Goal: Task Accomplishment & Management: Use online tool/utility

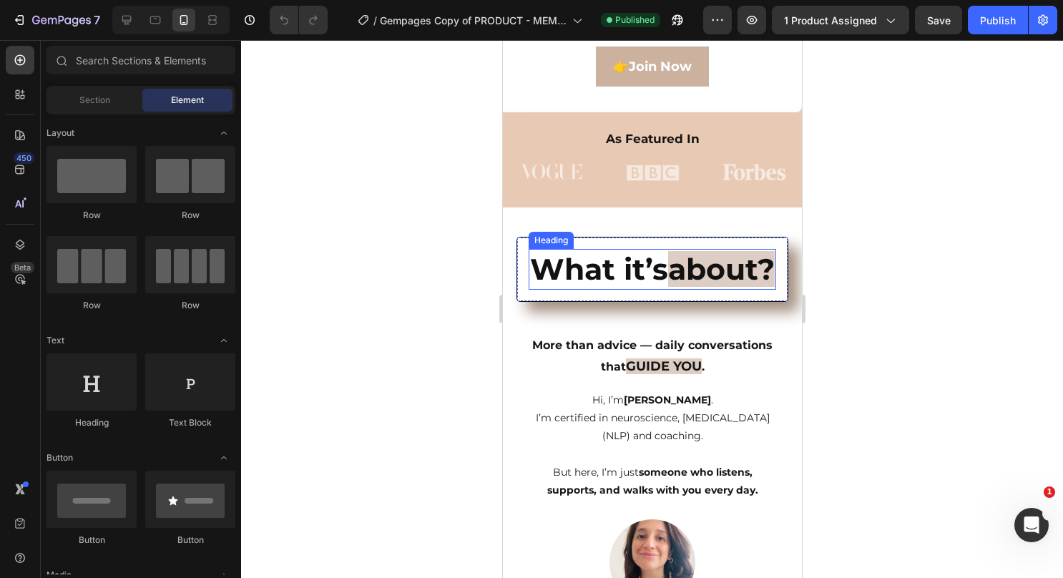
scroll to position [215, 0]
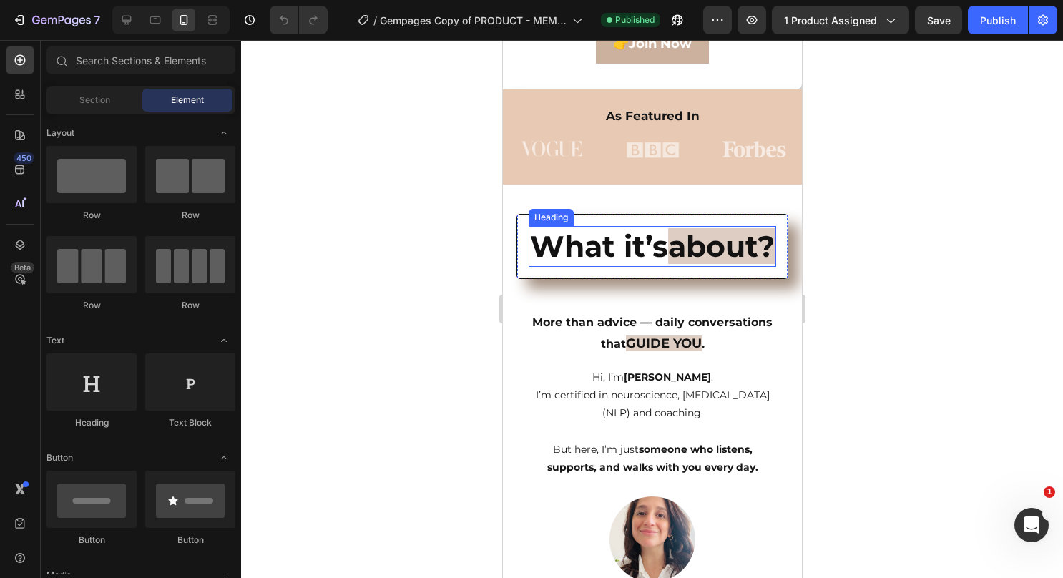
click at [692, 264] on strong "about?" at bounding box center [720, 246] width 107 height 36
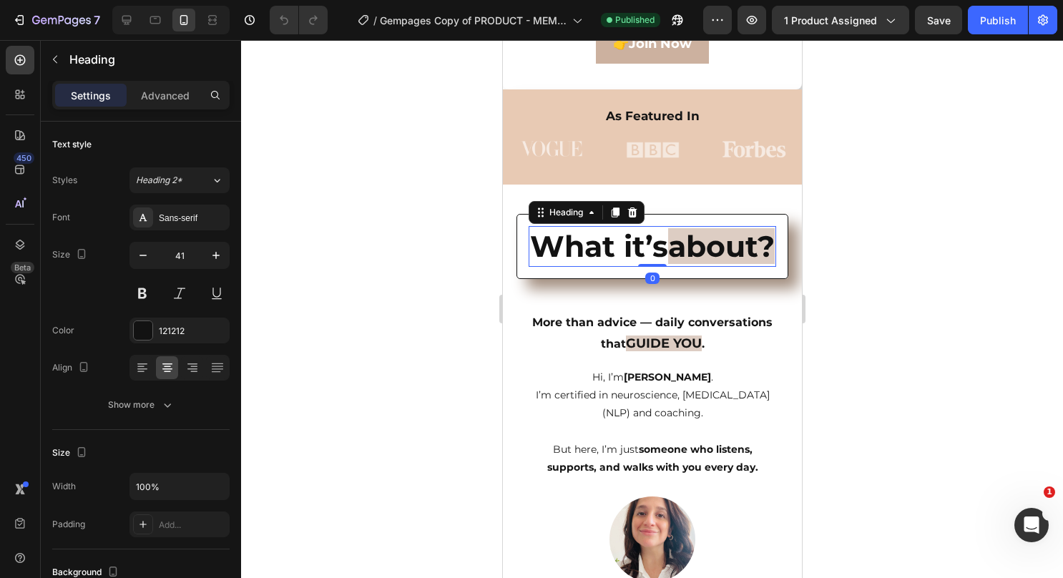
click at [702, 267] on h2 "What it’s about?" at bounding box center [651, 246] width 247 height 41
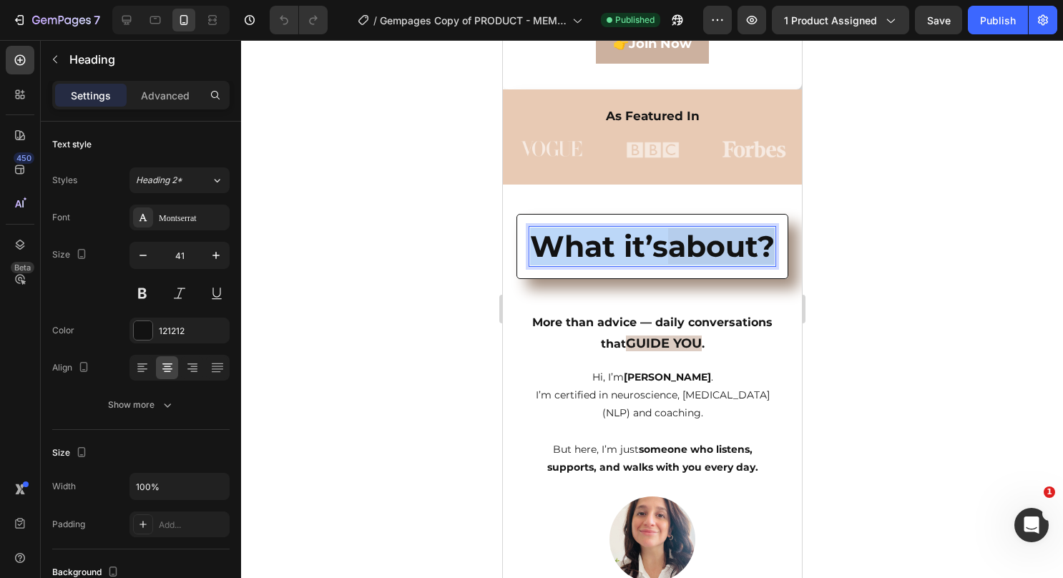
drag, startPoint x: 697, startPoint y: 288, endPoint x: 592, endPoint y: 245, distance: 113.2
click at [592, 245] on p "What it’s about?" at bounding box center [651, 246] width 245 height 38
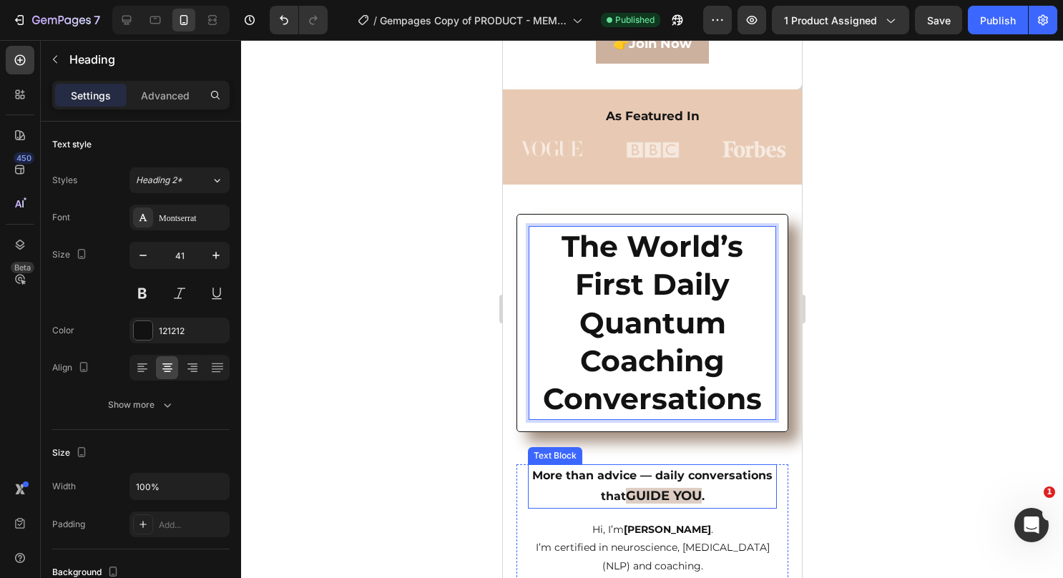
click at [701, 491] on span "GUIDE YOU" at bounding box center [663, 496] width 76 height 16
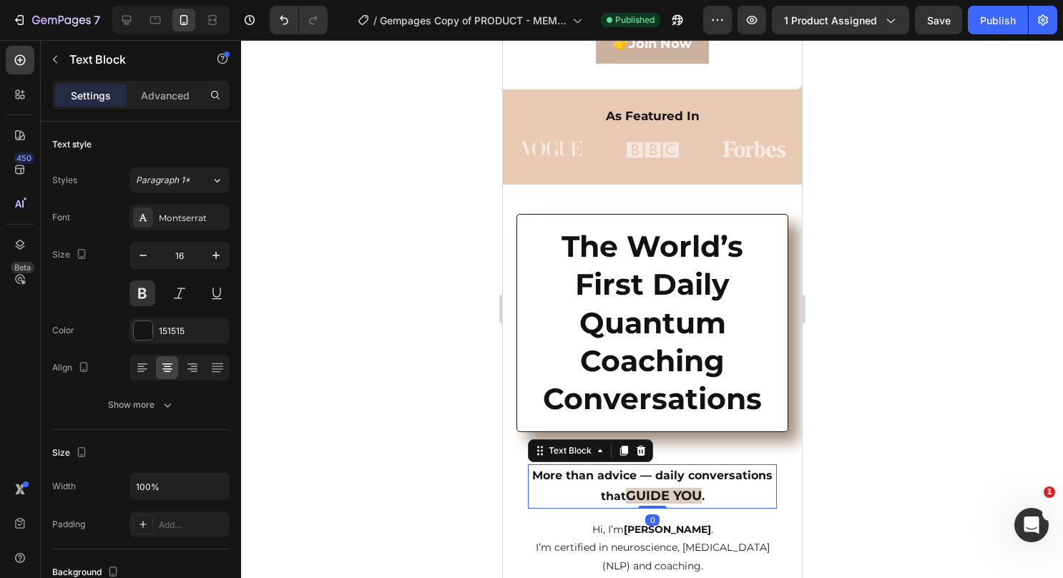
click at [701, 498] on span "GUIDE YOU" at bounding box center [663, 496] width 76 height 16
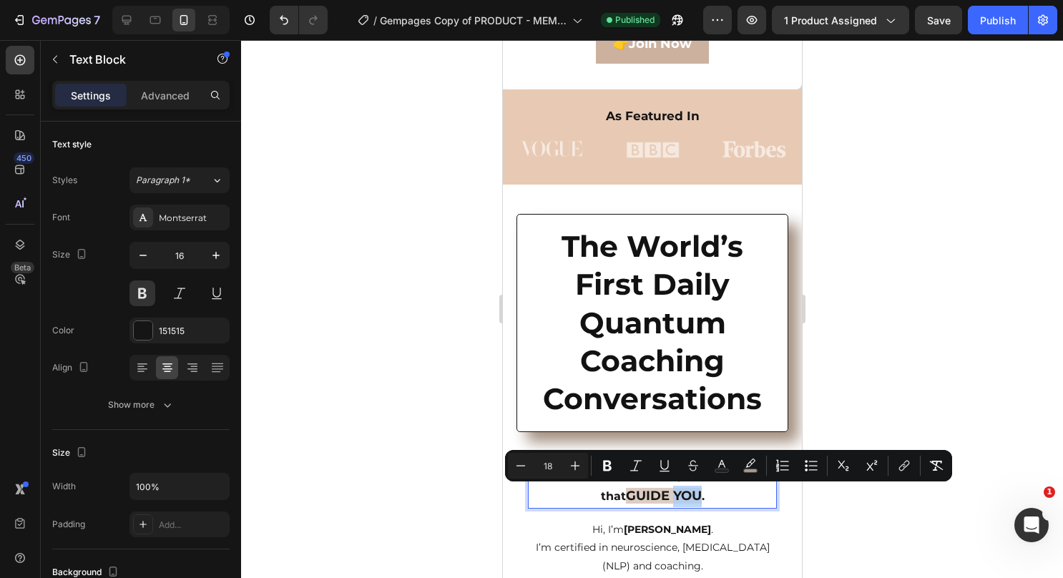
drag, startPoint x: 727, startPoint y: 498, endPoint x: 717, endPoint y: 489, distance: 13.2
click at [701, 493] on span "GUIDE YOU" at bounding box center [663, 496] width 76 height 16
click at [748, 468] on icon "Editor contextual toolbar" at bounding box center [750, 465] width 14 height 14
type input "D3BFB1"
type input "77"
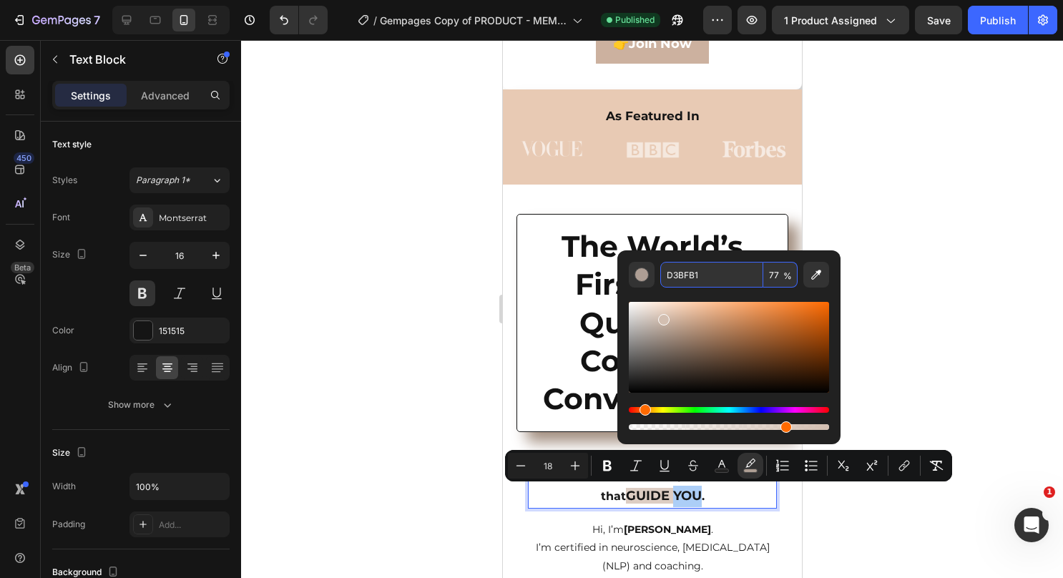
click at [669, 275] on input "D3BFB1" at bounding box center [711, 275] width 103 height 26
paste input "The World’s First Daily Quantum Coaching Conversations”"
type input "D3BFB1"
click at [978, 270] on div at bounding box center [652, 309] width 822 height 538
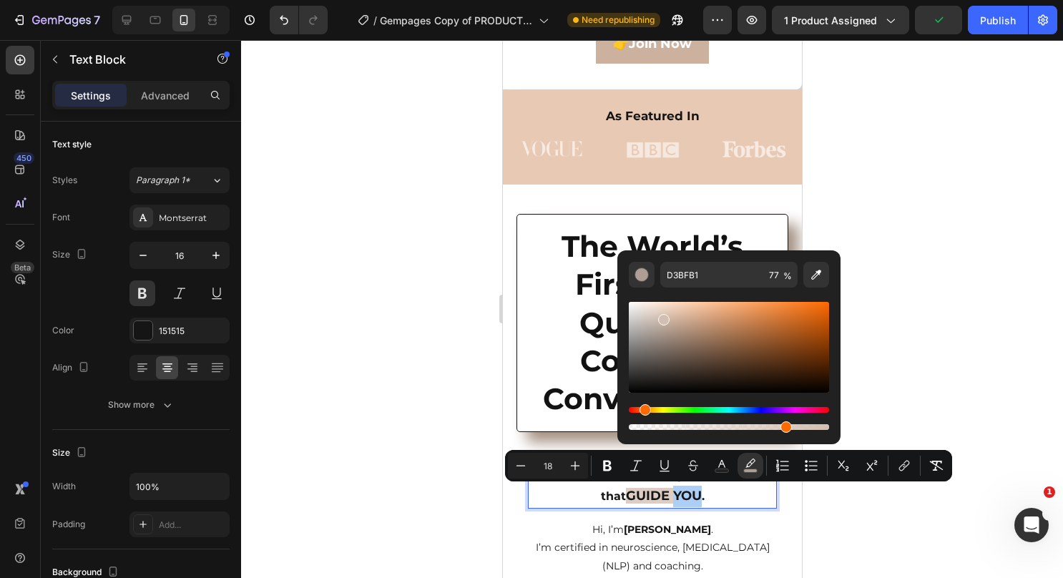
scroll to position [0, 0]
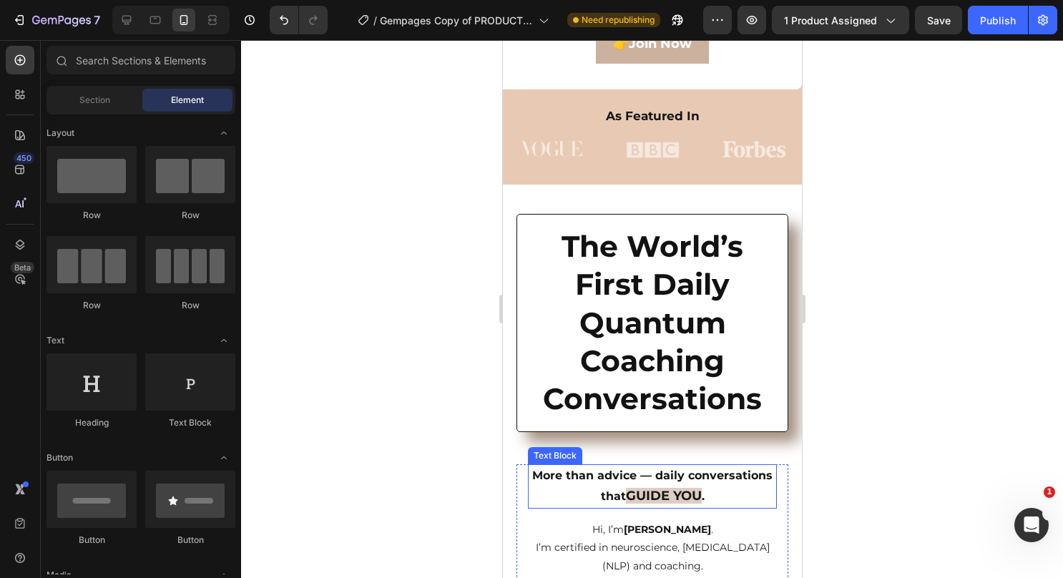
click at [701, 495] on span "GUIDE YOU" at bounding box center [663, 496] width 76 height 16
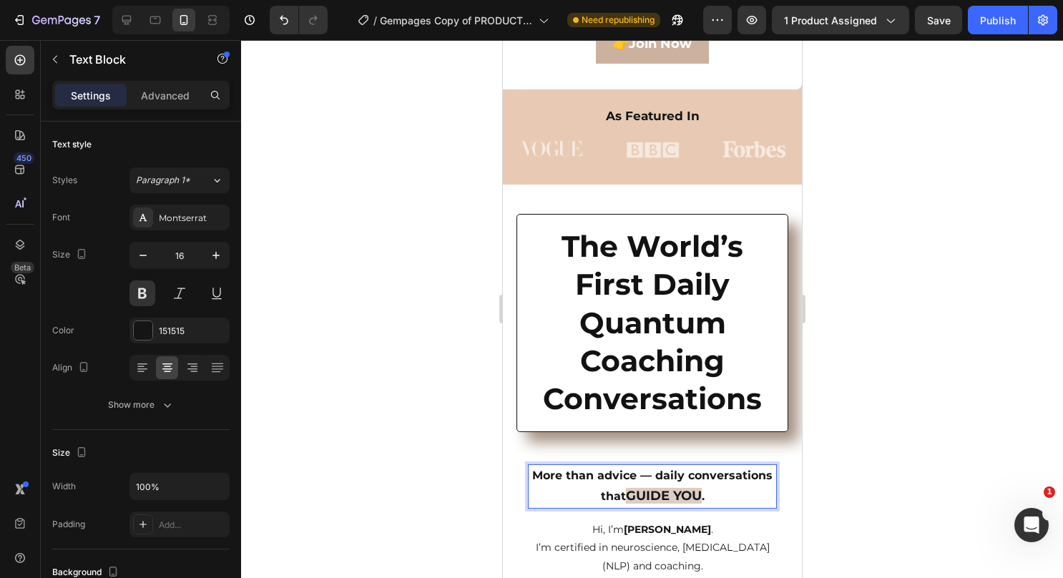
click at [701, 495] on span "GUIDE YOU" at bounding box center [663, 496] width 76 height 16
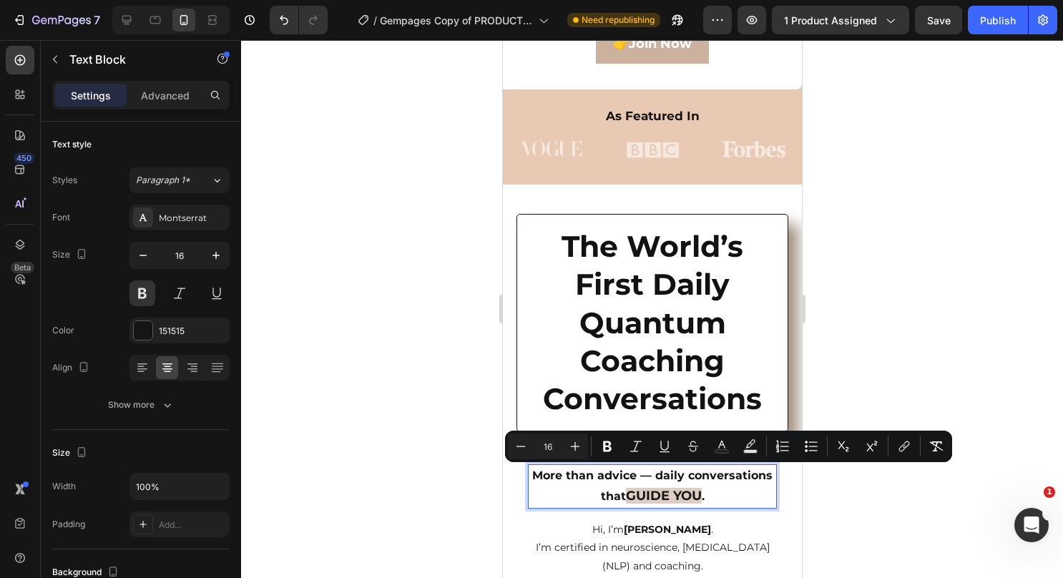
click at [701, 502] on span "GUIDE YOU" at bounding box center [663, 496] width 76 height 16
type input "18"
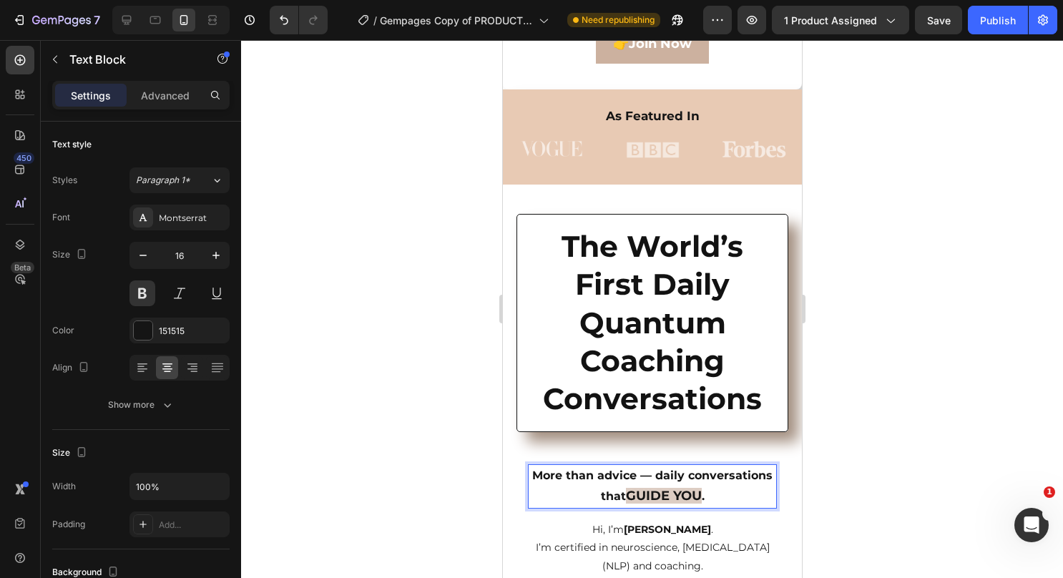
click at [701, 493] on span "GUIDE YOU" at bounding box center [663, 496] width 76 height 16
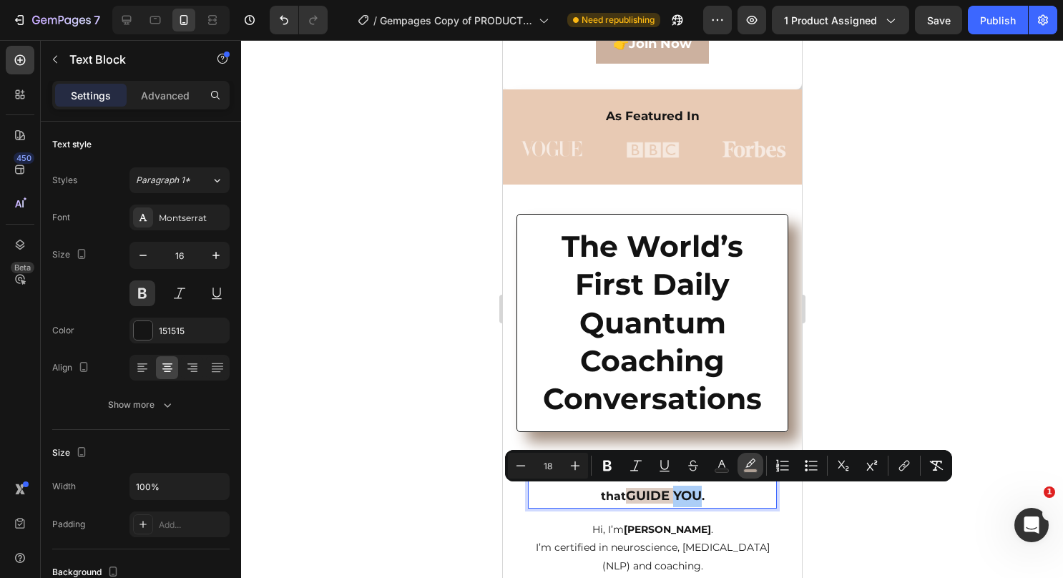
click at [744, 471] on rect "Editor contextual toolbar" at bounding box center [751, 471] width 14 height 4
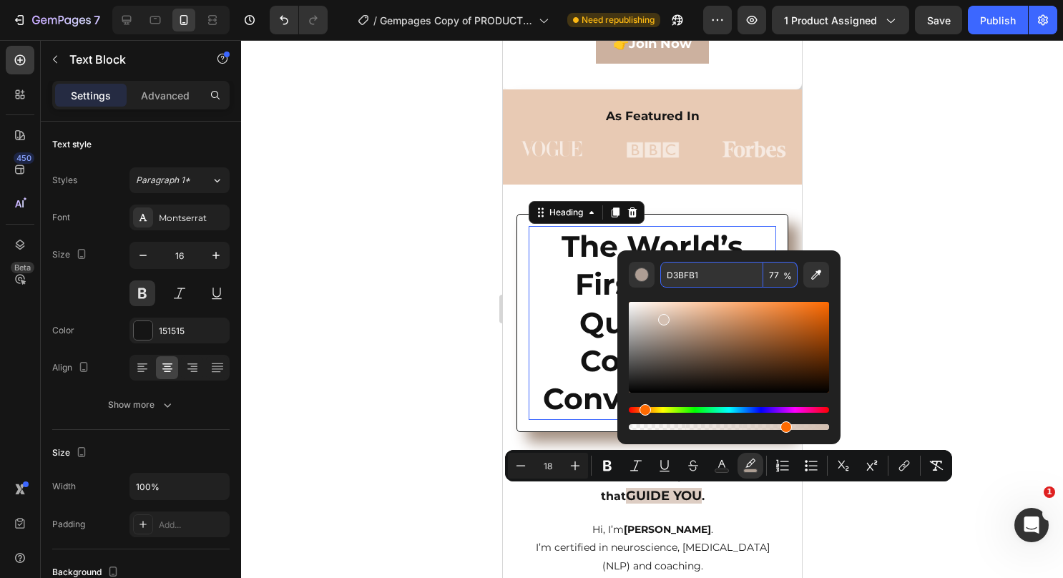
click at [587, 252] on strong "The World’s First Daily Quantum Coaching Conversations" at bounding box center [651, 322] width 219 height 188
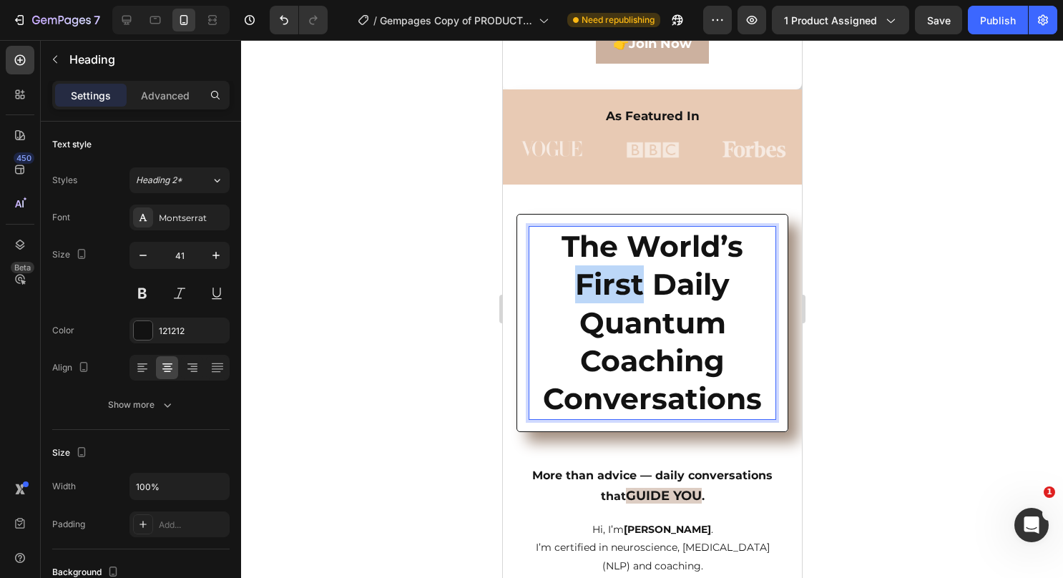
drag, startPoint x: 641, startPoint y: 290, endPoint x: 574, endPoint y: 287, distance: 67.3
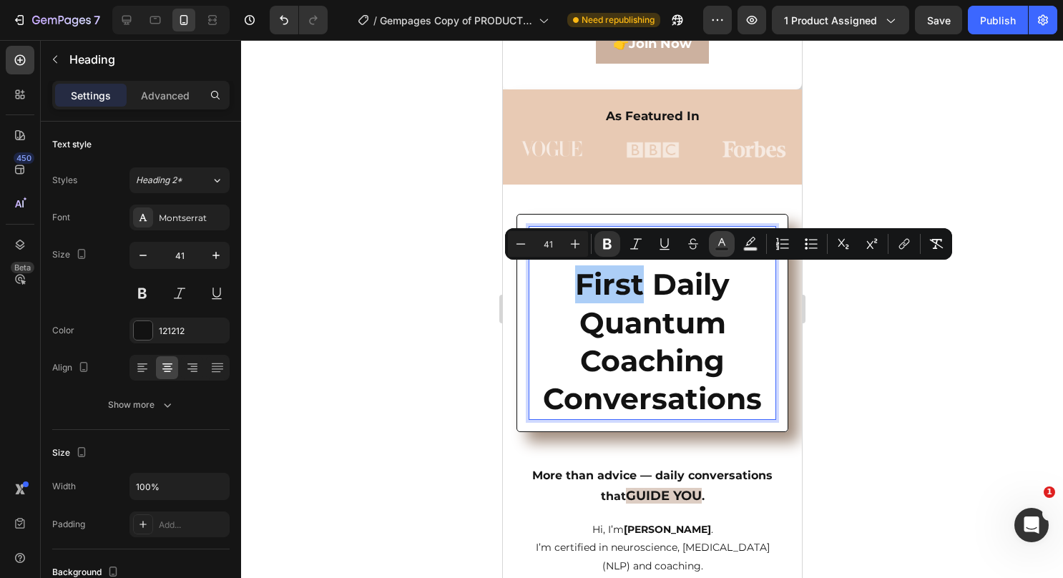
drag, startPoint x: 752, startPoint y: 247, endPoint x: 732, endPoint y: 253, distance: 21.5
click at [752, 247] on rect "Editor contextual toolbar" at bounding box center [751, 249] width 14 height 4
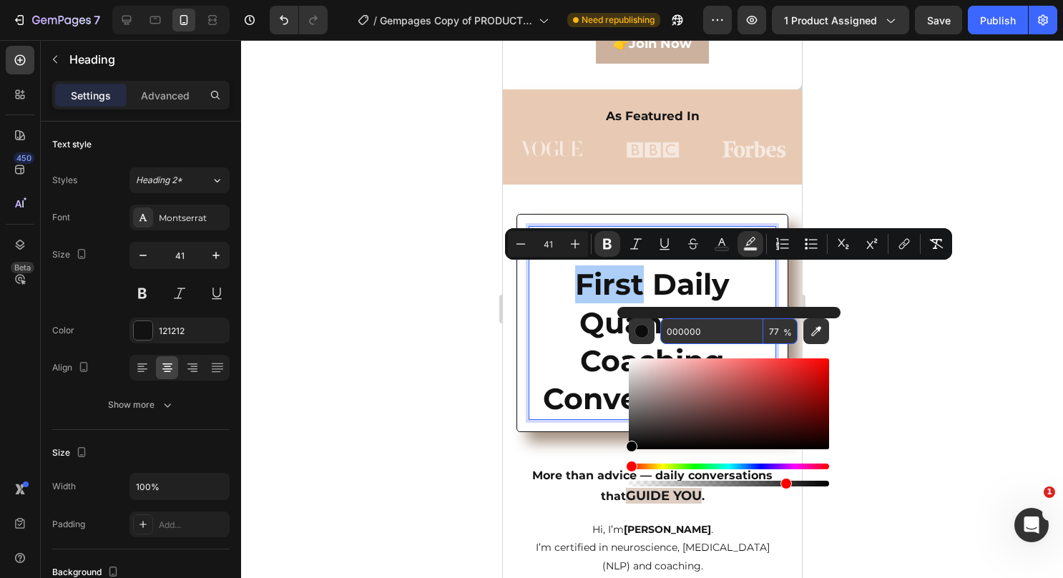
click at [701, 330] on input "000000" at bounding box center [711, 331] width 103 height 26
paste input "D3BFB1"
type input "D3BFB1"
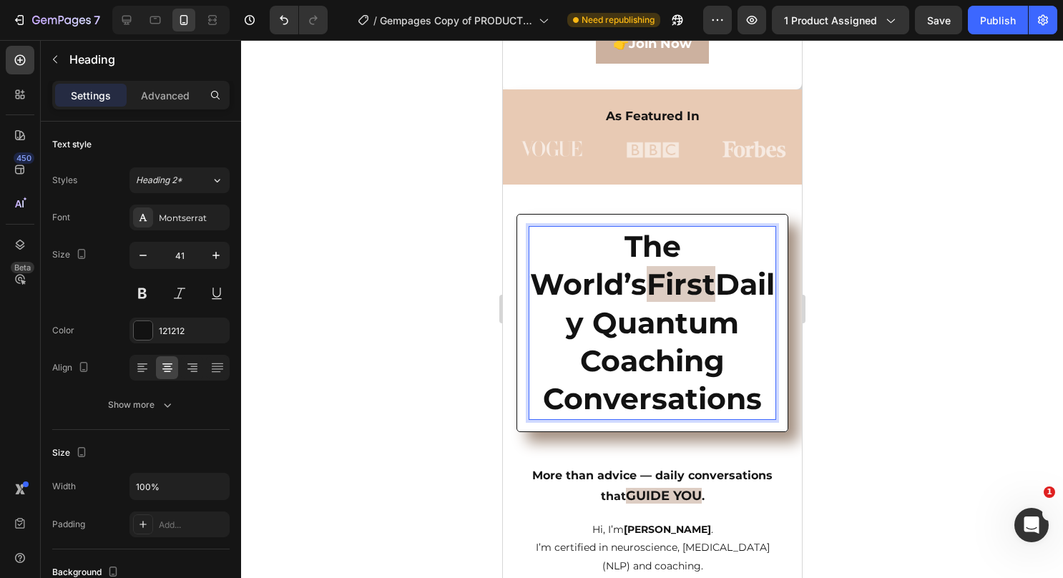
click at [584, 336] on strong "Daily Quantum Coaching Conversations" at bounding box center [658, 341] width 232 height 150
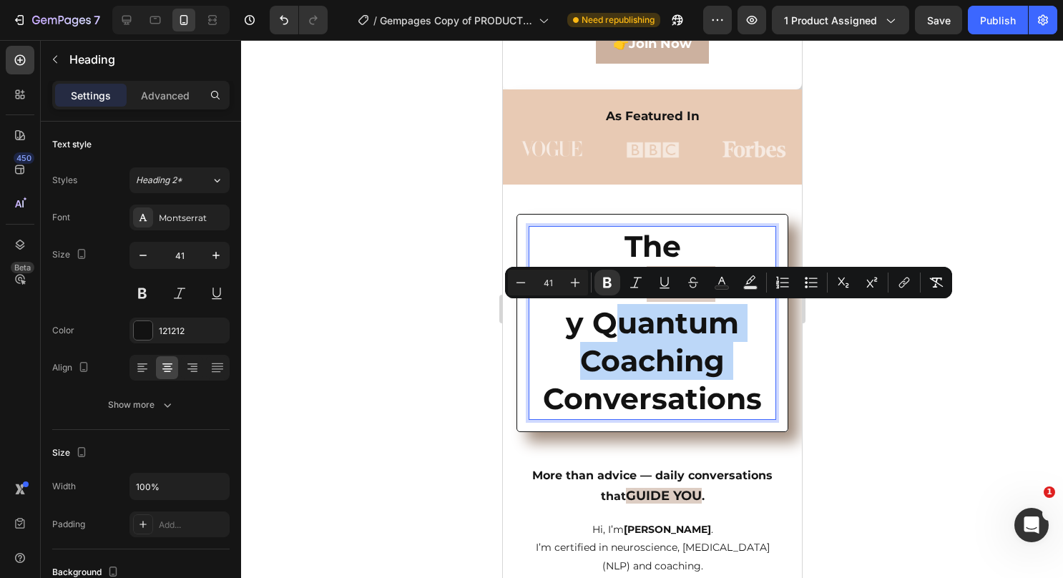
drag, startPoint x: 724, startPoint y: 358, endPoint x: 1161, endPoint y: 329, distance: 438.6
click at [581, 326] on p "The World’s First Daily Quantum Coaching Conversations" at bounding box center [651, 322] width 245 height 190
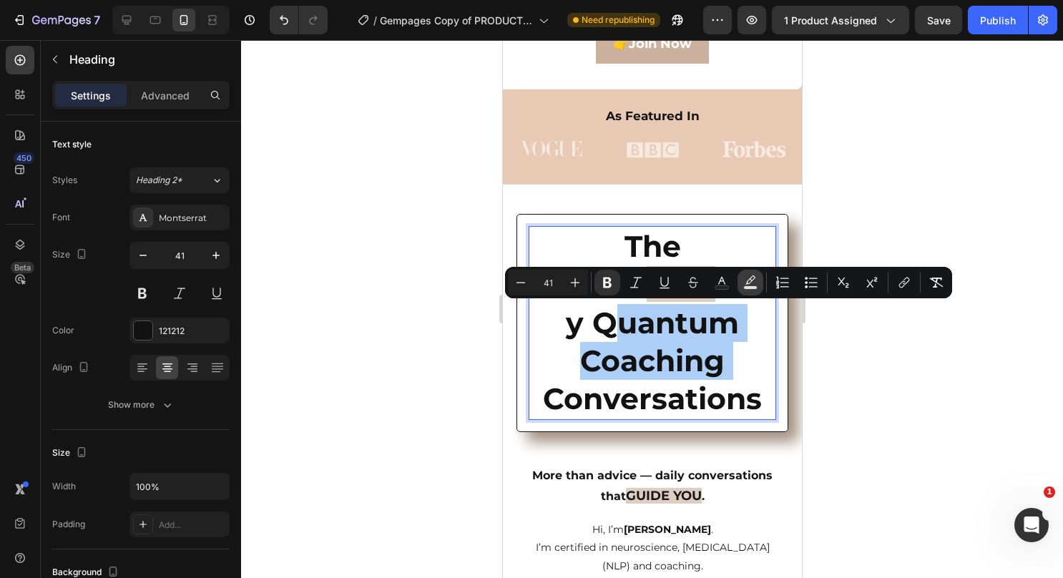
click at [742, 281] on button "color" at bounding box center [750, 283] width 26 height 26
type input "000000"
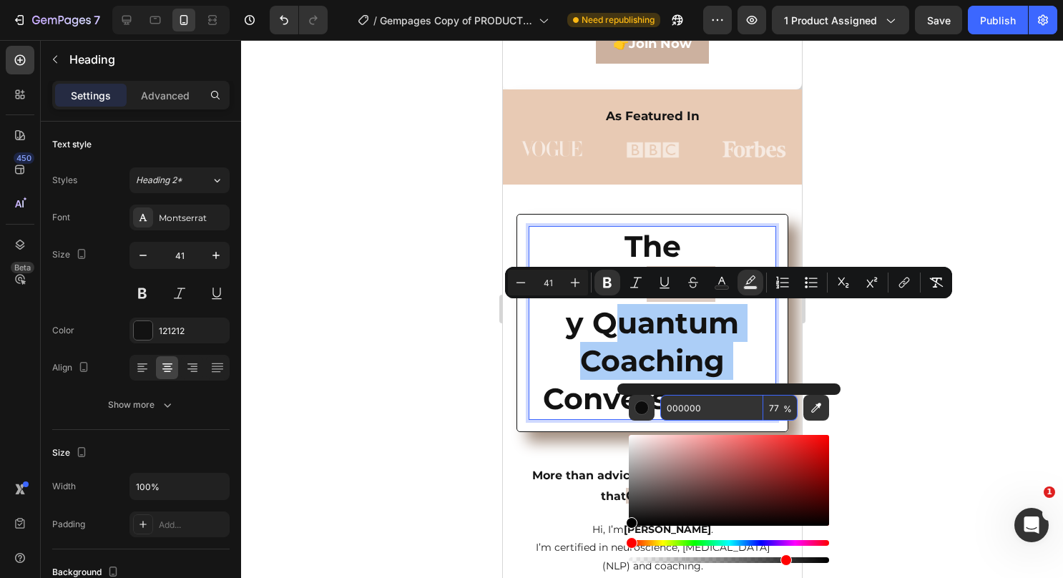
click at [702, 406] on input "000000" at bounding box center [711, 408] width 103 height 26
paste input "D3BFB1"
type input "D3BFB1"
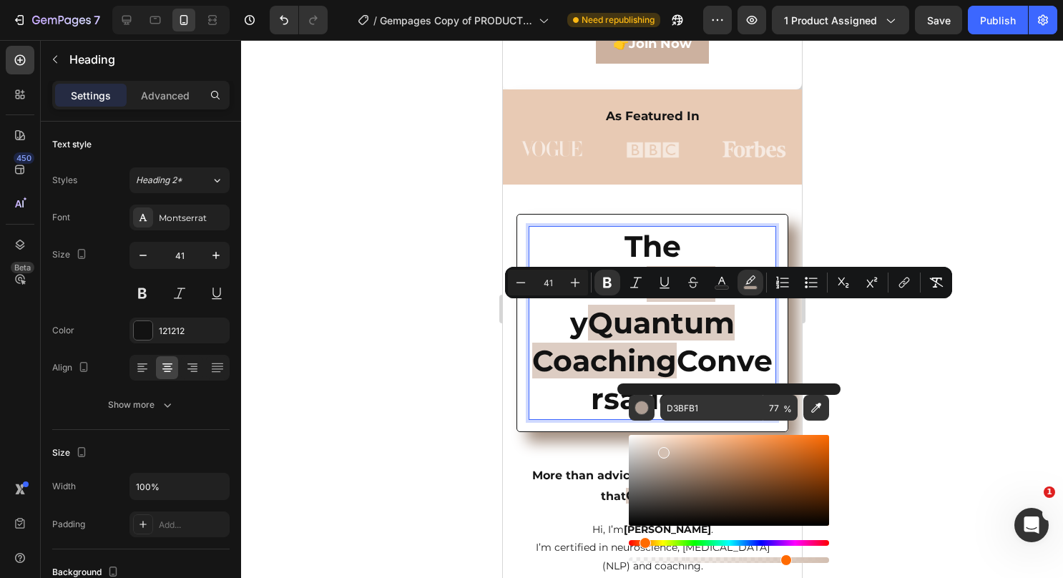
click at [680, 243] on strong "The World’s" at bounding box center [604, 265] width 151 height 74
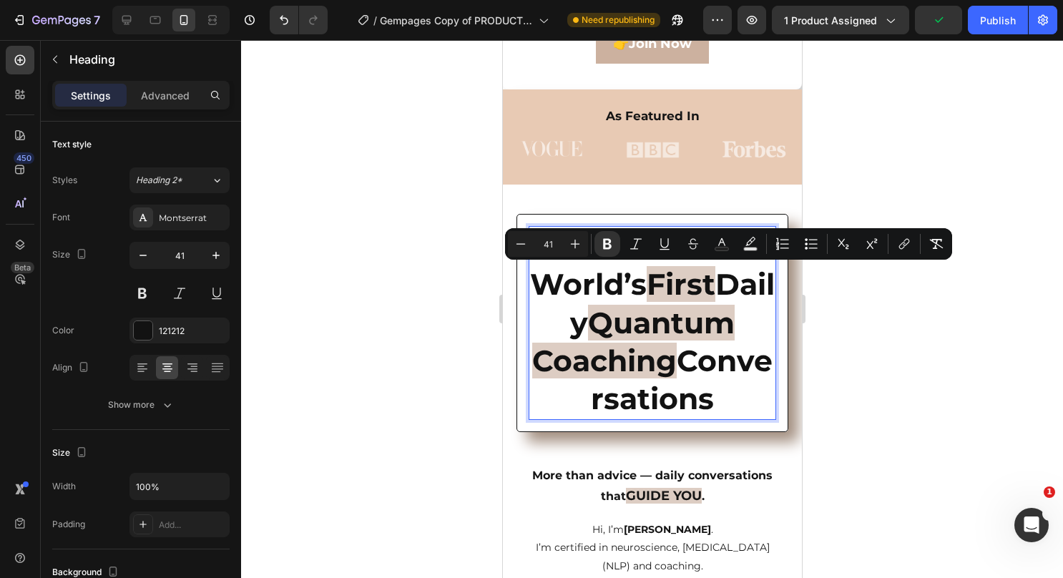
drag, startPoint x: 727, startPoint y: 290, endPoint x: 653, endPoint y: 281, distance: 74.2
click at [653, 281] on p "The World’s First Daily Quantum Coaching Conversations" at bounding box center [651, 322] width 245 height 190
click at [755, 249] on rect "Editor contextual toolbar" at bounding box center [751, 249] width 14 height 4
type input "000000"
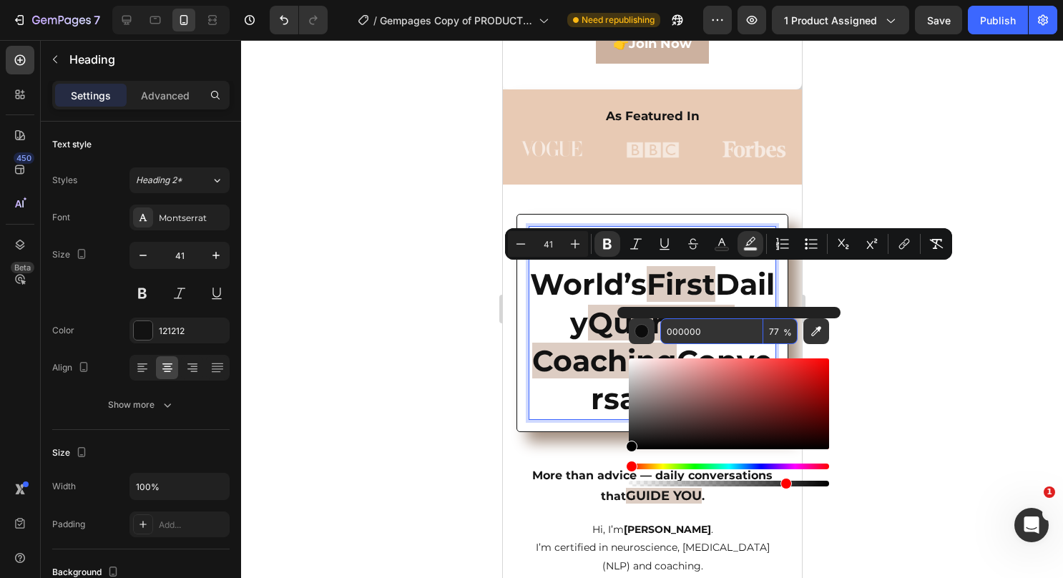
click at [710, 330] on input "000000" at bounding box center [711, 331] width 103 height 26
paste input "D3BFB1"
type input "D3BFB1"
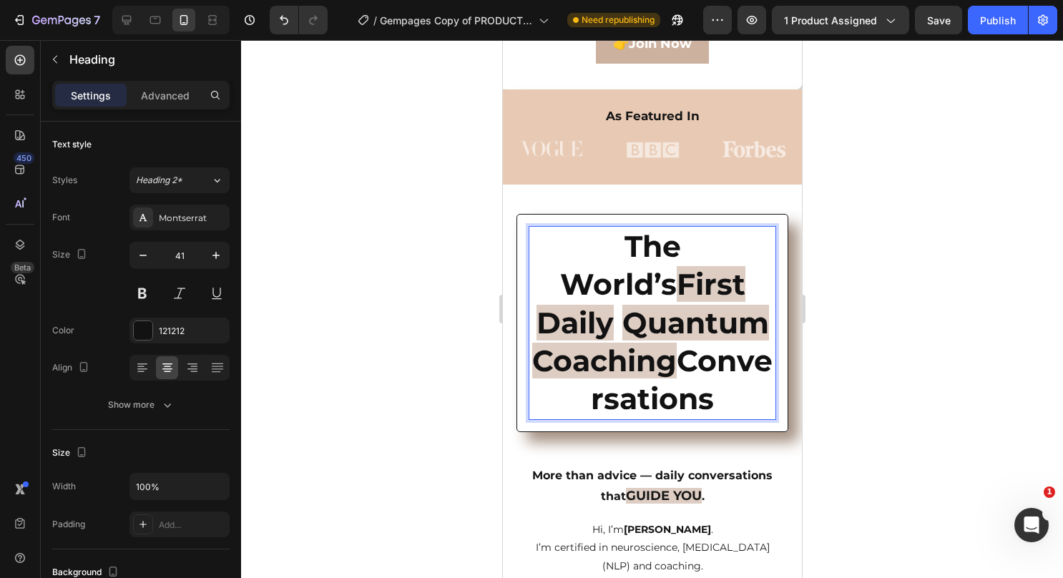
click at [590, 328] on strong "Quantum Coaching" at bounding box center [649, 342] width 237 height 74
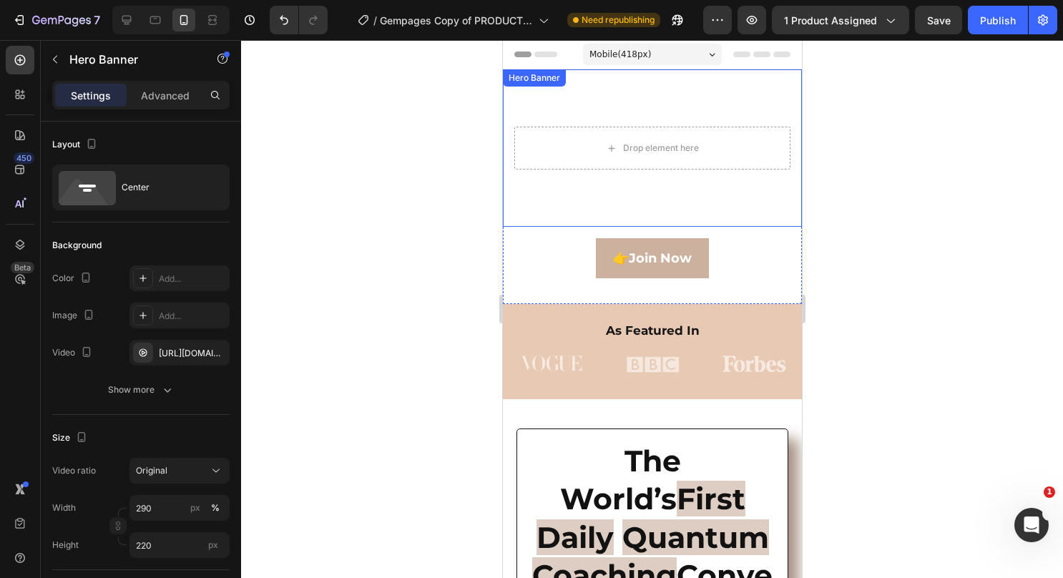
click at [705, 117] on div "Drop element here" at bounding box center [651, 148] width 299 height 66
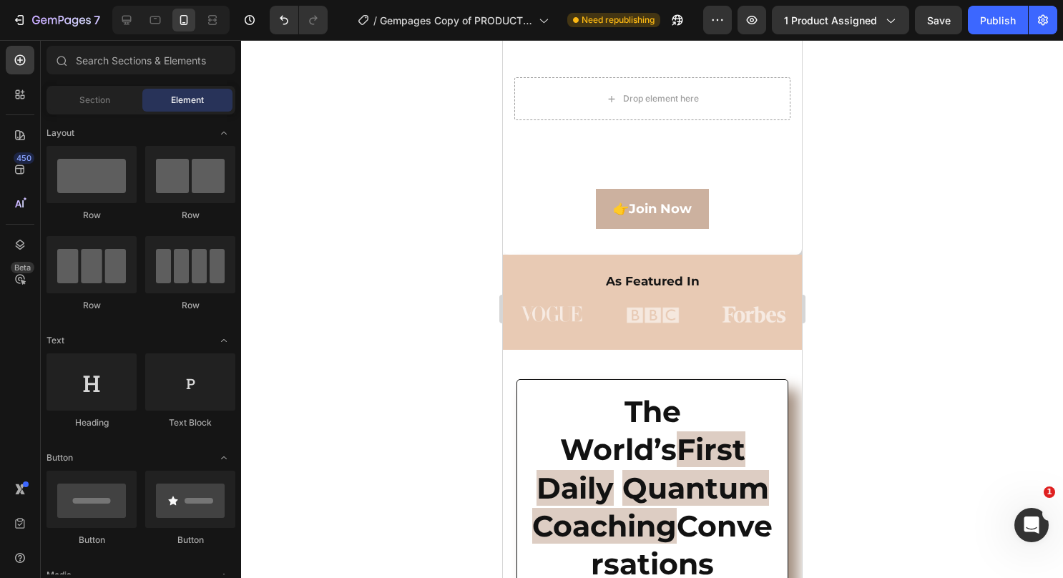
scroll to position [84, 0]
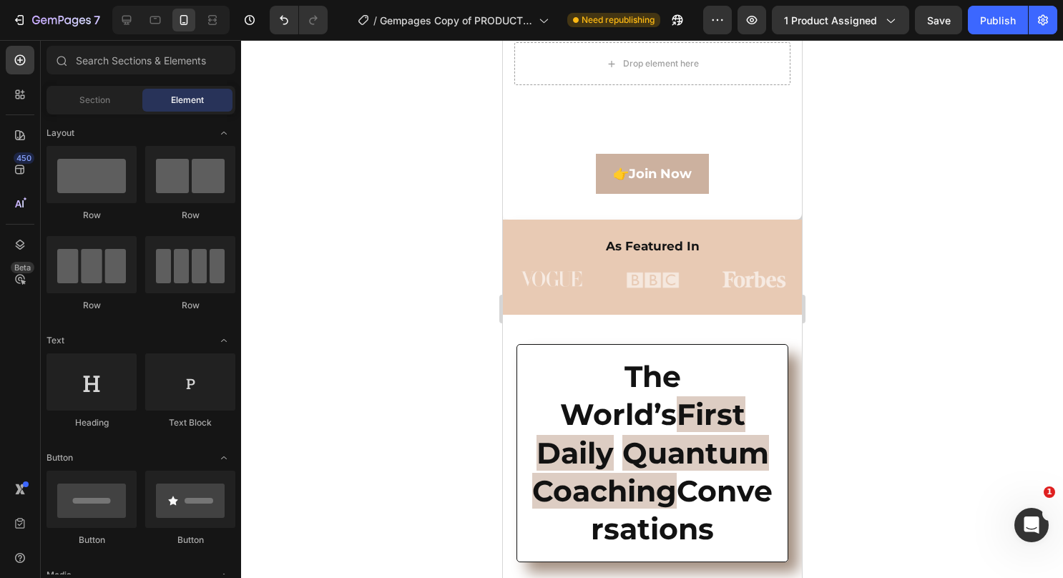
drag, startPoint x: 796, startPoint y: 76, endPoint x: 1304, endPoint y: 122, distance: 510.5
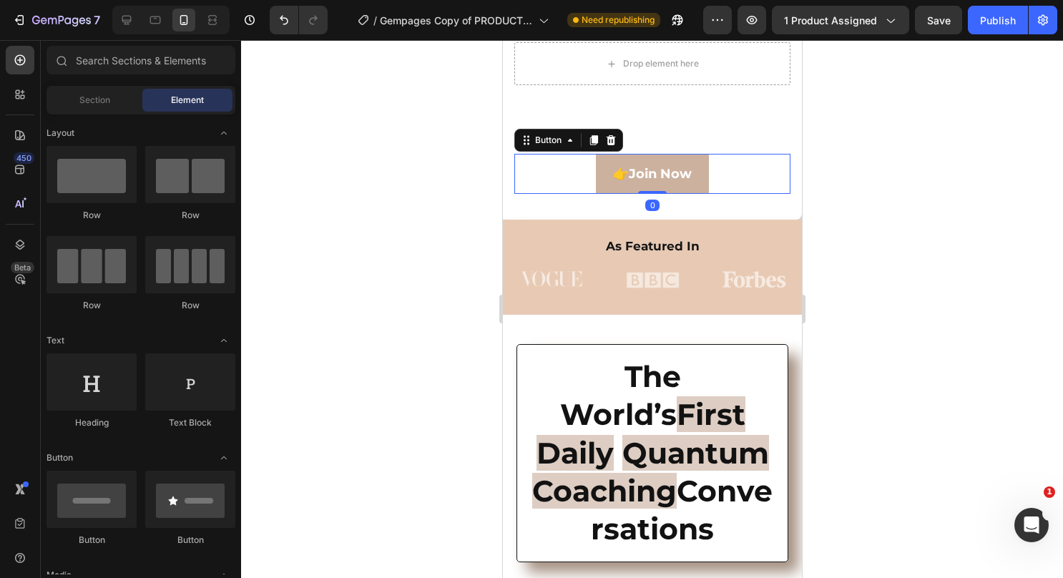
click at [742, 167] on div "👉Join Now Button 0" at bounding box center [651, 174] width 276 height 40
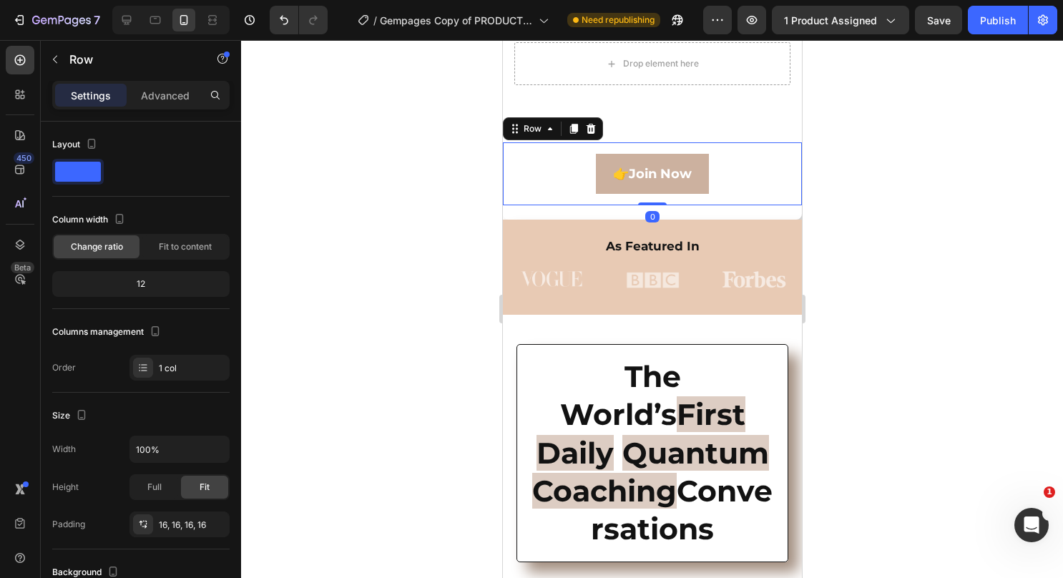
click at [775, 148] on div "👉Join Now Button Row 0" at bounding box center [651, 173] width 299 height 63
click at [586, 126] on icon at bounding box center [589, 128] width 11 height 11
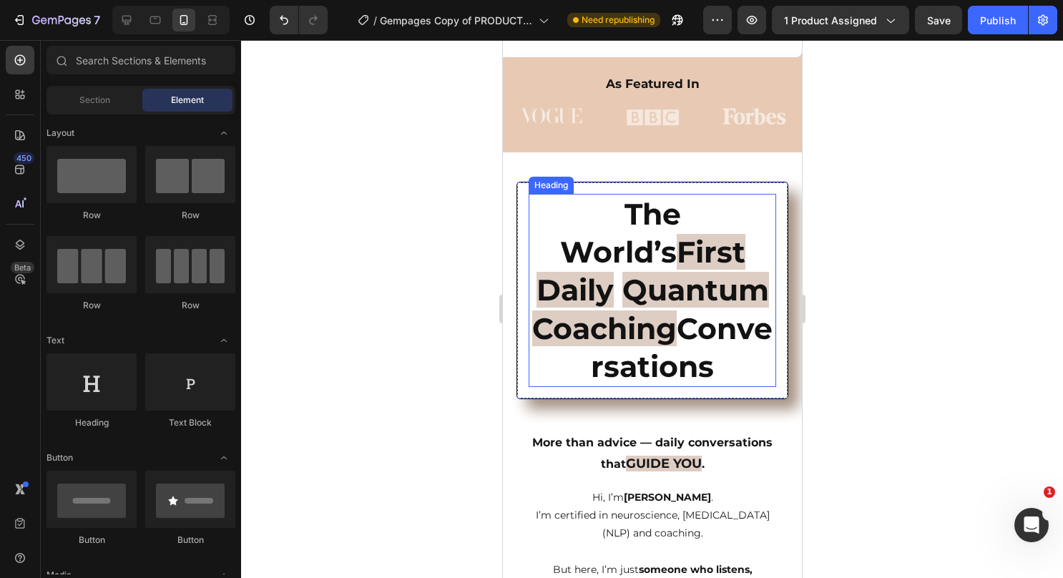
scroll to position [286, 0]
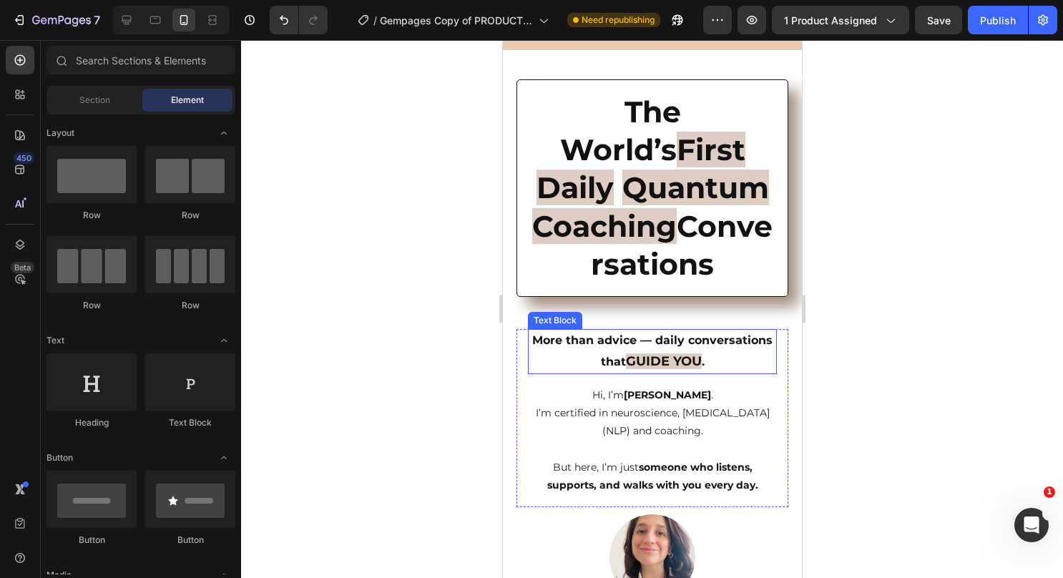
click at [687, 343] on p "More than advice — daily conversations that GUIDE YOU ." at bounding box center [652, 351] width 246 height 42
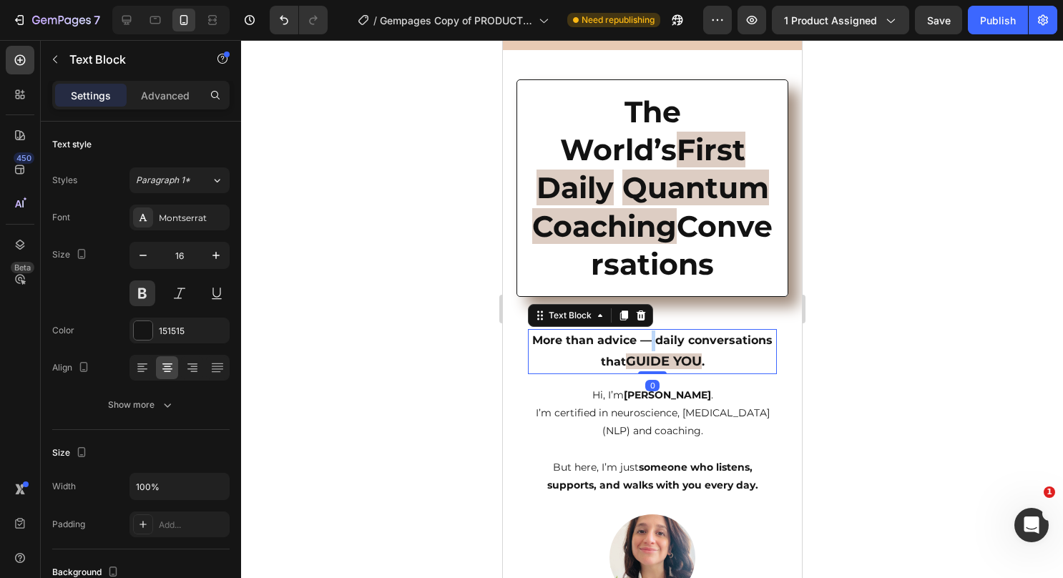
click at [688, 345] on p "More than advice — daily conversations that GUIDE YOU ." at bounding box center [652, 351] width 246 height 42
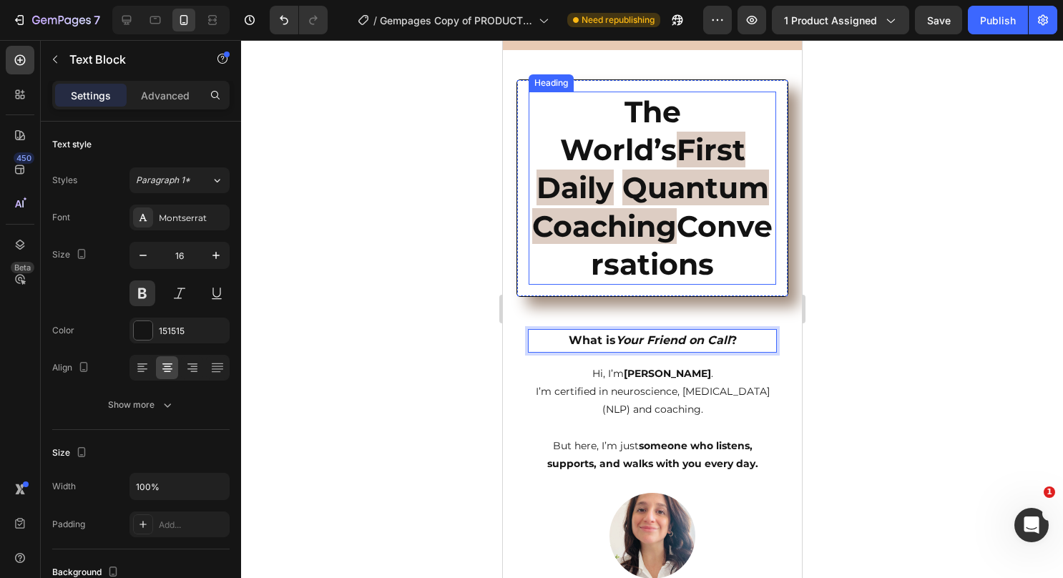
click at [742, 214] on p "⁠⁠⁠⁠⁠⁠⁠ The World’s First Daily Quantum Coaching Conversations" at bounding box center [651, 188] width 245 height 190
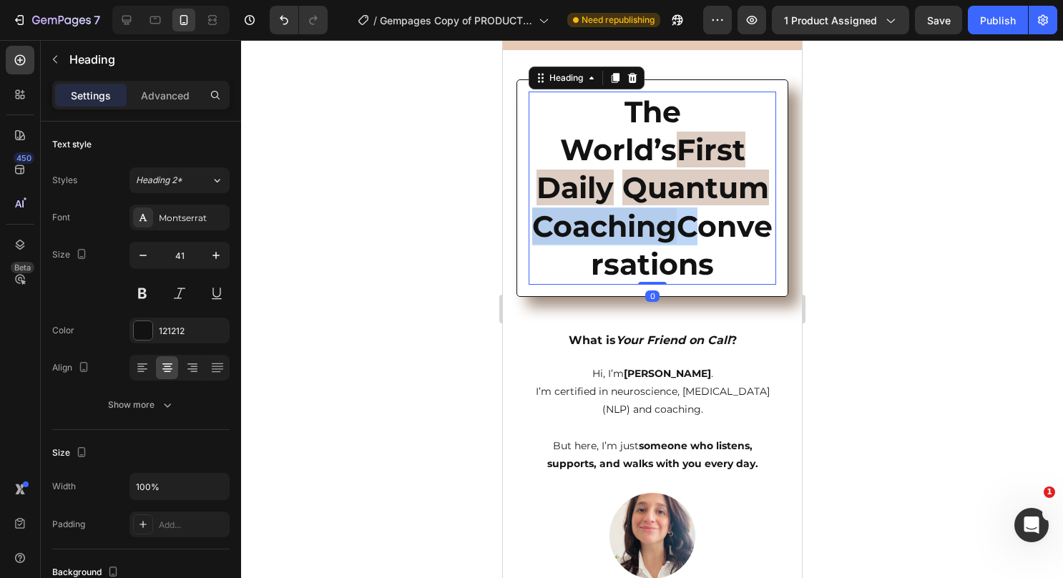
click at [694, 234] on strong "Quantum Coaching" at bounding box center [649, 206] width 237 height 74
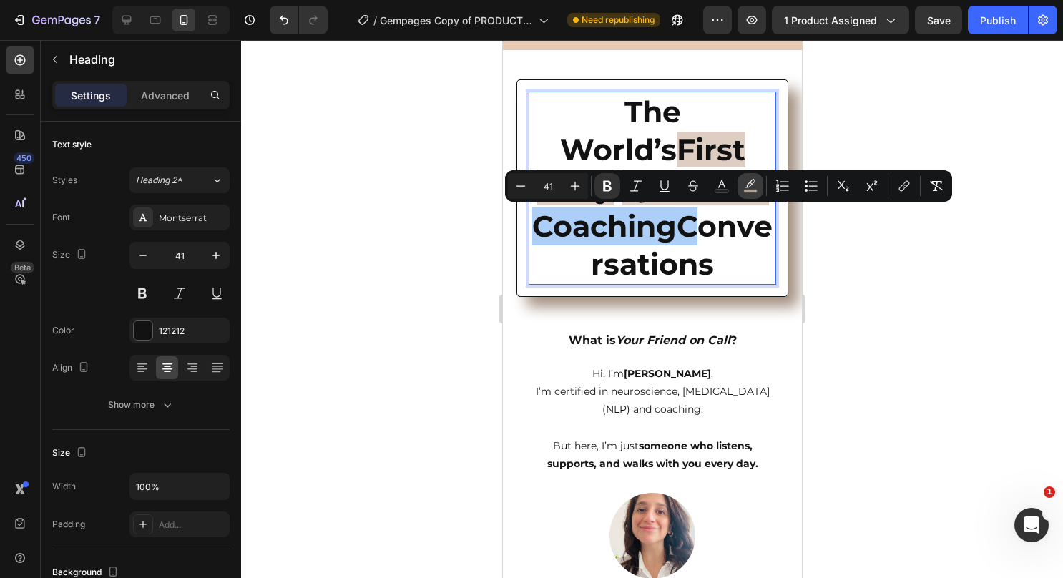
click at [760, 190] on button "color" at bounding box center [750, 186] width 26 height 26
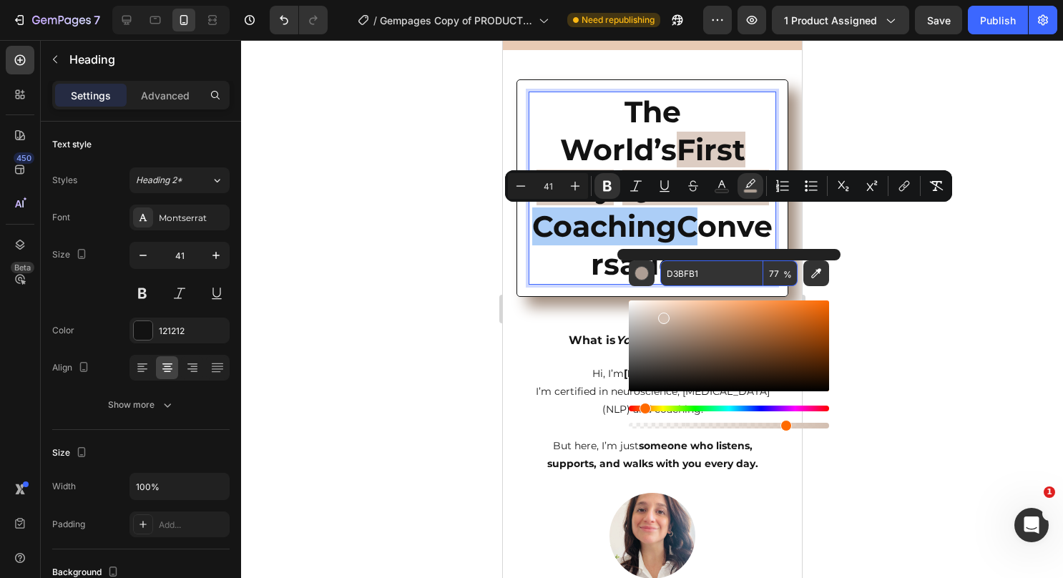
click at [686, 265] on input "D3BFB1" at bounding box center [711, 273] width 103 height 26
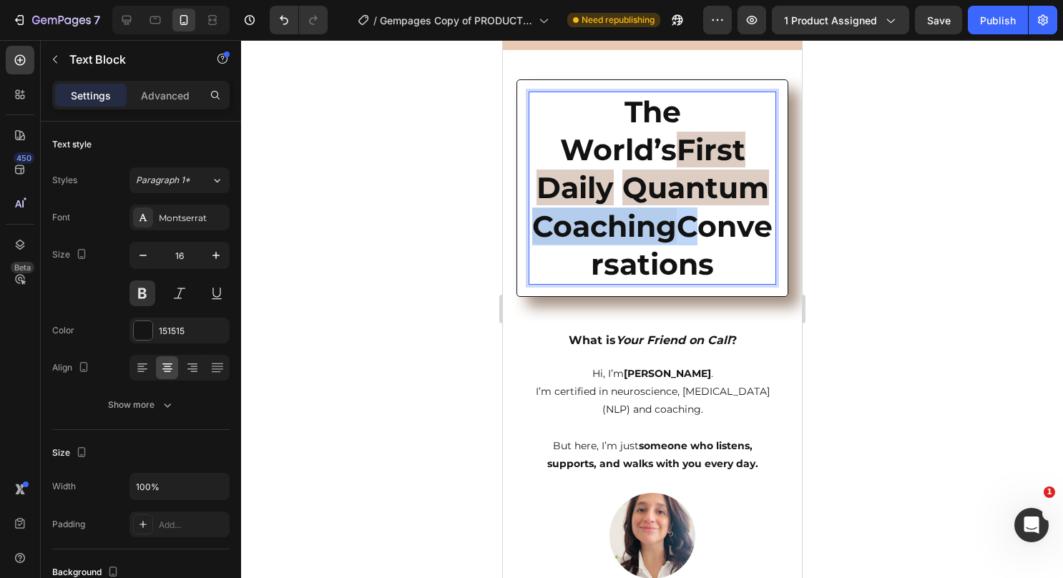
click at [614, 333] on p "What is Your Friend on Call ?" at bounding box center [652, 340] width 246 height 21
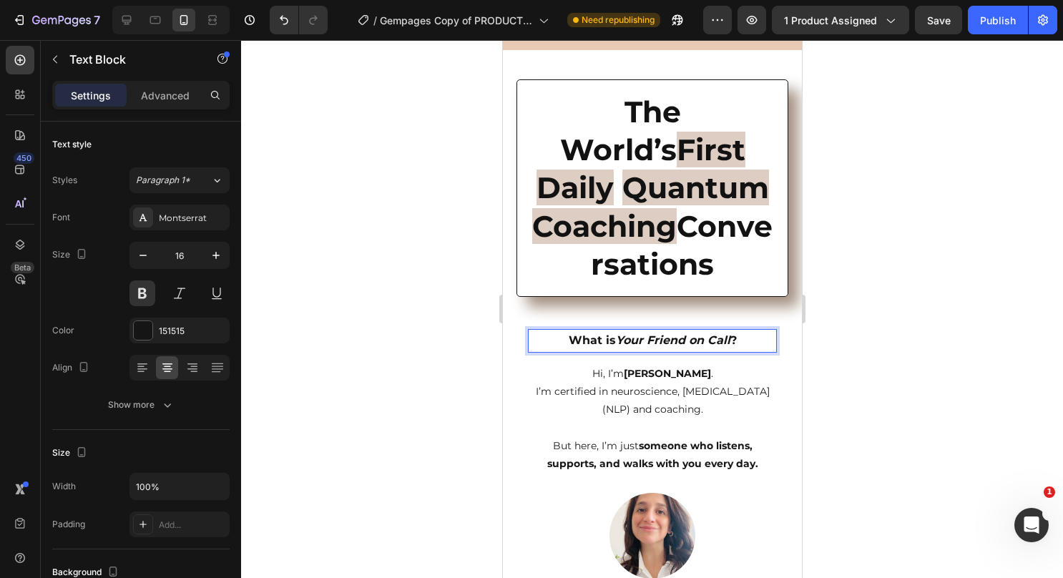
click at [732, 345] on p "What is Your Friend on Call ?" at bounding box center [652, 340] width 246 height 21
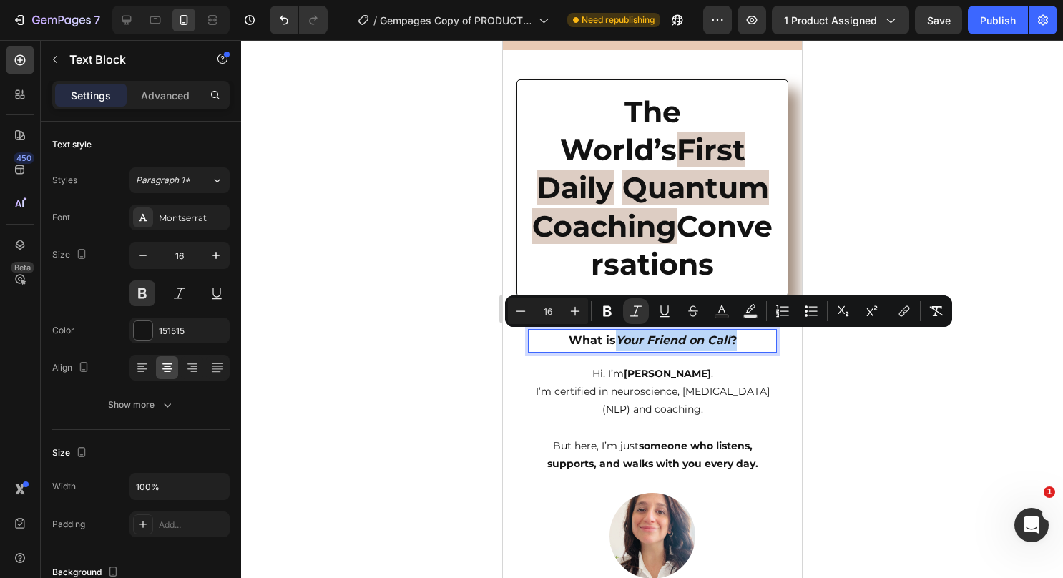
drag, startPoint x: 732, startPoint y: 344, endPoint x: 612, endPoint y: 342, distance: 119.5
click at [612, 342] on p "What is Your Friend on Call ?" at bounding box center [652, 340] width 246 height 21
click at [750, 310] on icon "Editor contextual toolbar" at bounding box center [750, 311] width 14 height 14
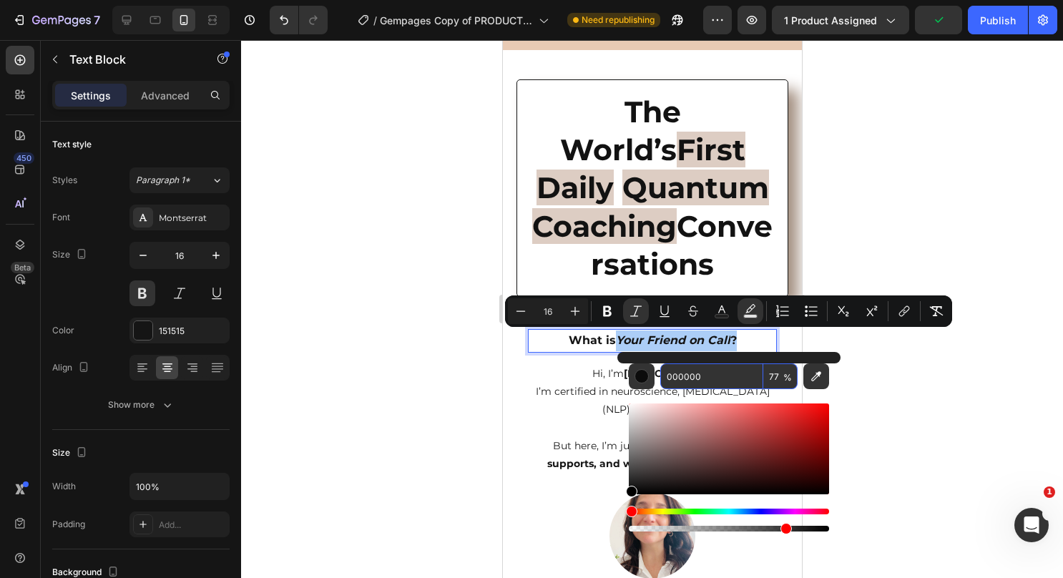
click at [722, 380] on input "000000" at bounding box center [711, 376] width 103 height 26
paste input "D3BFB1"
type input "D3BFB1"
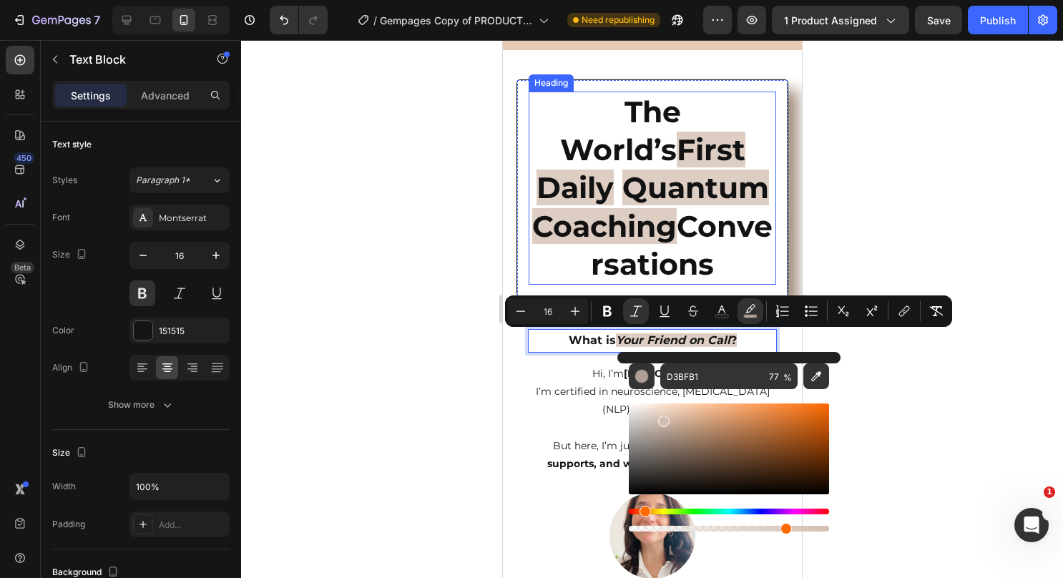
click at [708, 182] on strong "Quantum Coaching" at bounding box center [649, 206] width 237 height 74
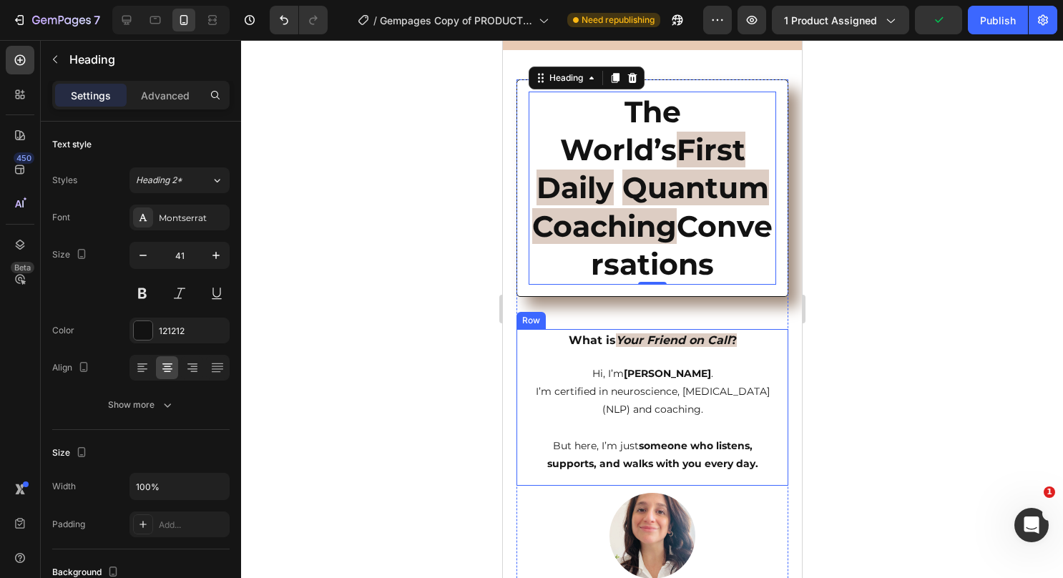
click at [689, 355] on div "What is Your Friend on Call ? Text Block Hi, I’m [PERSON_NAME] . I’m certified …" at bounding box center [651, 401] width 249 height 145
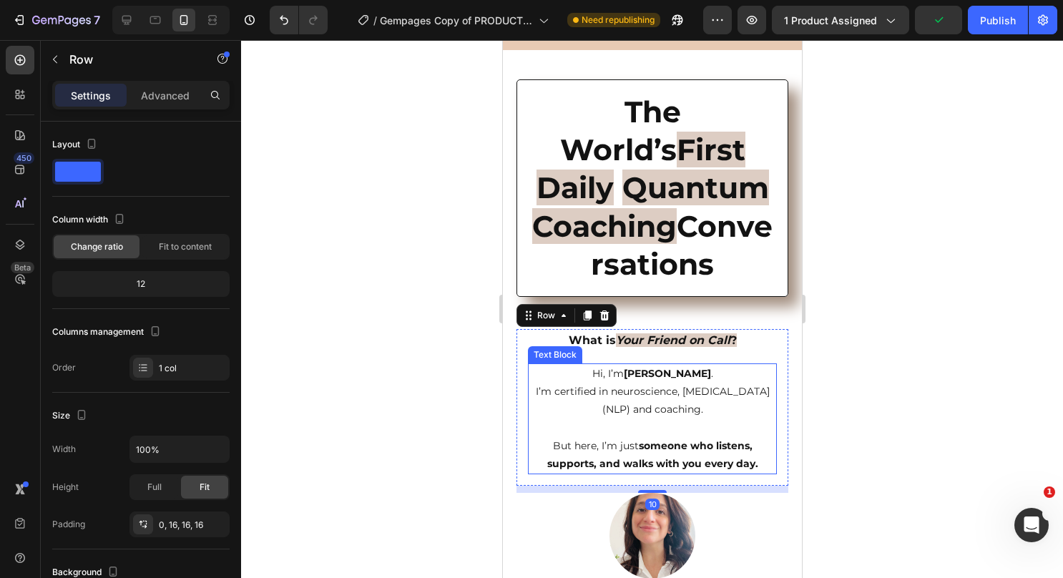
click at [687, 377] on p "Hi, I’m [PERSON_NAME] . I’m certified in neuroscience, [MEDICAL_DATA] (NLP) and…" at bounding box center [652, 392] width 246 height 54
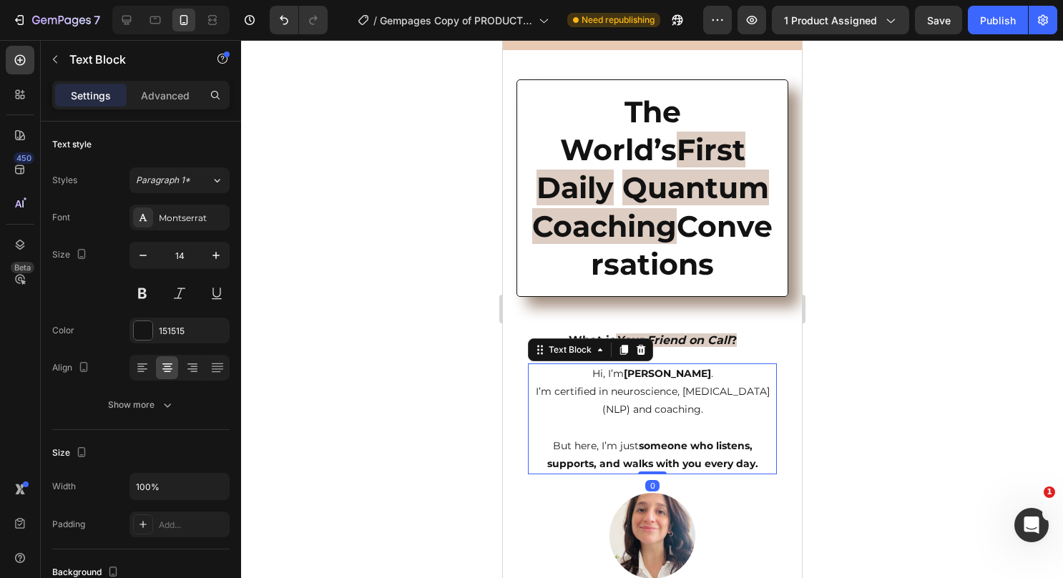
click at [617, 373] on p "Hi, I’m [PERSON_NAME] . I’m certified in neuroscience, [MEDICAL_DATA] (NLP) and…" at bounding box center [652, 392] width 246 height 54
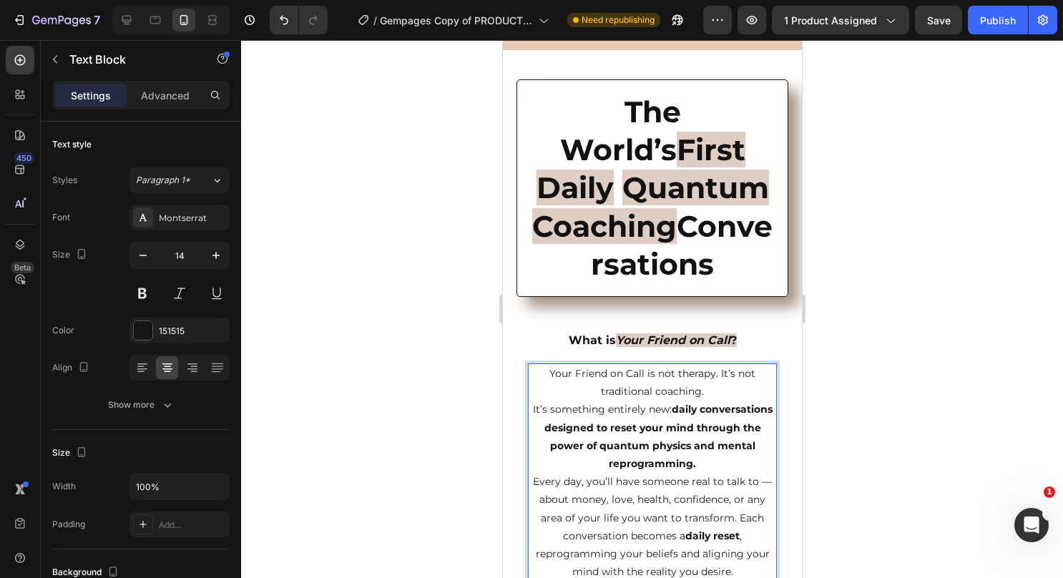
scroll to position [299, 0]
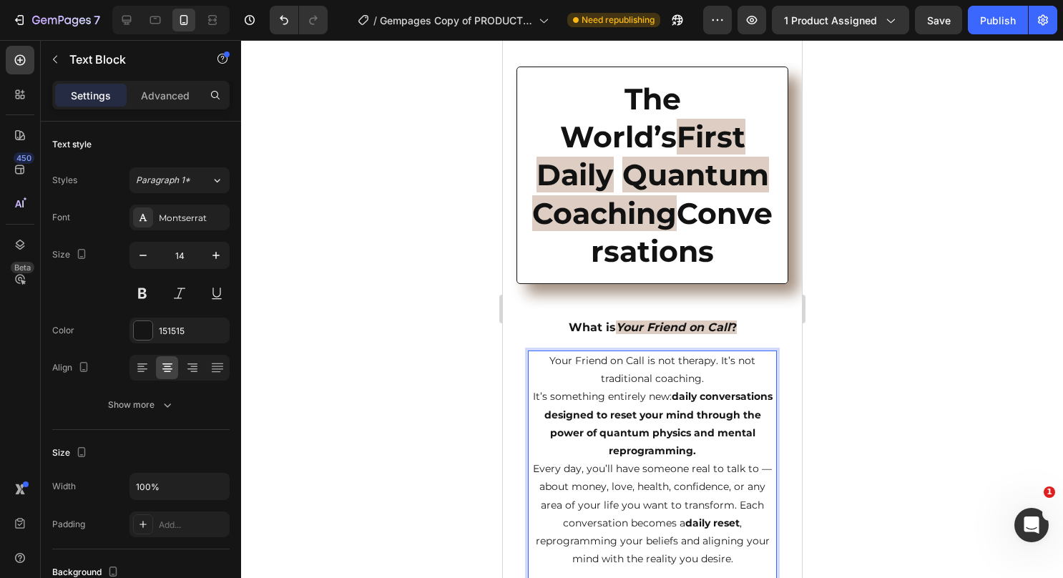
click at [695, 381] on p "Your Friend on Call is not therapy. It’s not traditional coaching. It’s somethi…" at bounding box center [652, 406] width 246 height 108
click at [739, 393] on p "Your Friend on Call is not therapy. It’s not traditional coaching. It’s somethi…" at bounding box center [652, 406] width 246 height 108
click at [711, 376] on p "Your Friend on Call is not therapy. It’s not traditional coaching. It’s somethi…" at bounding box center [652, 406] width 246 height 108
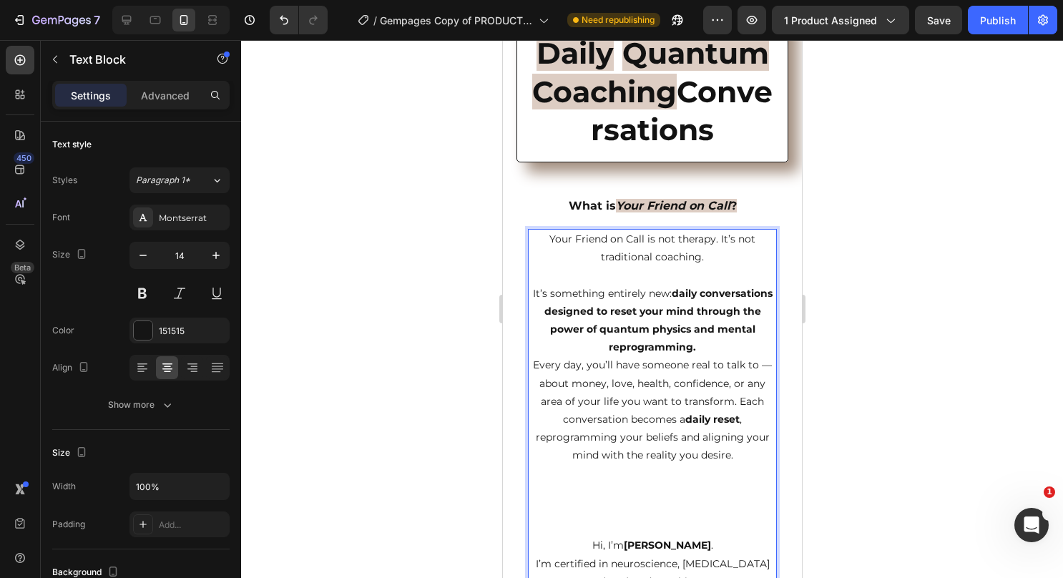
scroll to position [442, 0]
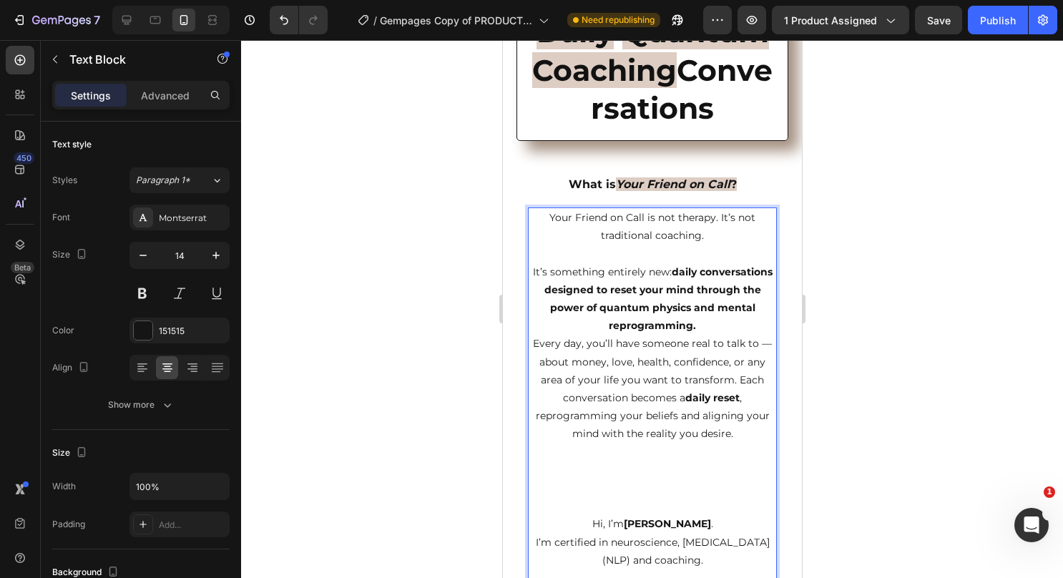
click at [725, 330] on p "⁠⁠⁠⁠⁠⁠⁠ It’s something entirely new: daily conversations designed to reset your…" at bounding box center [652, 290] width 246 height 90
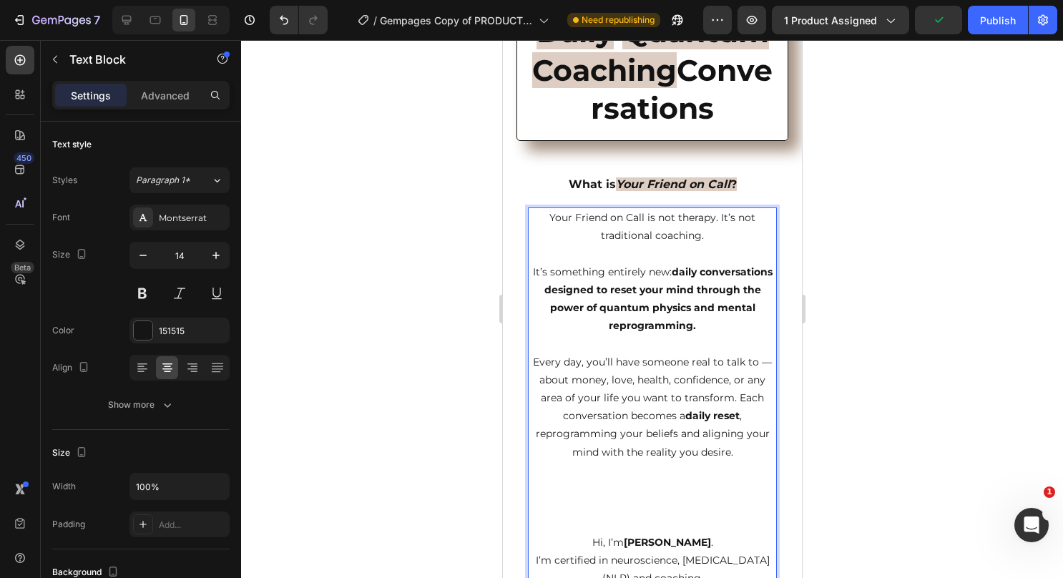
click at [636, 511] on p "Rich Text Editor. Editing area: main" at bounding box center [652, 506] width 246 height 18
drag, startPoint x: 729, startPoint y: 451, endPoint x: 1558, endPoint y: 490, distance: 829.1
click at [729, 451] on p "Every day, you’ll have someone real to talk to — about money, love, health, con…" at bounding box center [652, 407] width 246 height 108
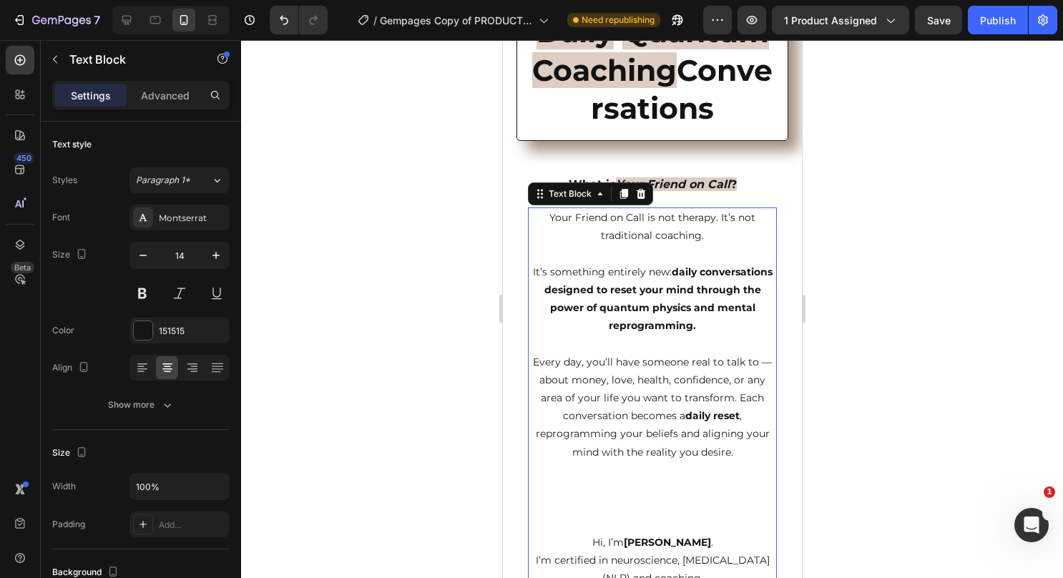
click at [665, 506] on p "Rich Text Editor. Editing area: main" at bounding box center [652, 506] width 246 height 18
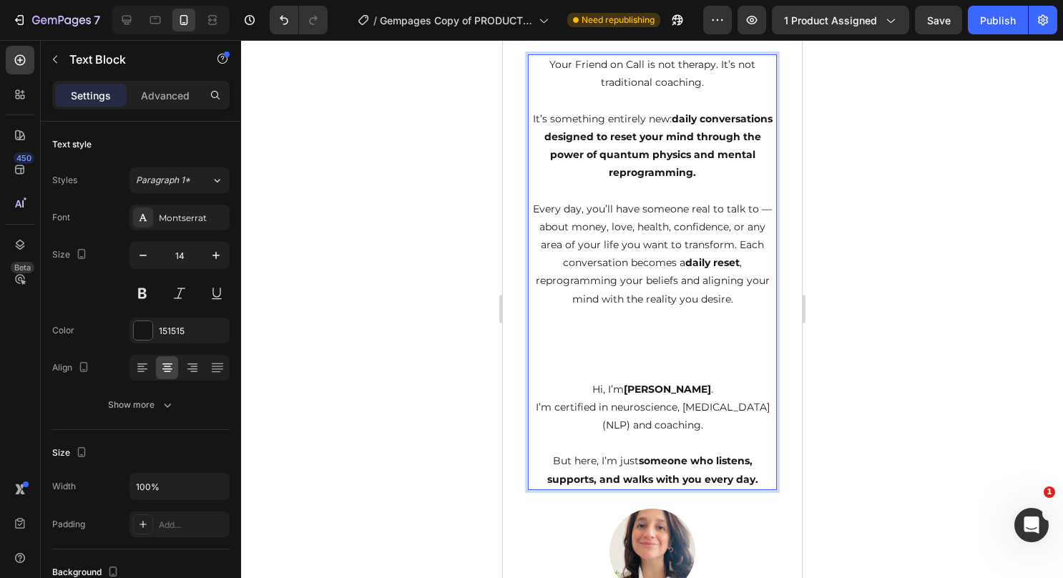
scroll to position [585, 0]
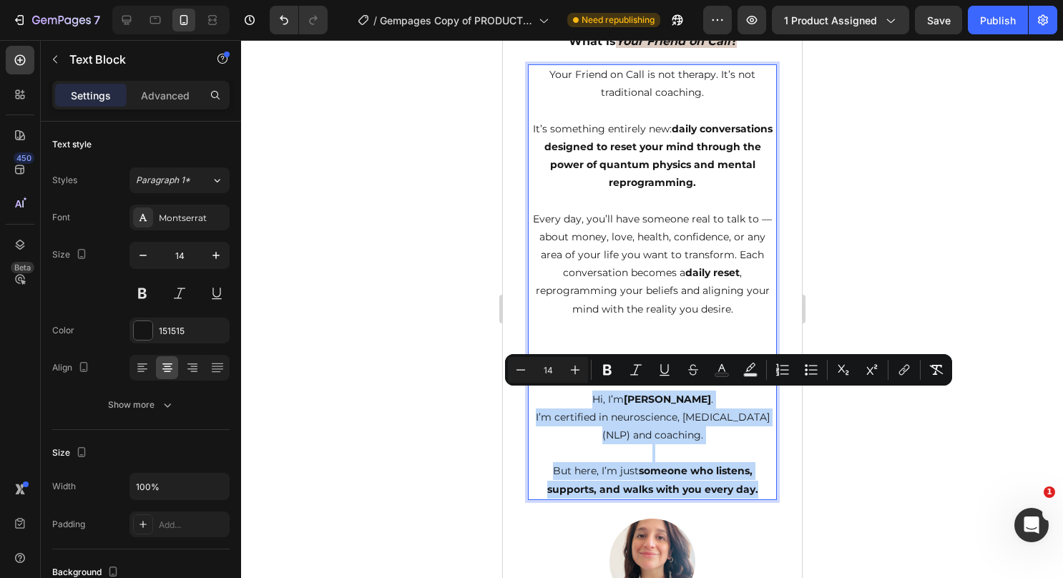
drag, startPoint x: 755, startPoint y: 486, endPoint x: 596, endPoint y: 397, distance: 182.2
click at [596, 397] on div "Your Friend on Call is not therapy. It’s not traditional coaching. It’s somethi…" at bounding box center [651, 282] width 249 height 436
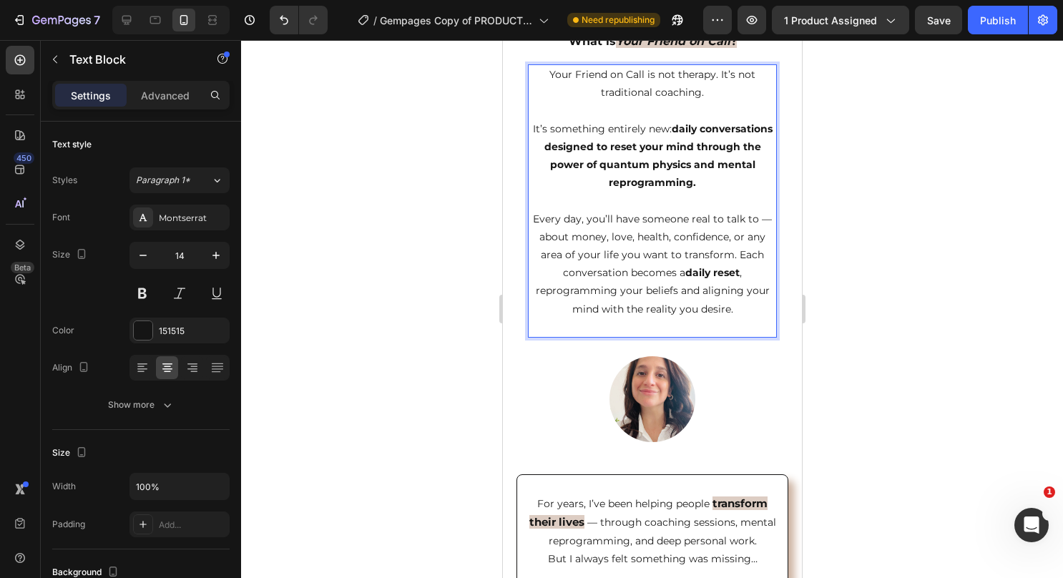
click at [745, 74] on p "Your Friend on Call is not therapy. It’s not traditional coaching." at bounding box center [652, 84] width 246 height 36
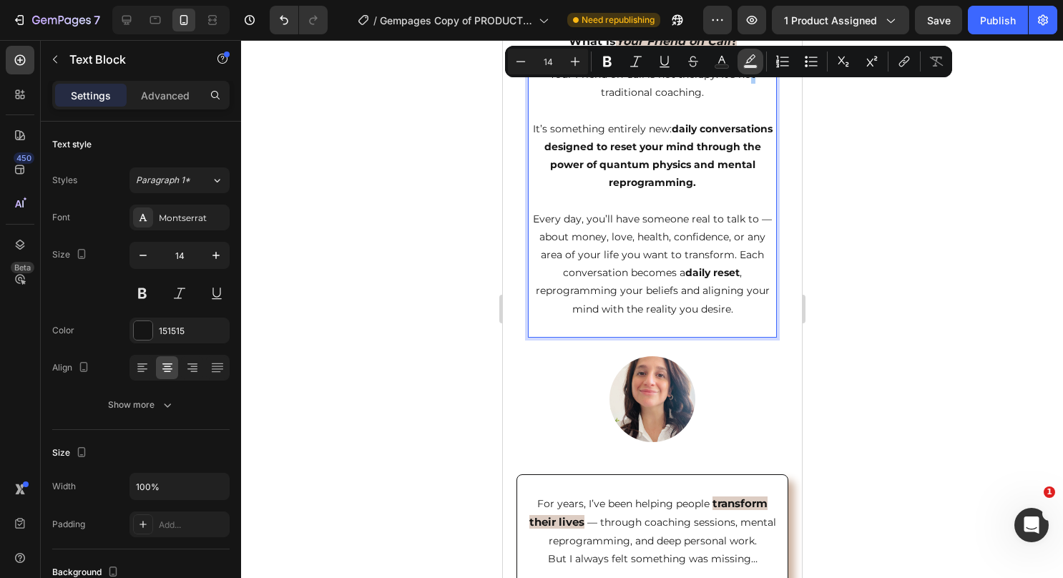
click at [754, 65] on rect "Editor contextual toolbar" at bounding box center [751, 67] width 14 height 4
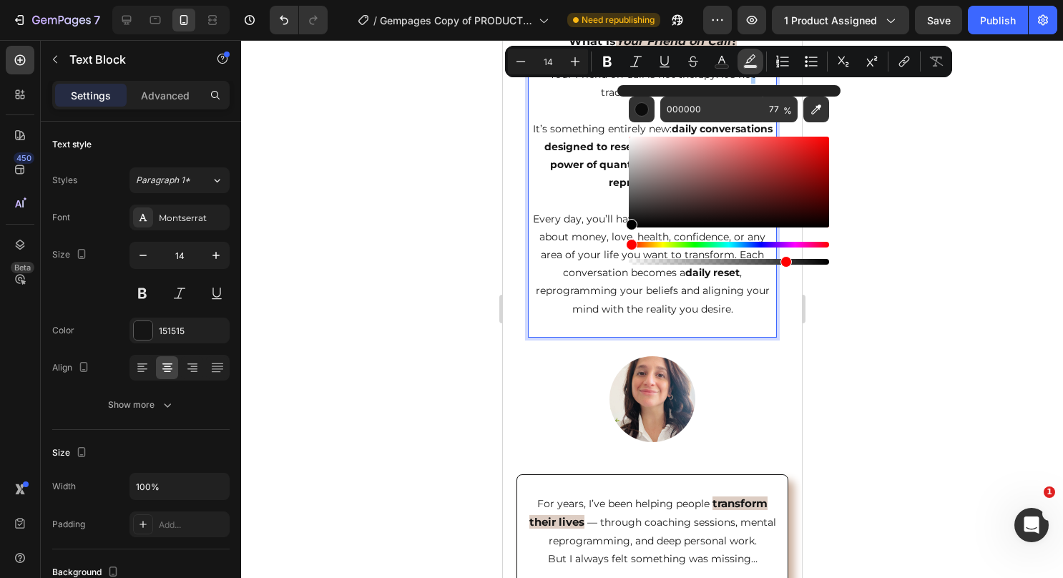
click at [754, 65] on rect "Editor contextual toolbar" at bounding box center [751, 67] width 14 height 4
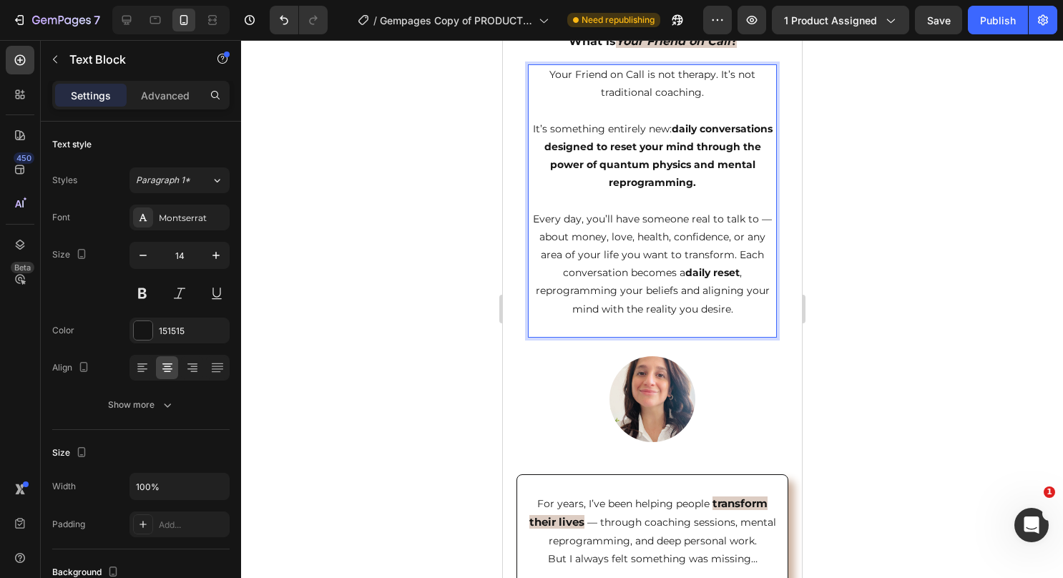
click at [585, 129] on p "It’s something entirely new: daily conversations designed to reset your mind th…" at bounding box center [652, 147] width 246 height 90
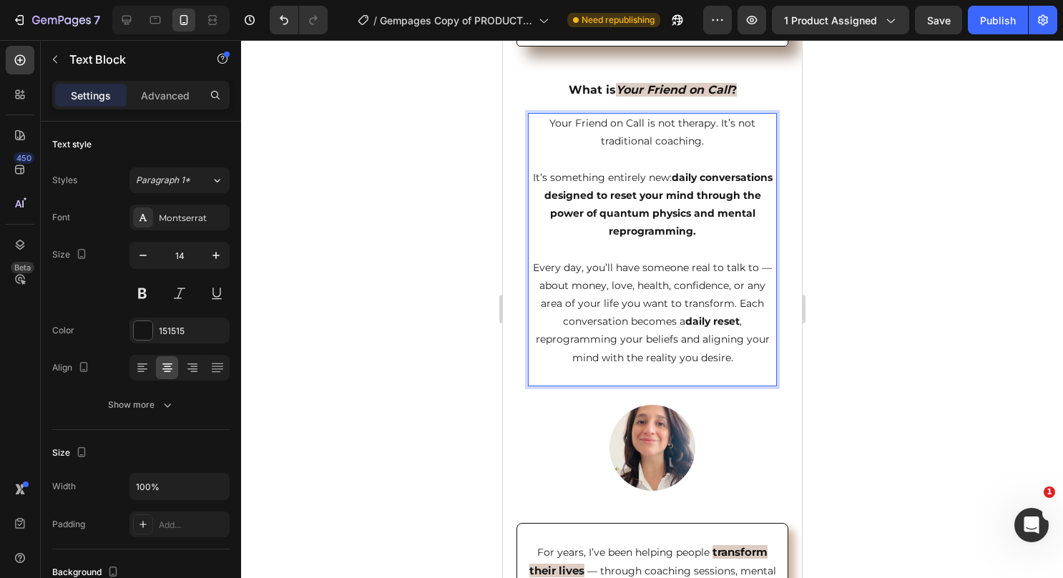
scroll to position [513, 0]
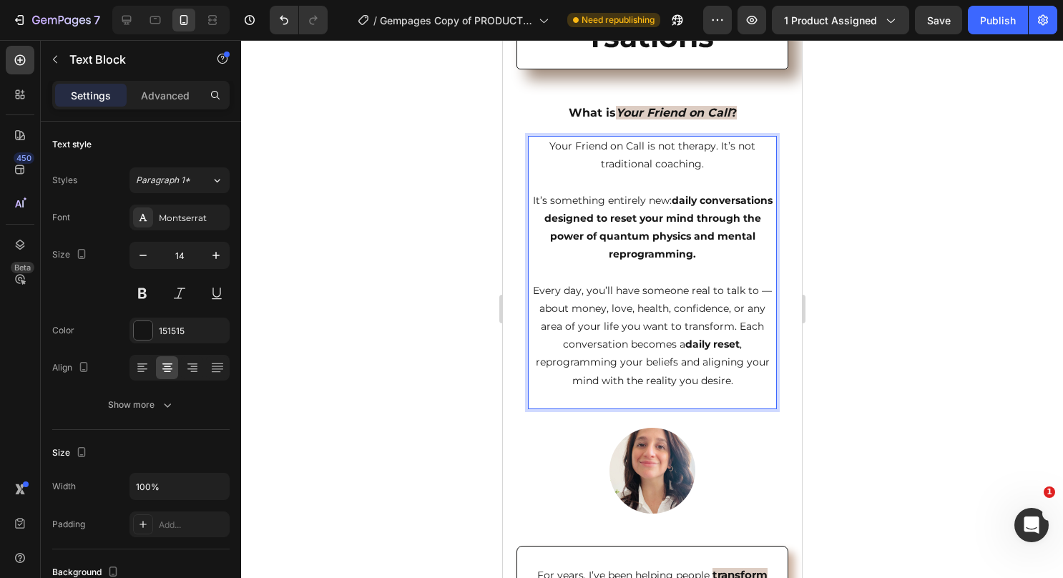
drag, startPoint x: 737, startPoint y: 150, endPoint x: 752, endPoint y: 138, distance: 19.3
click at [752, 138] on p "Your Friend on Call is not therapy. It’s not traditional coaching." at bounding box center [652, 155] width 246 height 36
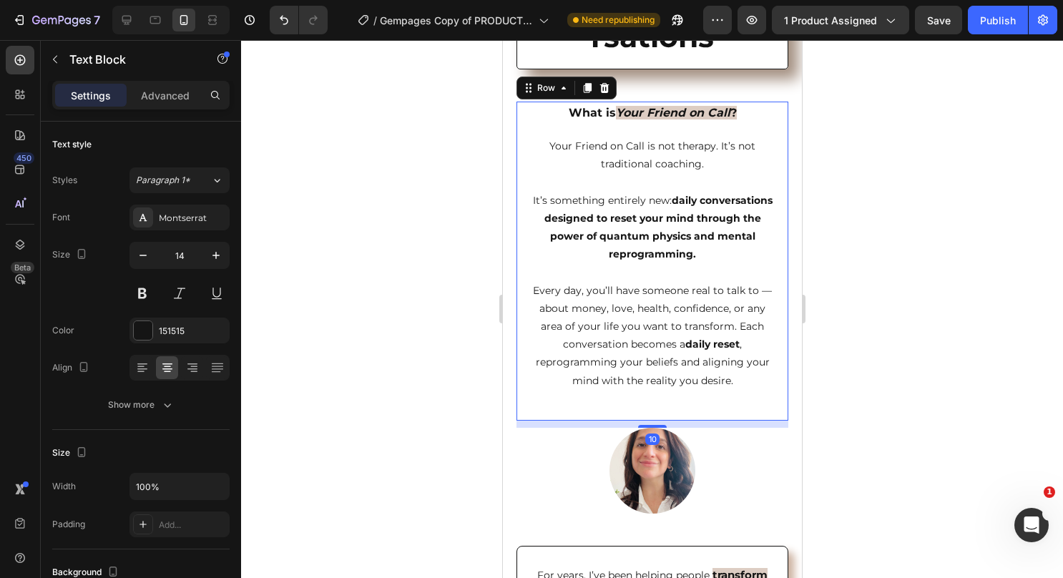
drag, startPoint x: 760, startPoint y: 139, endPoint x: 717, endPoint y: 127, distance: 44.8
click at [717, 127] on div "What is Your Friend on Call ? Text Block Your Friend on Call is not therapy. It…" at bounding box center [651, 256] width 249 height 308
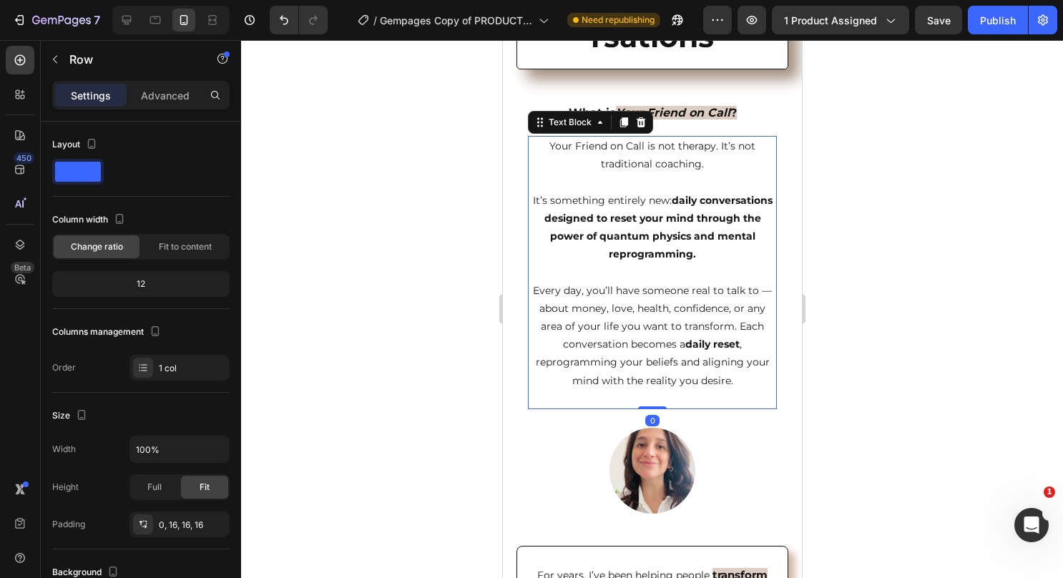
click at [750, 147] on p "Your Friend on Call is not therapy. It’s not traditional coaching." at bounding box center [652, 155] width 246 height 36
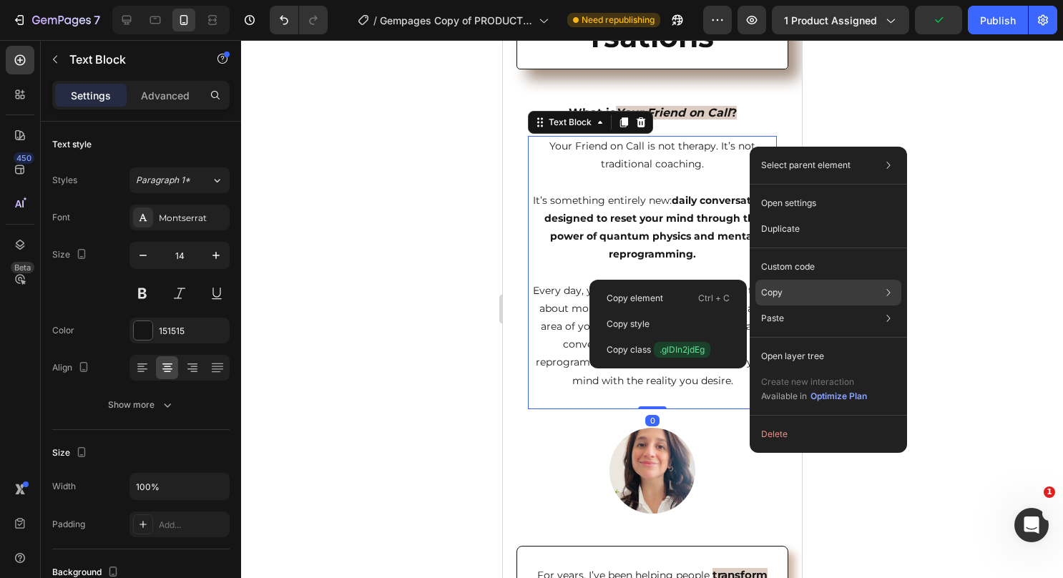
click at [793, 289] on div "Copy Copy element Ctrl + C Copy style Copy class .glDIn2jdEg" at bounding box center [828, 293] width 146 height 26
click at [683, 311] on div "Copy element Ctrl + C" at bounding box center [668, 324] width 146 height 26
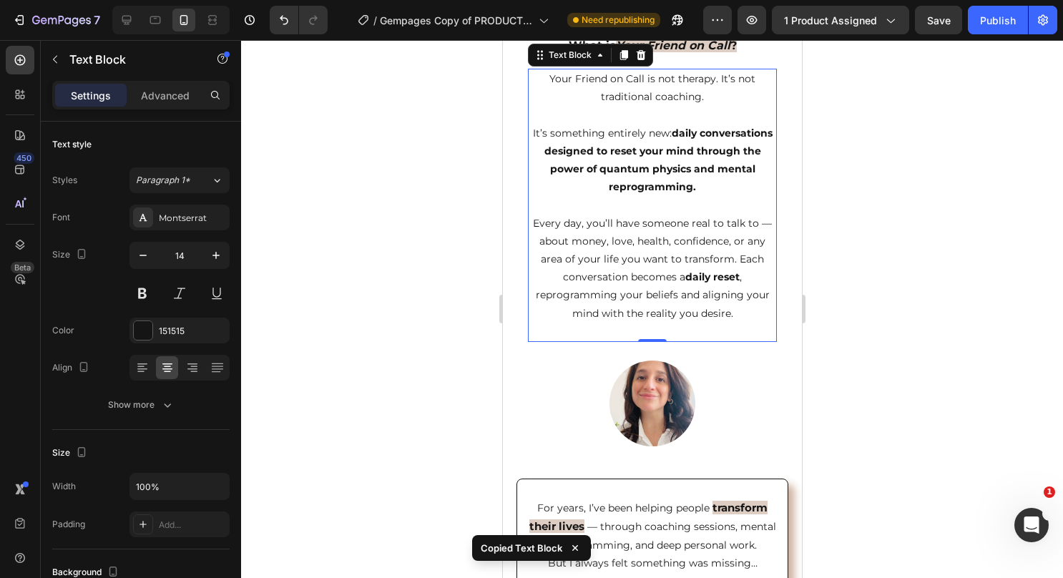
scroll to position [657, 0]
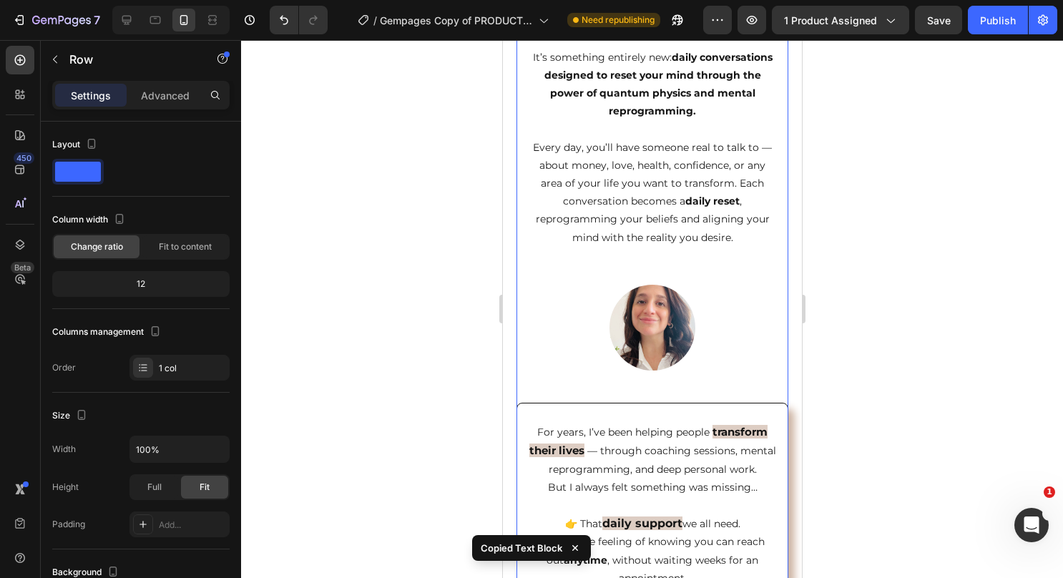
scroll to position [800, 0]
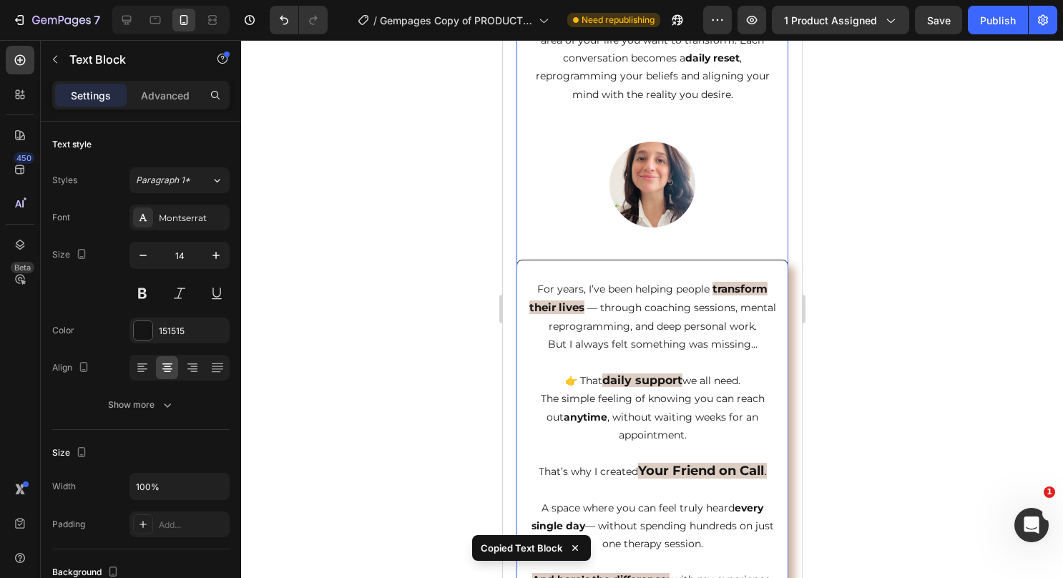
click at [615, 387] on strong "daily support" at bounding box center [641, 380] width 80 height 14
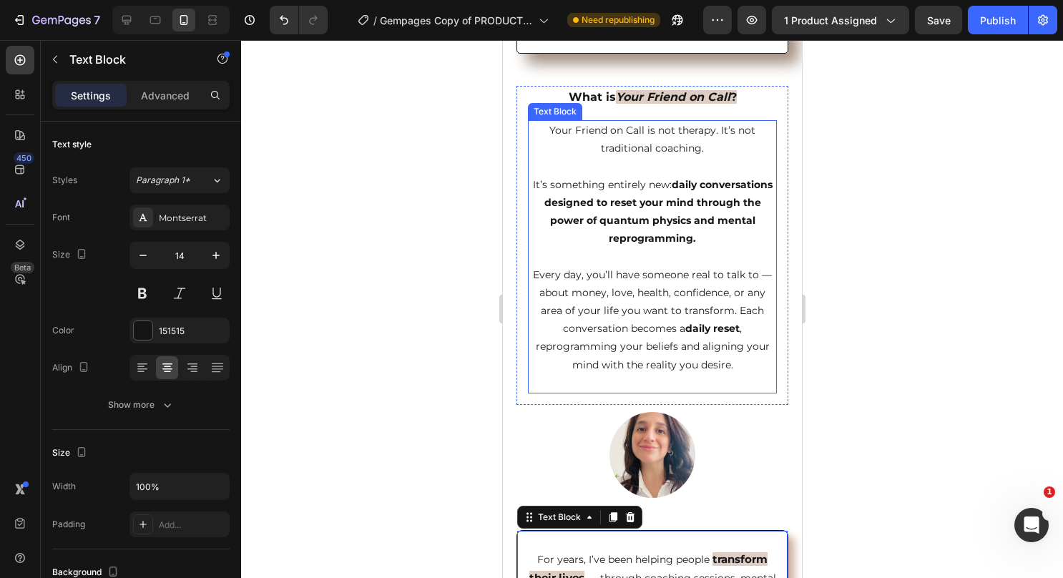
scroll to position [501, 0]
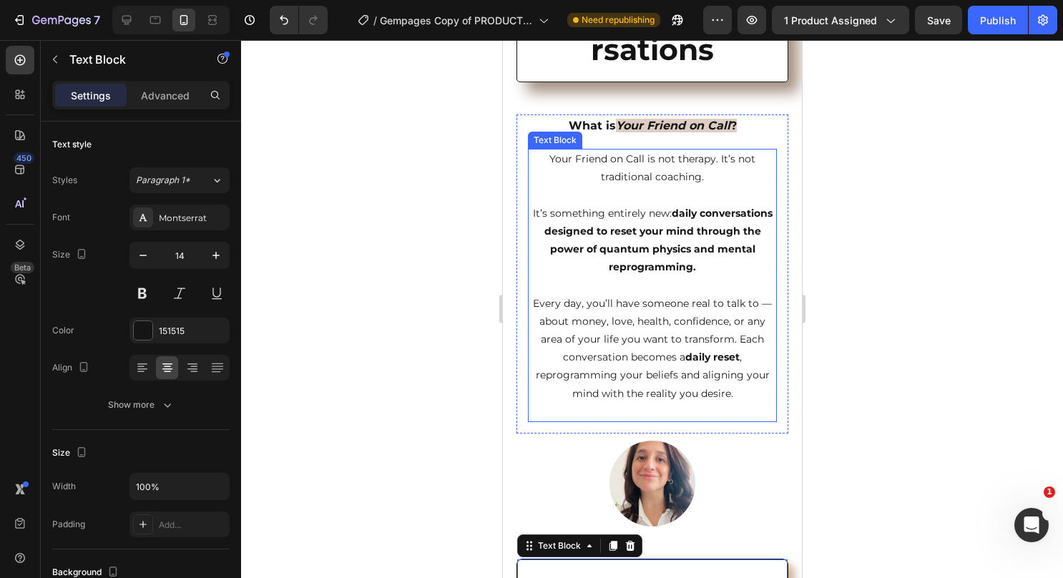
click at [671, 255] on p "It’s something entirely new: daily conversations designed to reset your mind th…" at bounding box center [652, 231] width 246 height 90
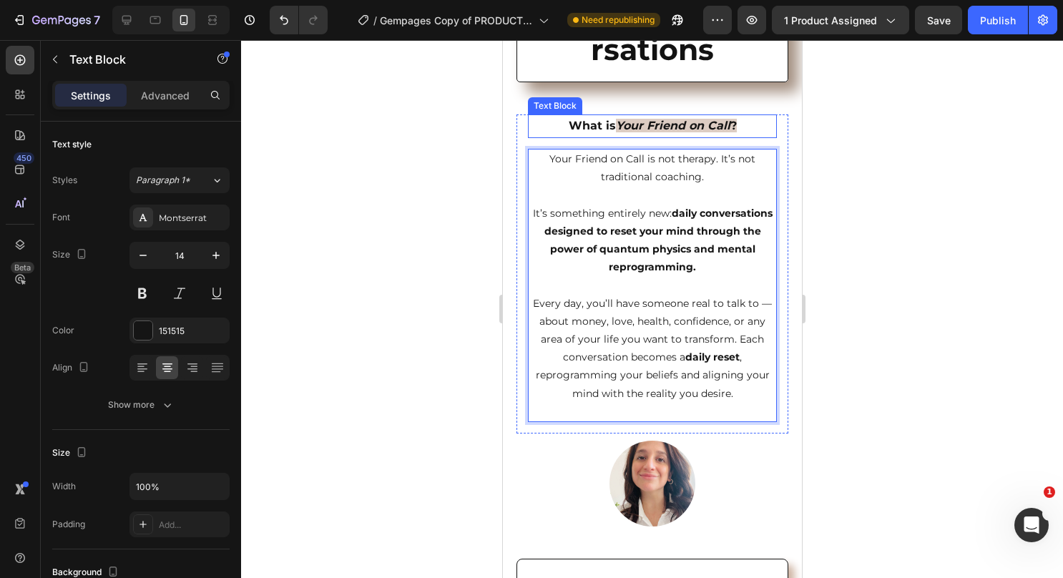
click at [721, 123] on icon "Your Friend on Call" at bounding box center [672, 126] width 114 height 14
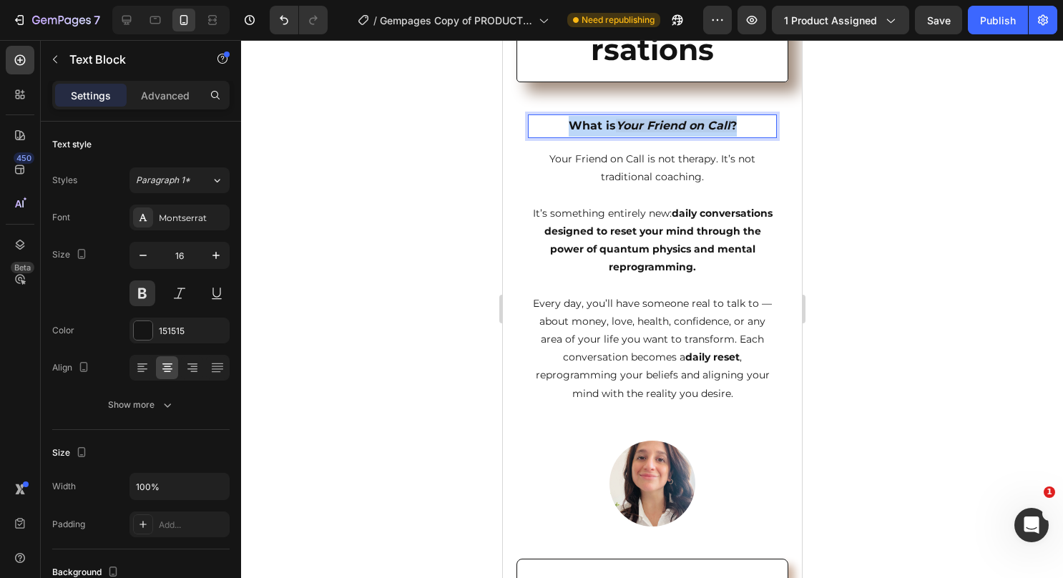
click at [721, 123] on icon "Your Friend on Call" at bounding box center [672, 126] width 114 height 14
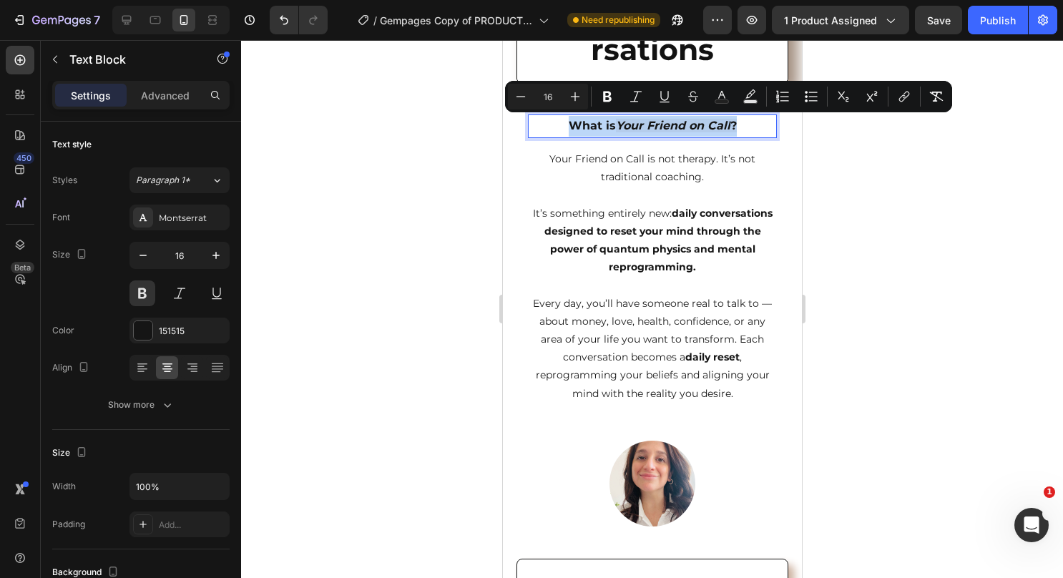
click at [721, 123] on icon "Your Friend on Call" at bounding box center [672, 126] width 114 height 14
click at [727, 124] on span "Your Friend on Call ?" at bounding box center [675, 126] width 121 height 14
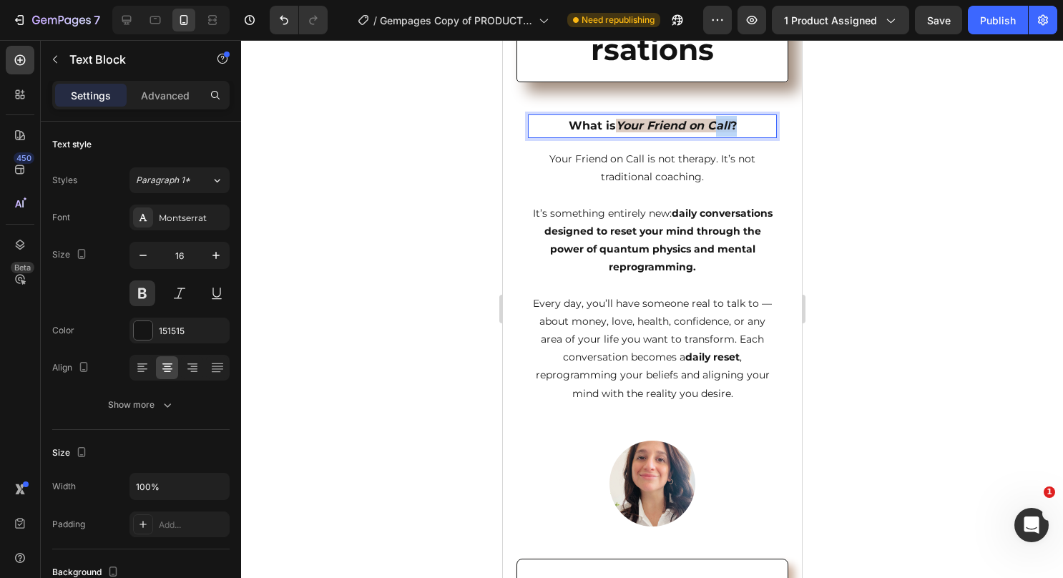
drag, startPoint x: 732, startPoint y: 124, endPoint x: 712, endPoint y: 124, distance: 19.3
click at [712, 124] on p "What is Your Friend on Call ?" at bounding box center [652, 126] width 246 height 21
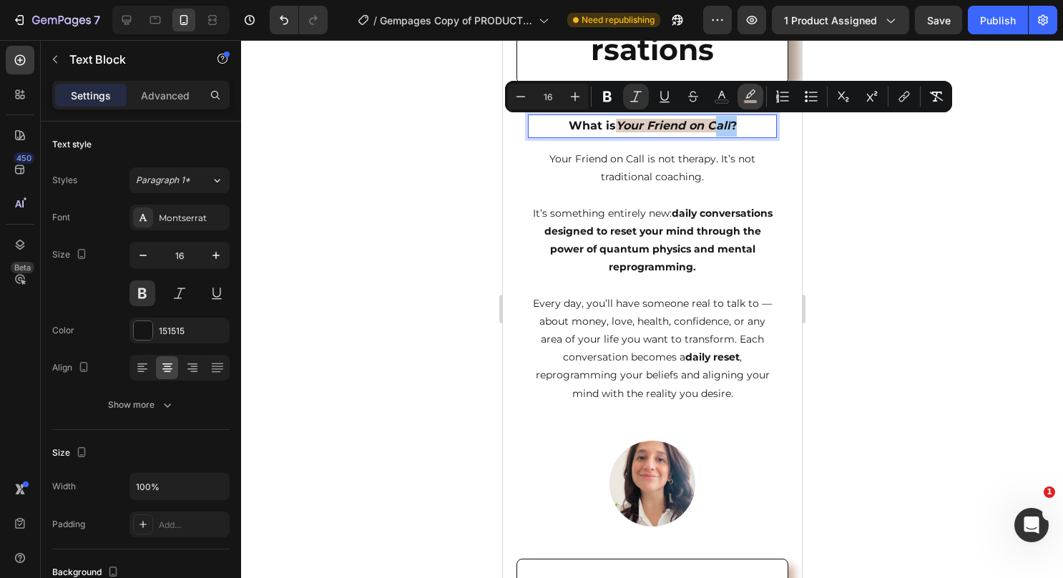
click at [757, 97] on button "color" at bounding box center [750, 97] width 26 height 26
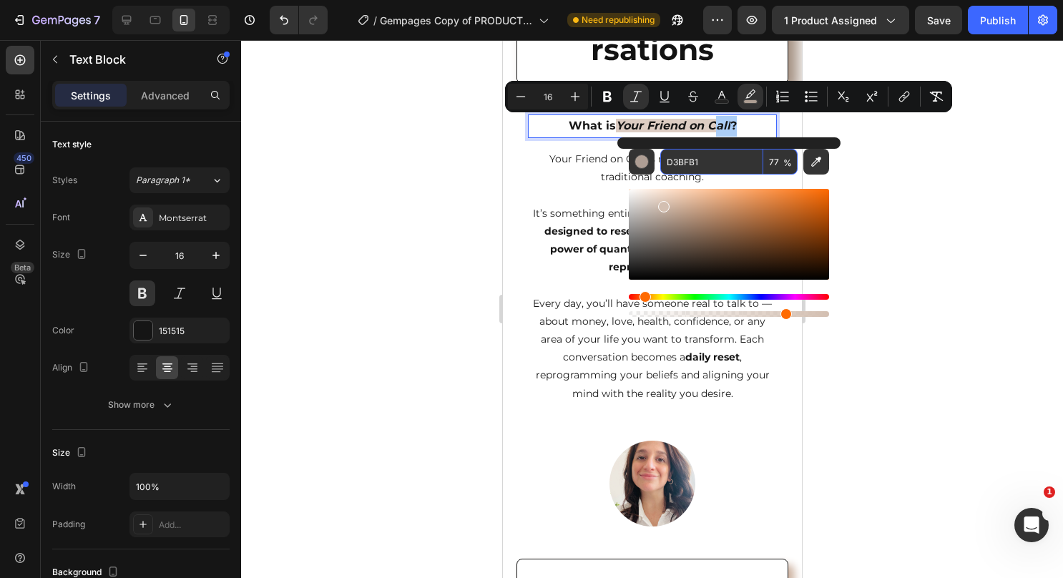
click at [669, 157] on input "D3BFB1" at bounding box center [711, 162] width 103 height 26
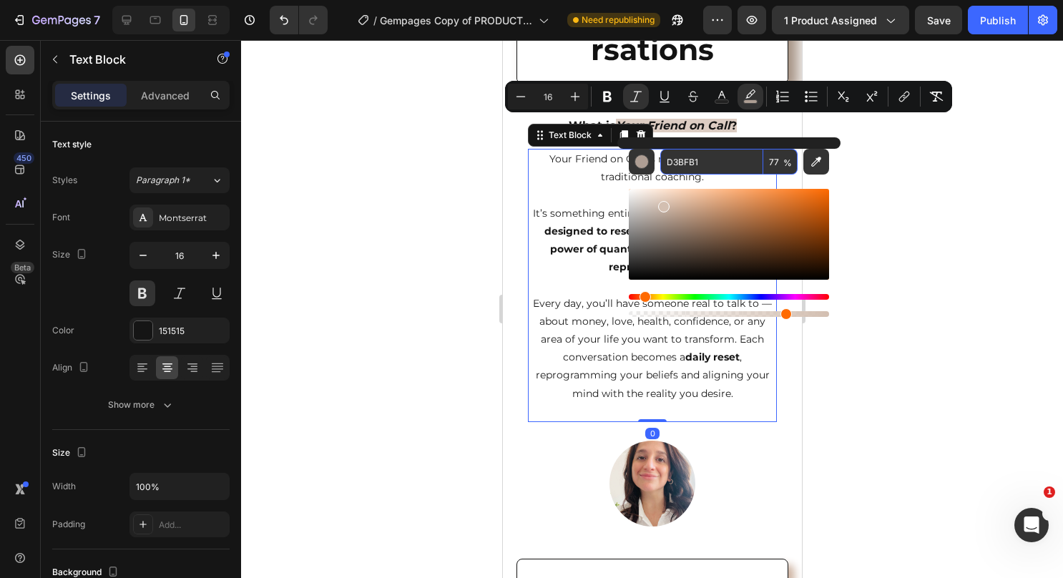
click at [603, 227] on strong "daily conversations designed to reset your mind through the power of quantum ph…" at bounding box center [658, 240] width 228 height 67
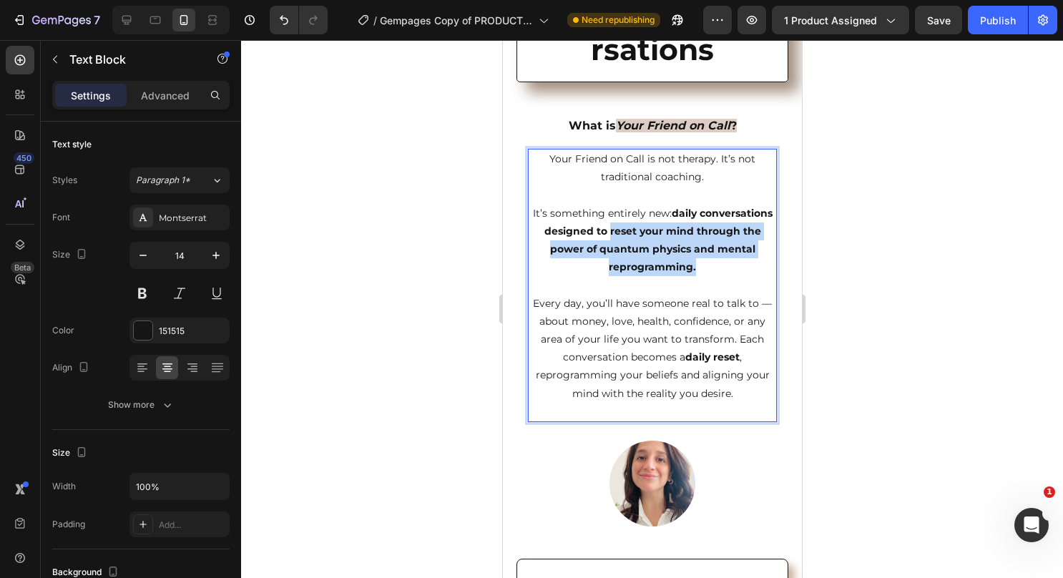
drag, startPoint x: 712, startPoint y: 270, endPoint x: 675, endPoint y: 237, distance: 50.1
click at [675, 237] on p "It’s something entirely new: daily conversations designed to reset your mind th…" at bounding box center [652, 231] width 246 height 90
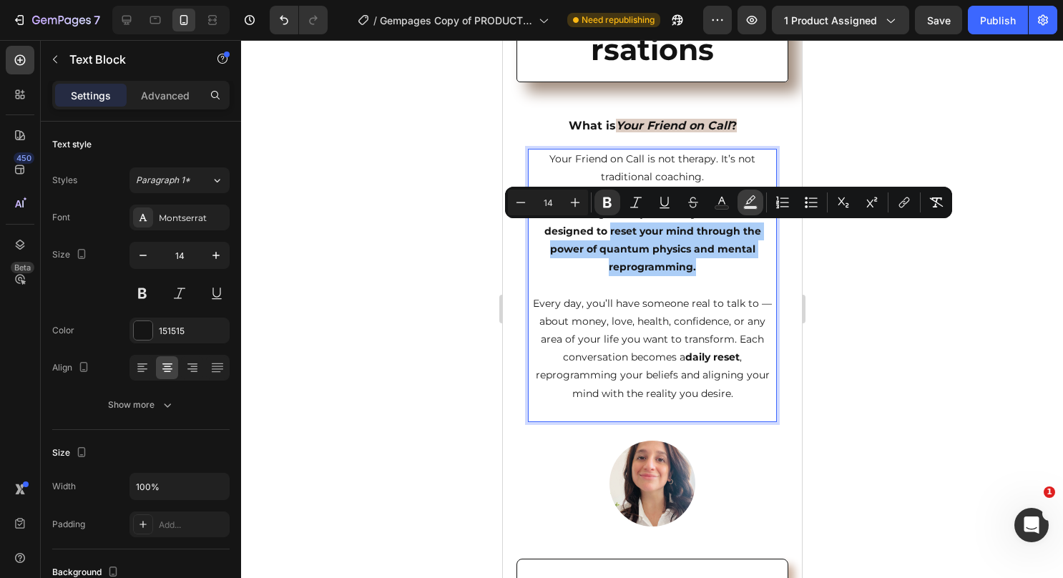
click at [741, 206] on button "Text Background Color" at bounding box center [750, 203] width 26 height 26
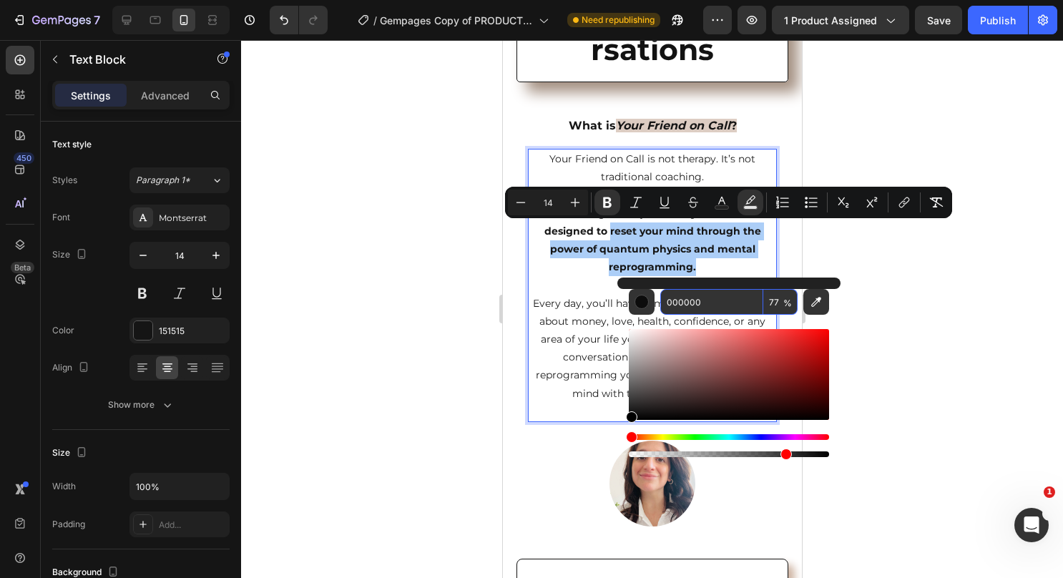
click at [687, 303] on input "000000" at bounding box center [711, 302] width 103 height 26
paste input "D3BFB1"
type input "D3BFB1"
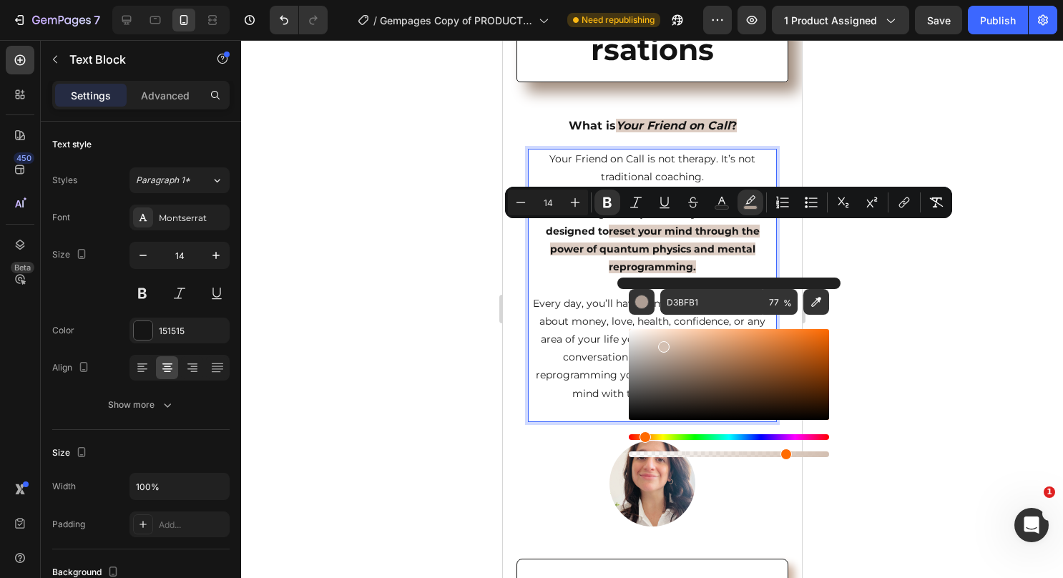
click at [565, 302] on p "Every day, you’ll have someone real to talk to — about money, love, health, con…" at bounding box center [652, 349] width 246 height 108
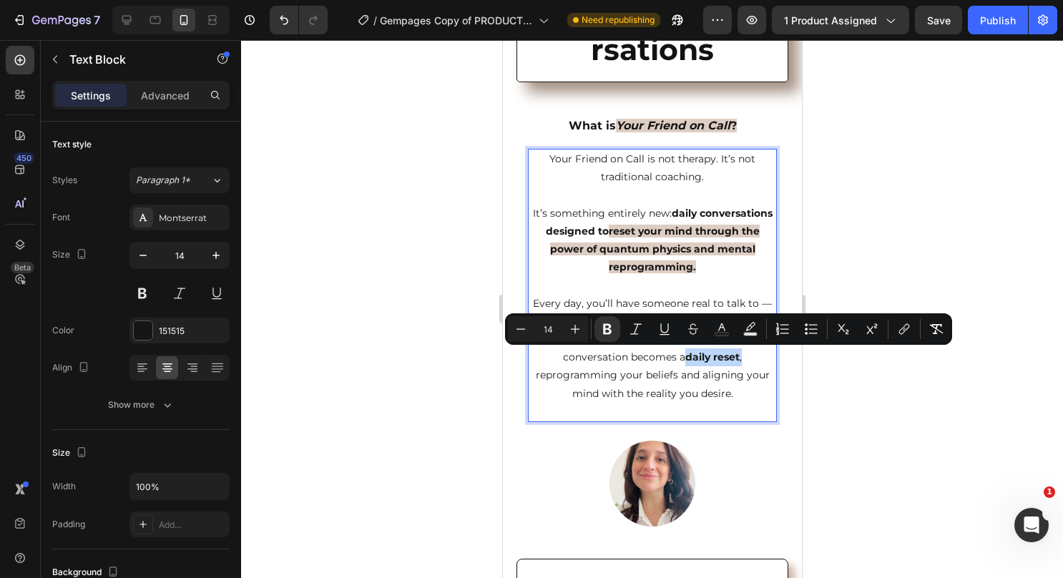
drag, startPoint x: 742, startPoint y: 353, endPoint x: 682, endPoint y: 356, distance: 59.4
click at [682, 356] on p "Every day, you’ll have someone real to talk to — about money, love, health, con…" at bounding box center [652, 349] width 246 height 108
click at [742, 330] on button "color" at bounding box center [750, 329] width 26 height 26
type input "000000"
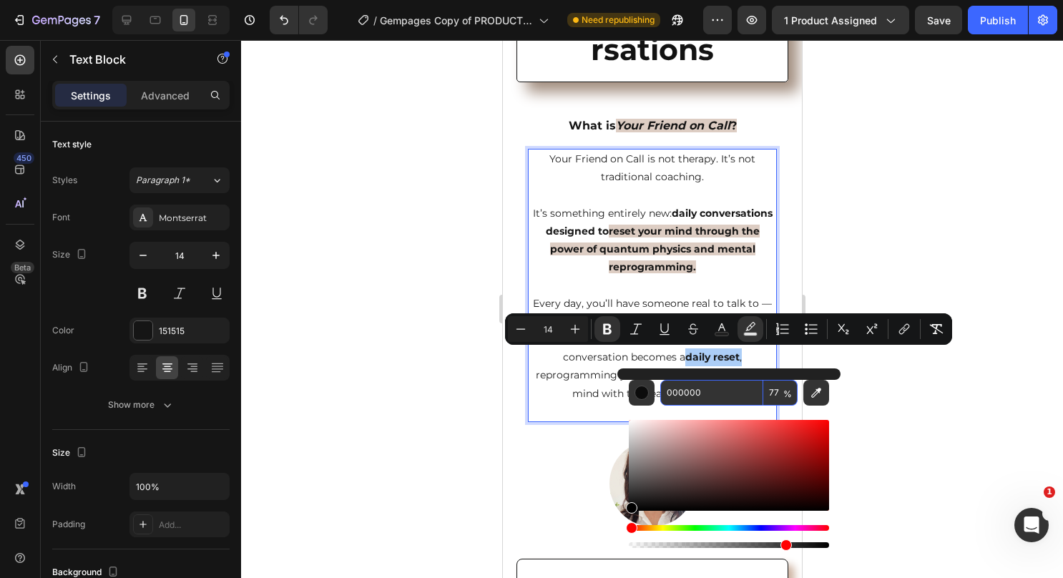
click at [702, 389] on input "000000" at bounding box center [711, 393] width 103 height 26
paste input "D3BFB1"
type input "D3BFB1"
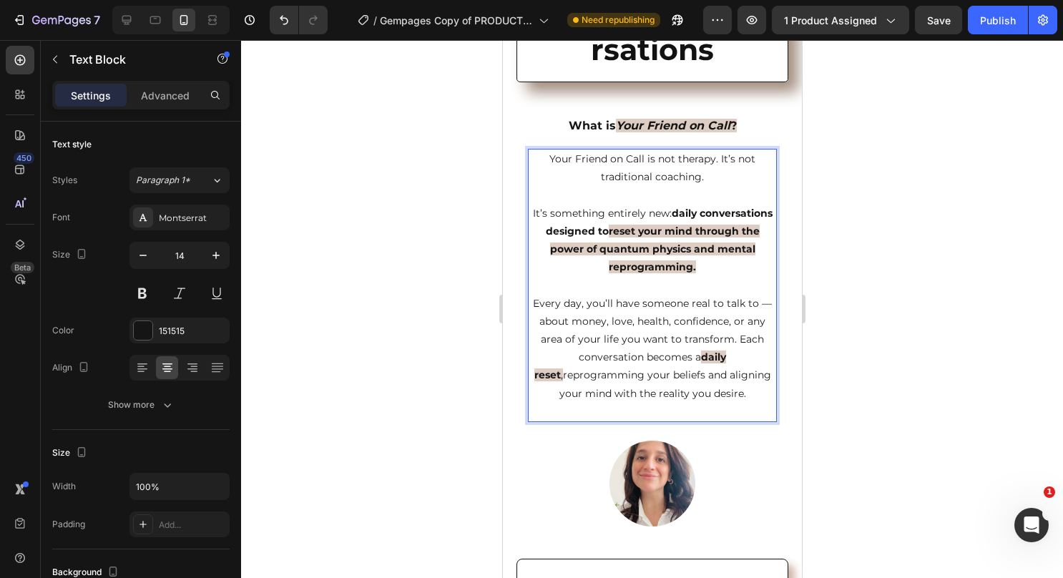
click at [699, 196] on p "It’s something entirely new: daily conversations designed to reset your mind th…" at bounding box center [652, 231] width 246 height 90
click at [728, 332] on p "Every day, you’ll have someone real to talk to — about money, love, health, con…" at bounding box center [652, 349] width 246 height 108
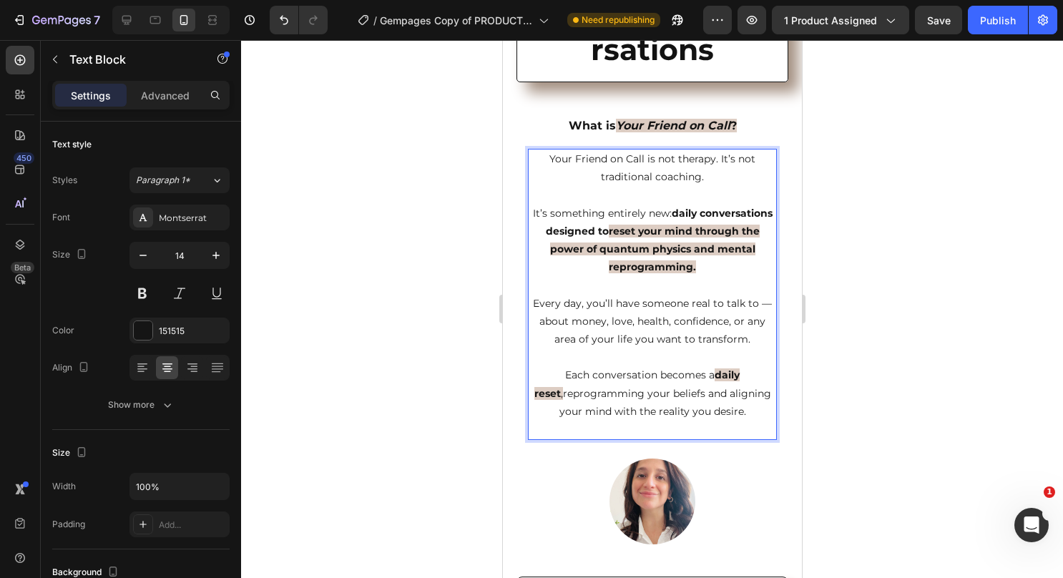
click at [717, 341] on p "Every day, you’ll have someone real to talk to — about money, love, health, con…" at bounding box center [652, 322] width 246 height 54
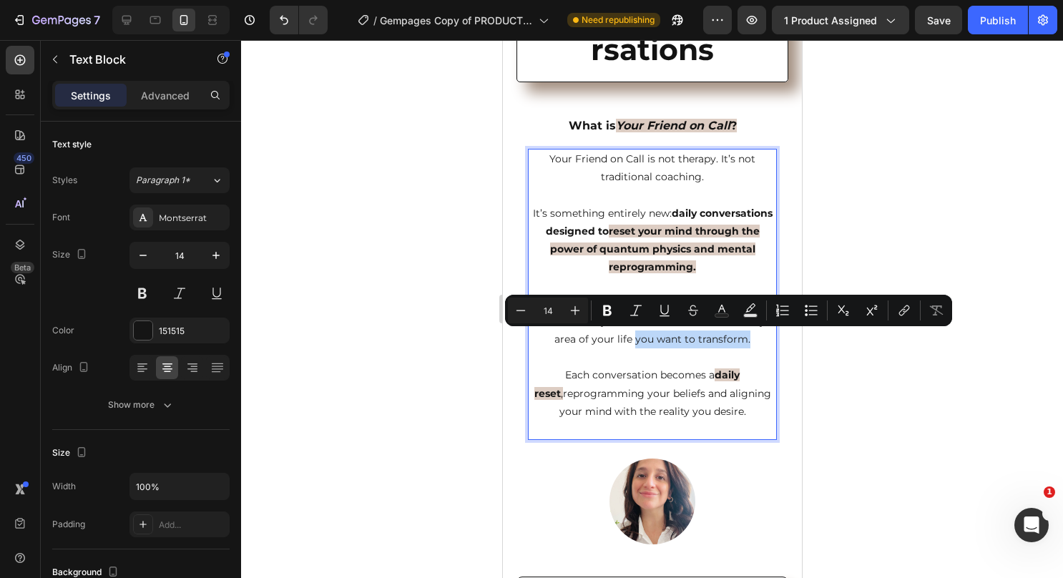
drag, startPoint x: 688, startPoint y: 340, endPoint x: 631, endPoint y: 338, distance: 57.3
click at [631, 338] on p "Every day, you’ll have someone real to talk to — about money, love, health, con…" at bounding box center [652, 322] width 246 height 54
click at [617, 313] on button "Bold" at bounding box center [607, 311] width 26 height 26
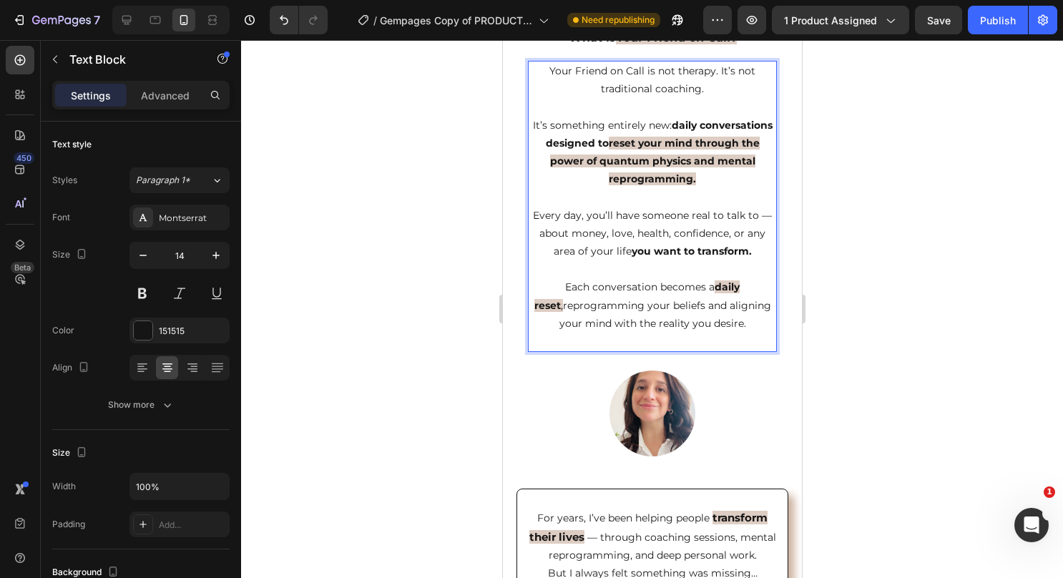
scroll to position [787, 0]
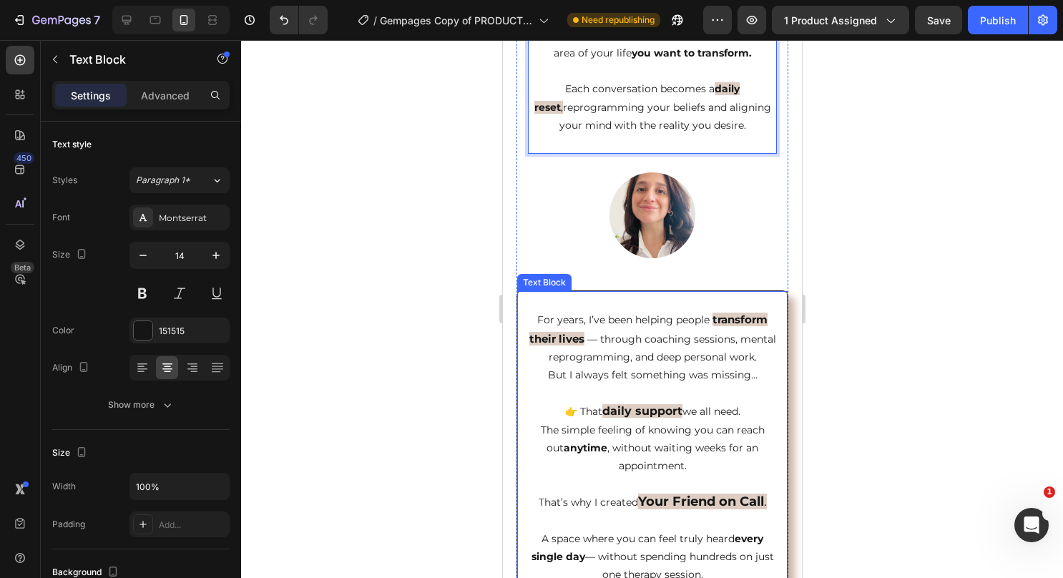
click at [607, 343] on p "For years, I’ve been helping people transform their lives — through coaching se…" at bounding box center [651, 338] width 253 height 56
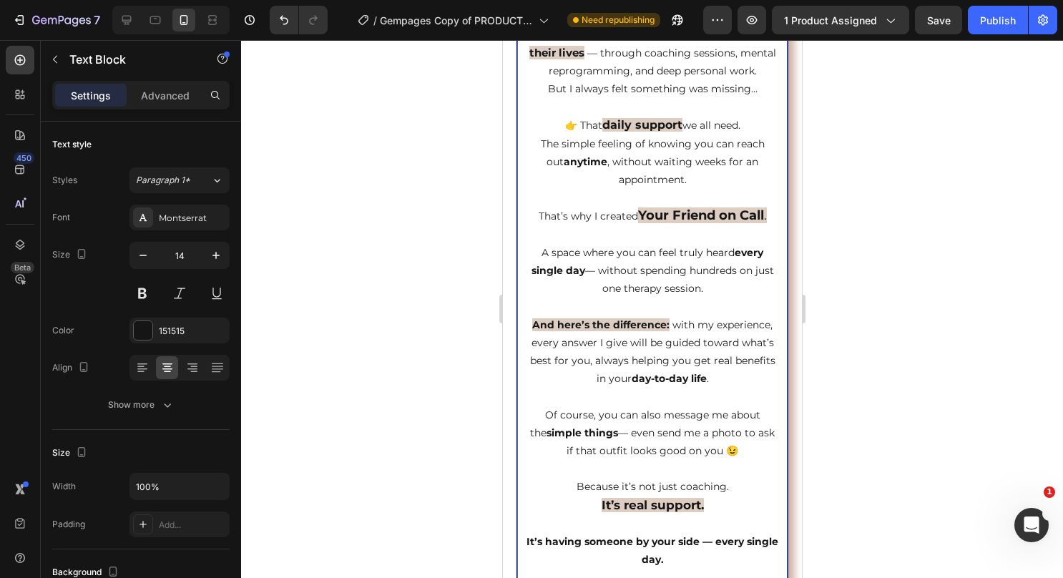
scroll to position [1144, 0]
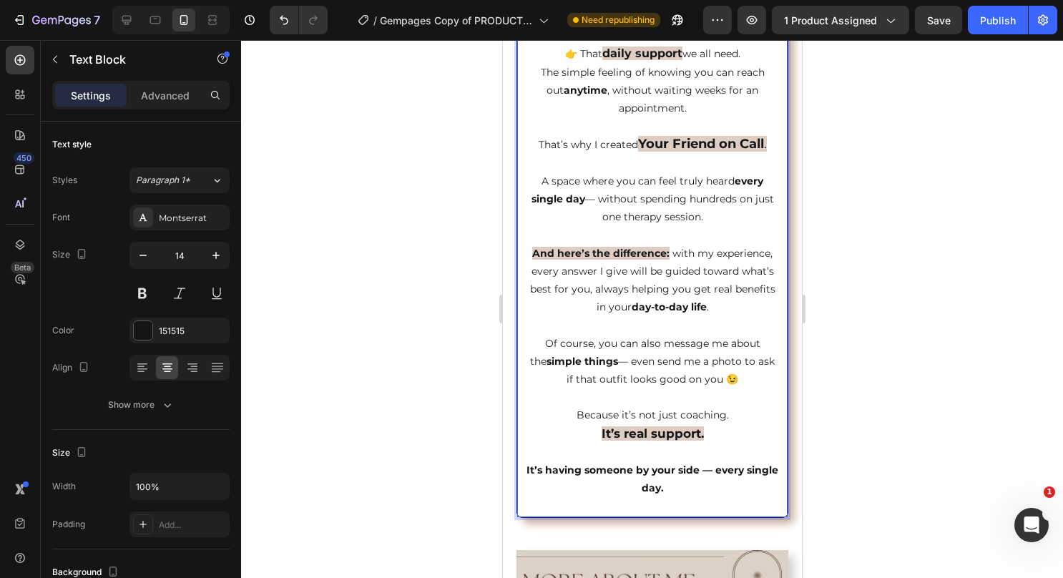
click at [692, 497] on p "It’s having someone by your side — every single day." at bounding box center [651, 470] width 253 height 54
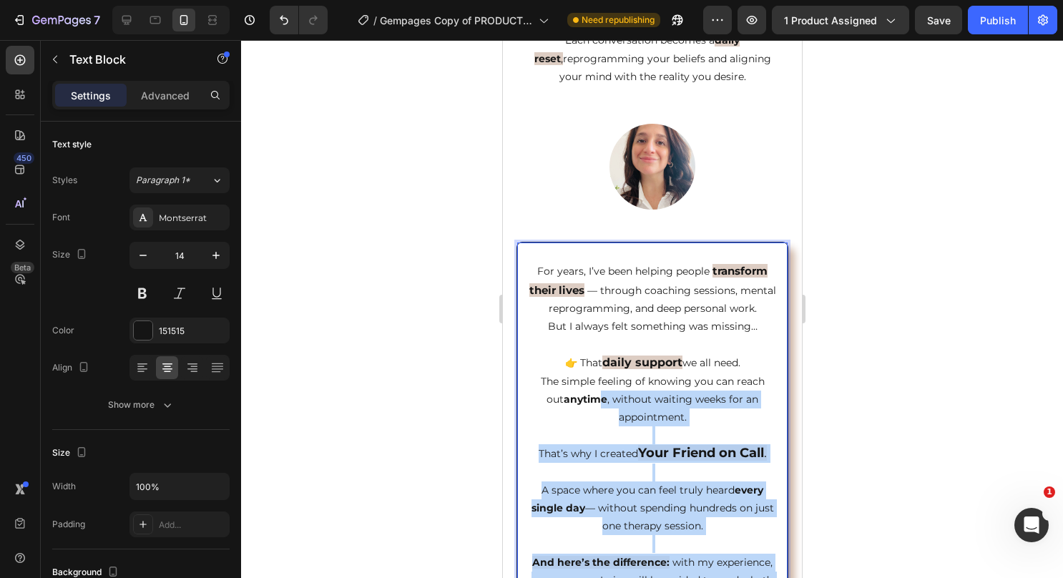
scroll to position [787, 0]
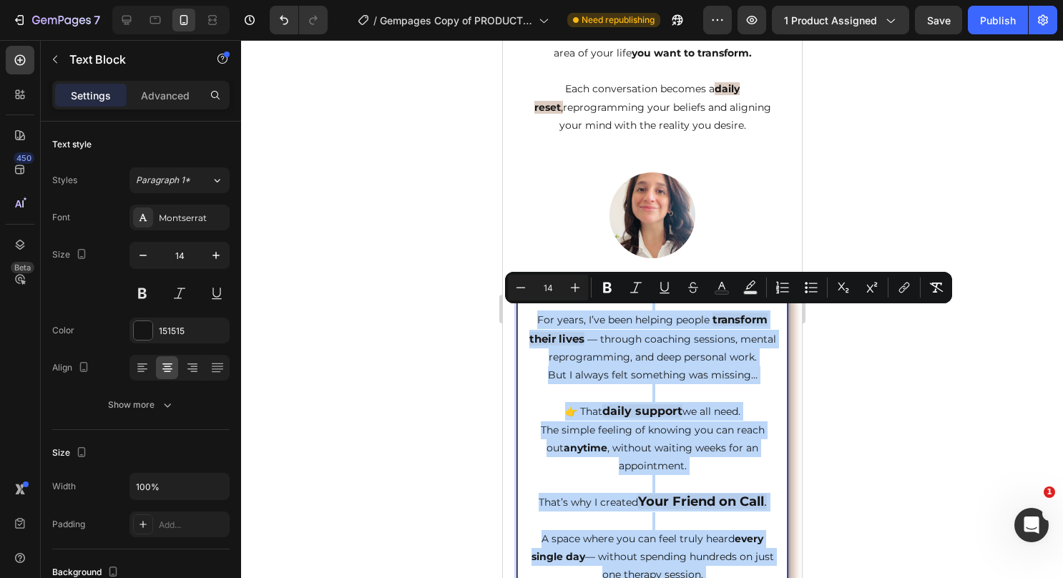
drag, startPoint x: 689, startPoint y: 503, endPoint x: 542, endPoint y: 308, distance: 245.2
click at [542, 308] on div "For years, I’ve been helping people transform their lives — through coaching se…" at bounding box center [652, 583] width 256 height 584
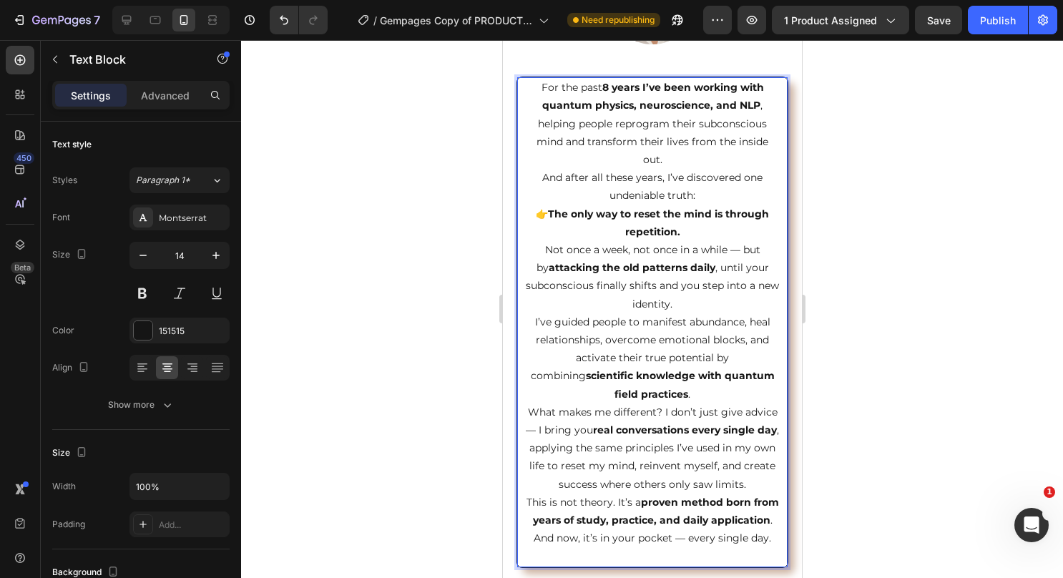
scroll to position [1016, 0]
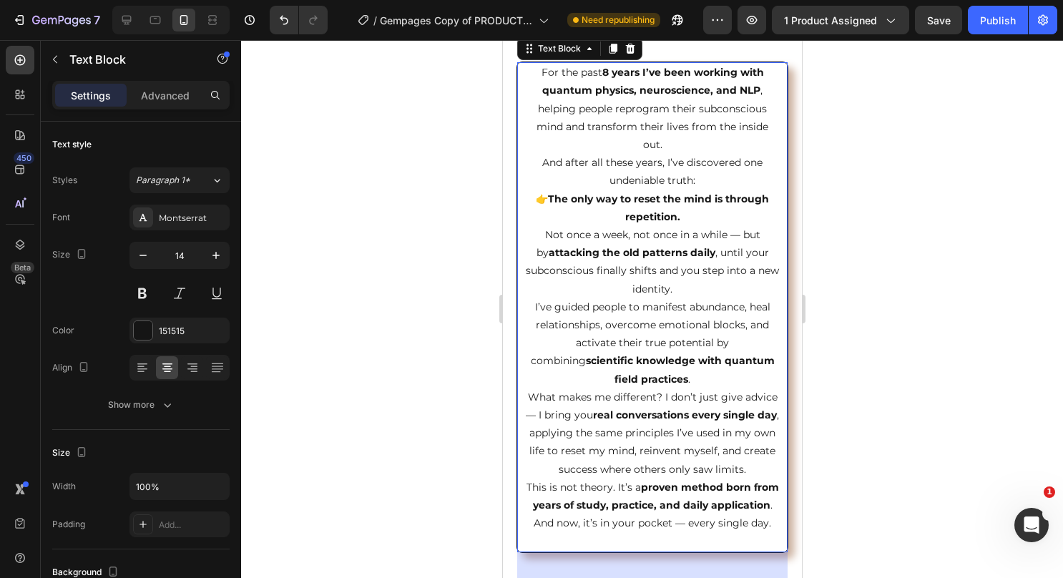
click at [589, 139] on p "For the past 8 years I’ve been working with quantum physics, neuroscience, and …" at bounding box center [651, 109] width 253 height 90
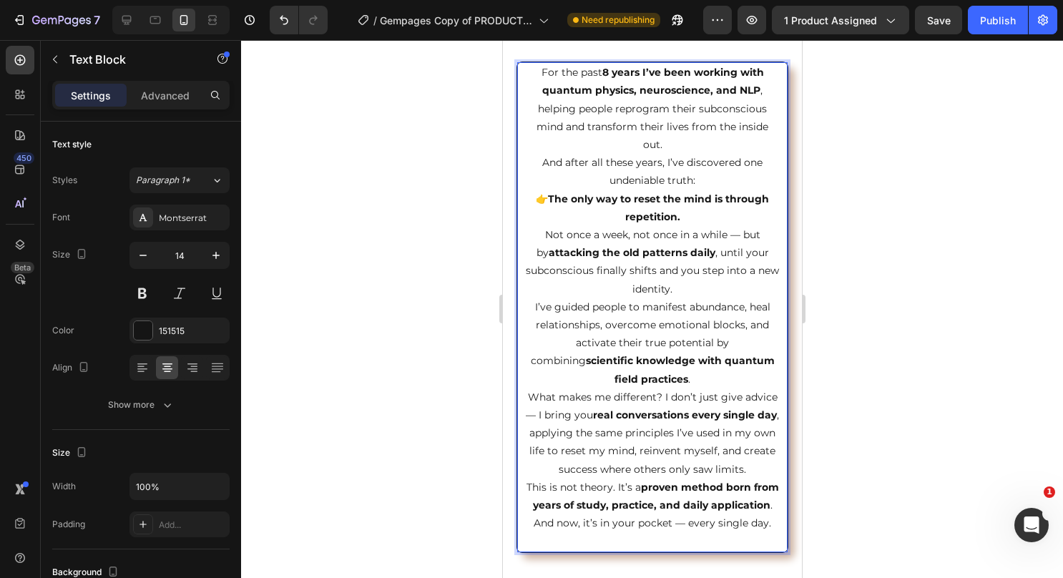
scroll to position [873, 0]
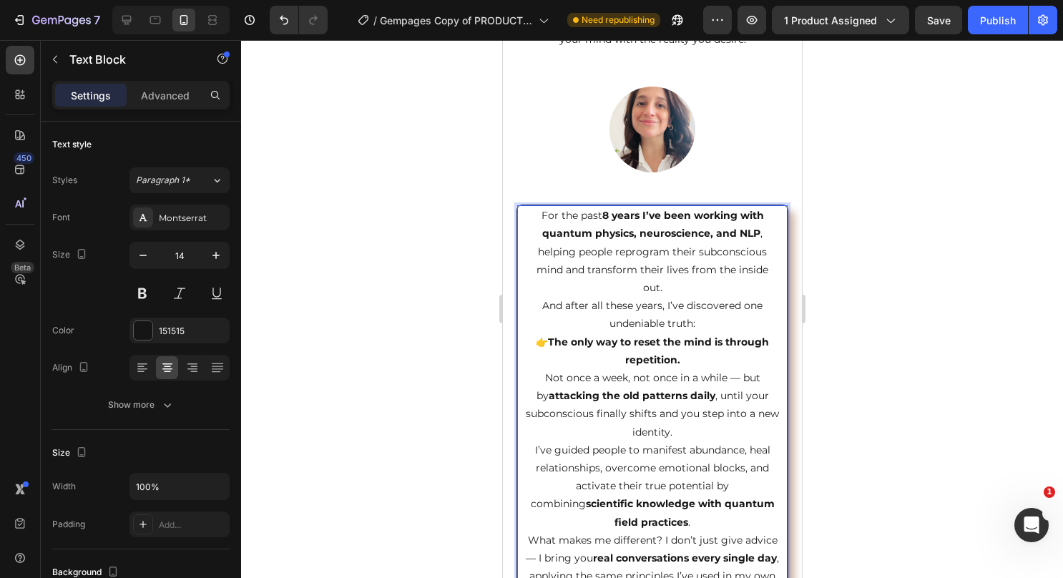
click at [536, 219] on p "For the past 8 years I’ve been working with quantum physics, neuroscience, and …" at bounding box center [651, 252] width 253 height 90
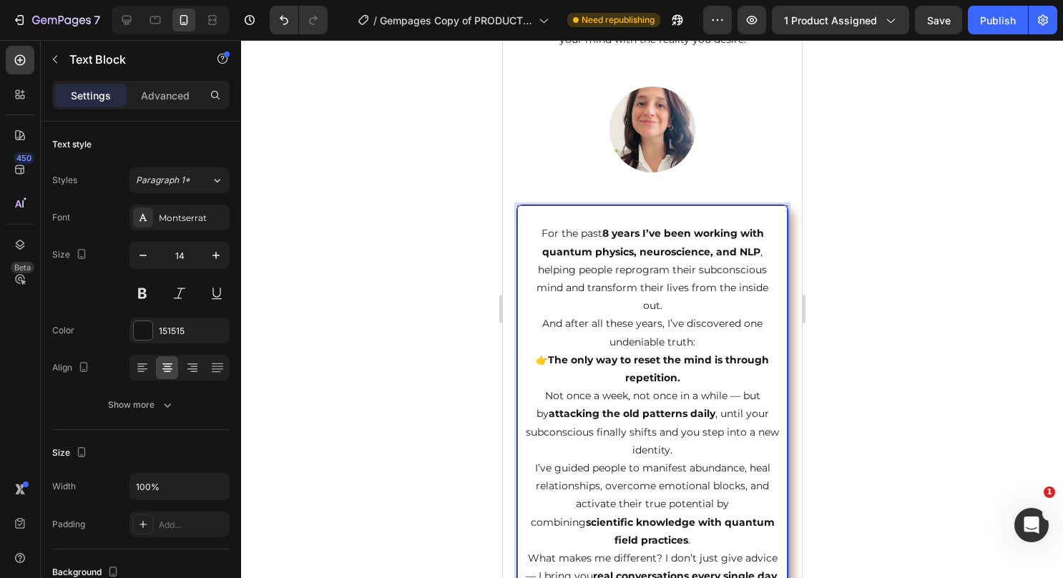
click at [677, 308] on p "For the past 8 years I’ve been working with quantum physics, neuroscience, and …" at bounding box center [651, 270] width 253 height 90
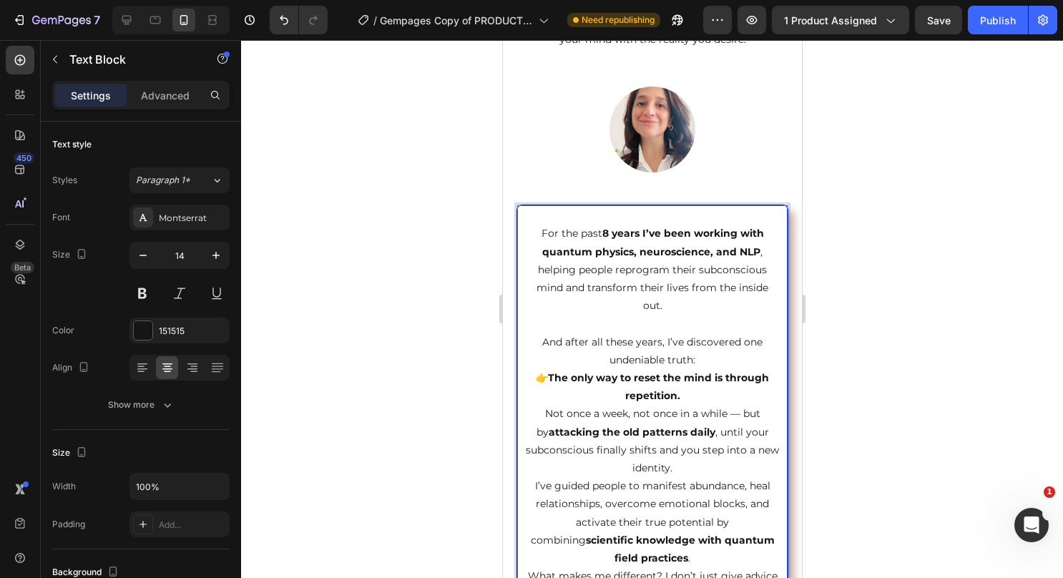
click at [699, 398] on p "And after all these years, I’ve discovered one undeniable truth: 👉 The only way…" at bounding box center [651, 405] width 253 height 144
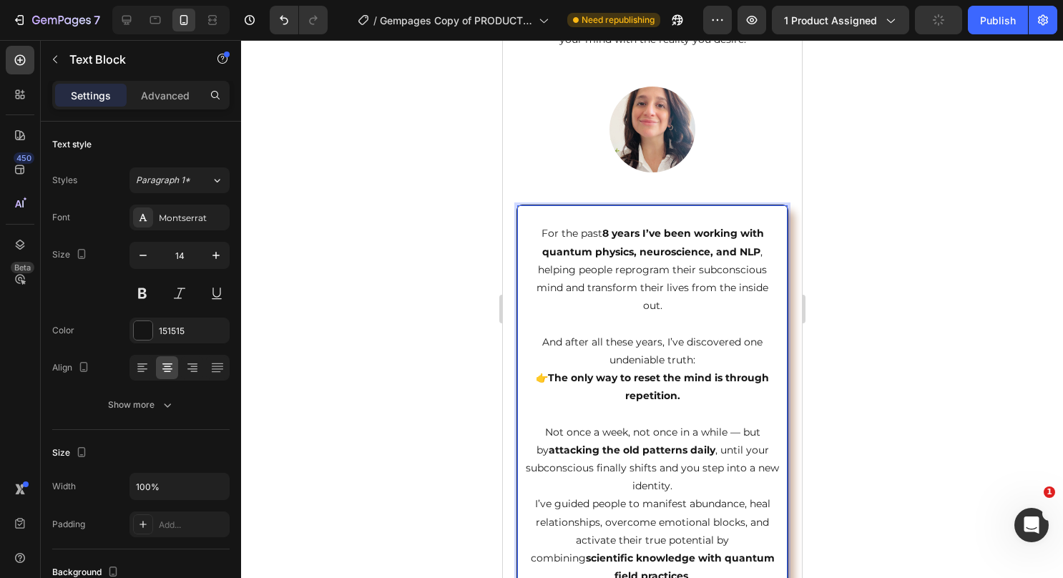
click at [701, 481] on p "⁠⁠⁠⁠⁠⁠⁠ Not once a week, not once in a while — but by attacking the old pattern…" at bounding box center [651, 450] width 253 height 90
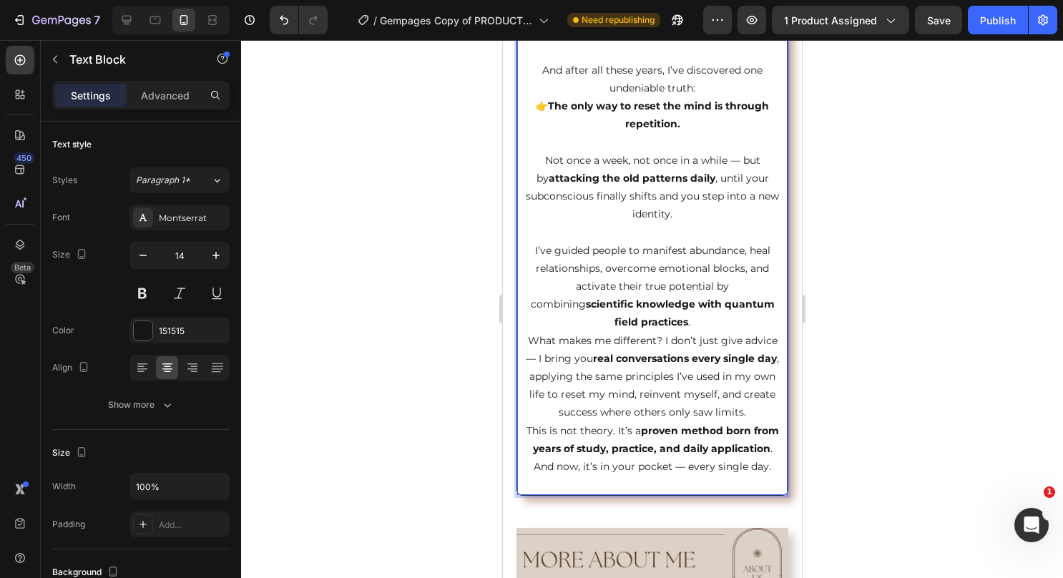
scroll to position [1159, 0]
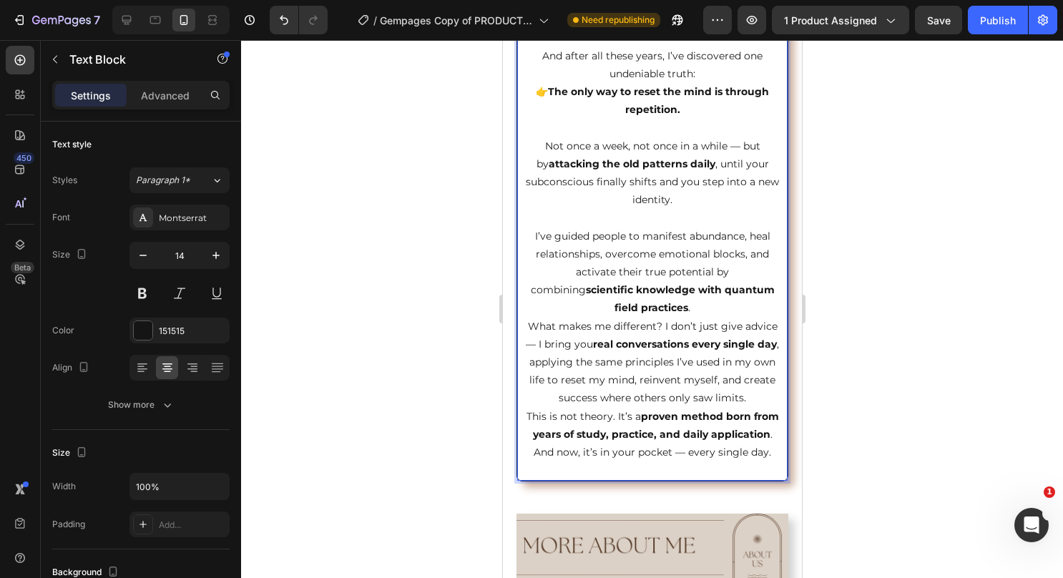
click at [702, 302] on p "I’ve guided people to manifest abundance, heal relationships, overcome emotiona…" at bounding box center [651, 272] width 253 height 90
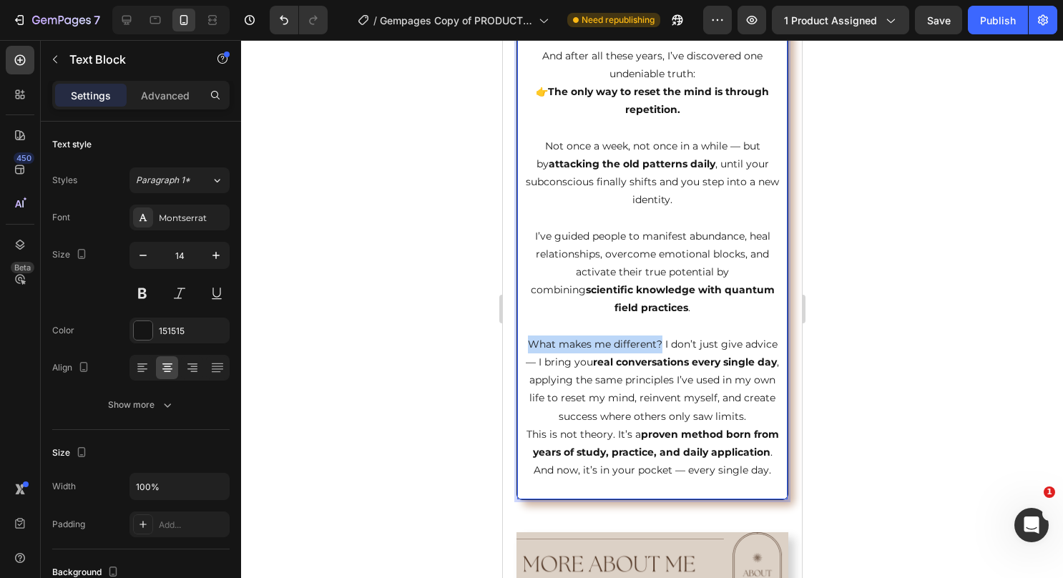
drag, startPoint x: 674, startPoint y: 343, endPoint x: 536, endPoint y: 343, distance: 138.0
click at [536, 343] on p "What makes me different? I don’t just give advice — I bring you real conversati…" at bounding box center [651, 380] width 253 height 90
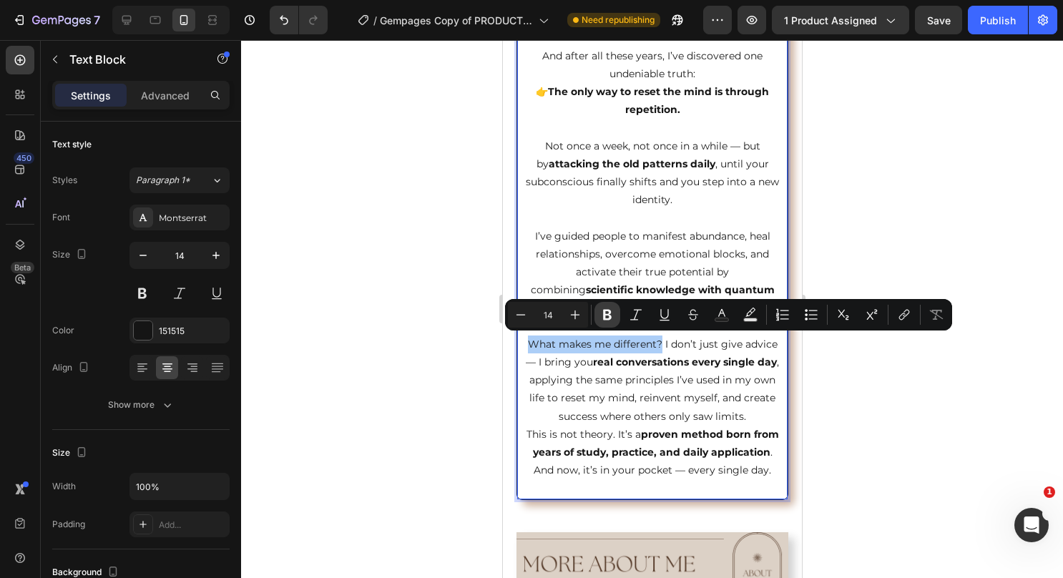
drag, startPoint x: 621, startPoint y: 313, endPoint x: 610, endPoint y: 315, distance: 10.8
click at [619, 313] on div "Minus 14 Plus Bold Italic Underline Strikethrough Text Color color Numbered Lis…" at bounding box center [728, 315] width 441 height 26
drag, startPoint x: 601, startPoint y: 317, endPoint x: 585, endPoint y: 315, distance: 16.6
click at [601, 317] on icon "Editor contextual toolbar" at bounding box center [607, 315] width 14 height 14
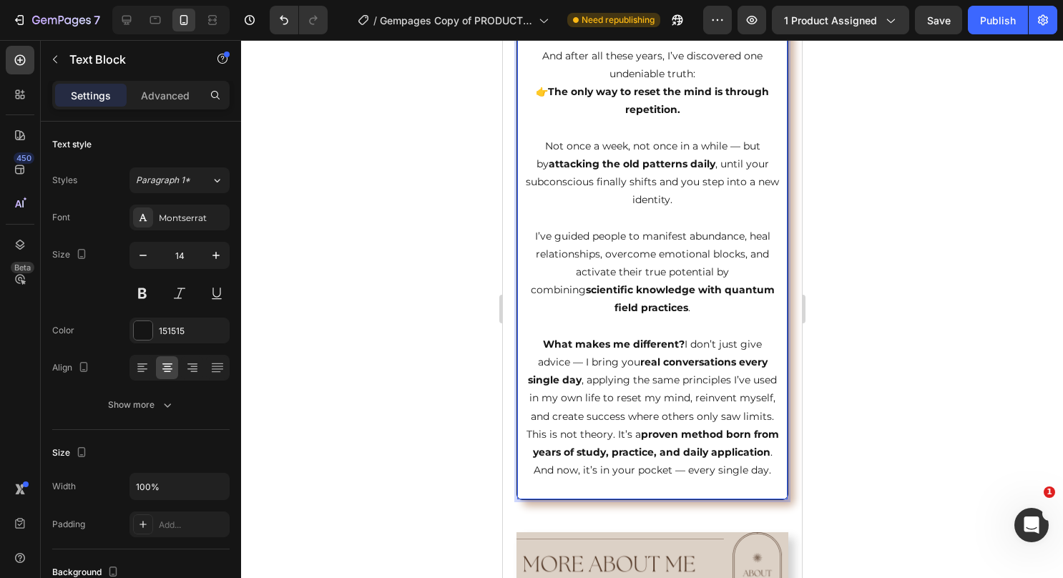
click at [578, 313] on p "I’ve guided people to manifest abundance, heal relationships, overcome emotiona…" at bounding box center [651, 272] width 253 height 90
click at [621, 330] on p "Rich Text Editor. Editing area: main" at bounding box center [651, 327] width 253 height 18
drag, startPoint x: 676, startPoint y: 343, endPoint x: 538, endPoint y: 343, distance: 138.0
click at [538, 343] on p "What makes me different? I don’t just give advice — I bring you real conversati…" at bounding box center [651, 380] width 253 height 90
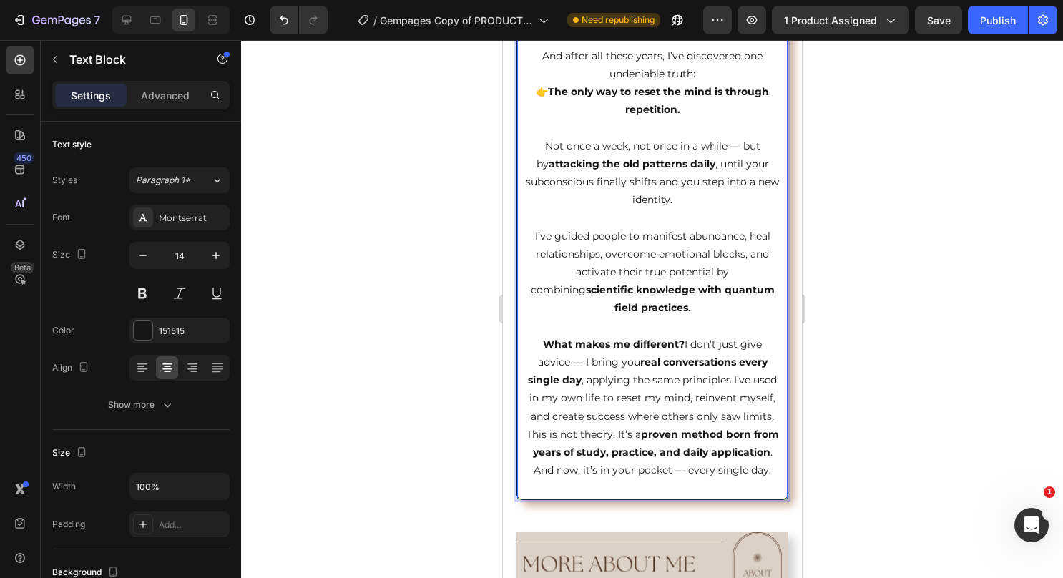
drag, startPoint x: 685, startPoint y: 200, endPoint x: 647, endPoint y: 457, distance: 259.5
click at [685, 202] on p "Not once a week, not once in a while — but by attacking the old patterns daily …" at bounding box center [651, 164] width 253 height 90
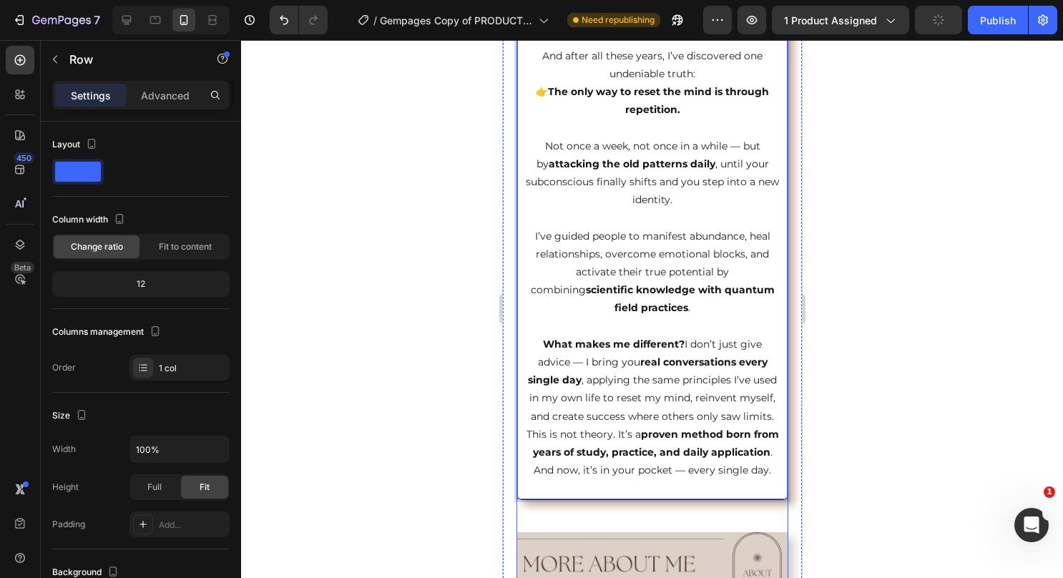
click at [657, 552] on div "⁠⁠⁠⁠⁠⁠⁠ The World’s First Daily Quantum Coaching Conversations Heading Row What…" at bounding box center [652, 332] width 272 height 2251
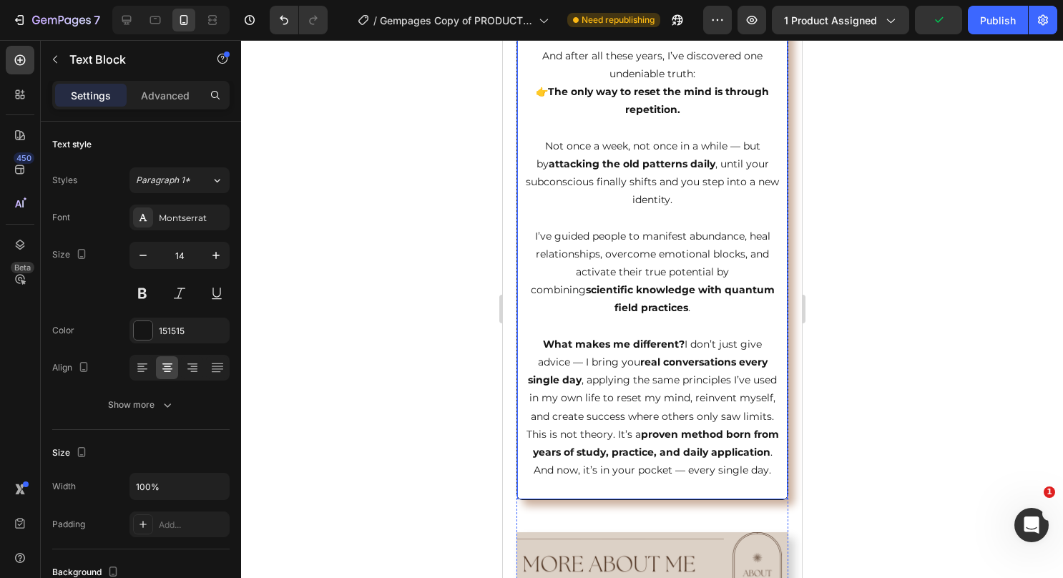
click at [648, 480] on p "This is not theory. It’s a proven method born from years of study, practice, an…" at bounding box center [651, 453] width 253 height 54
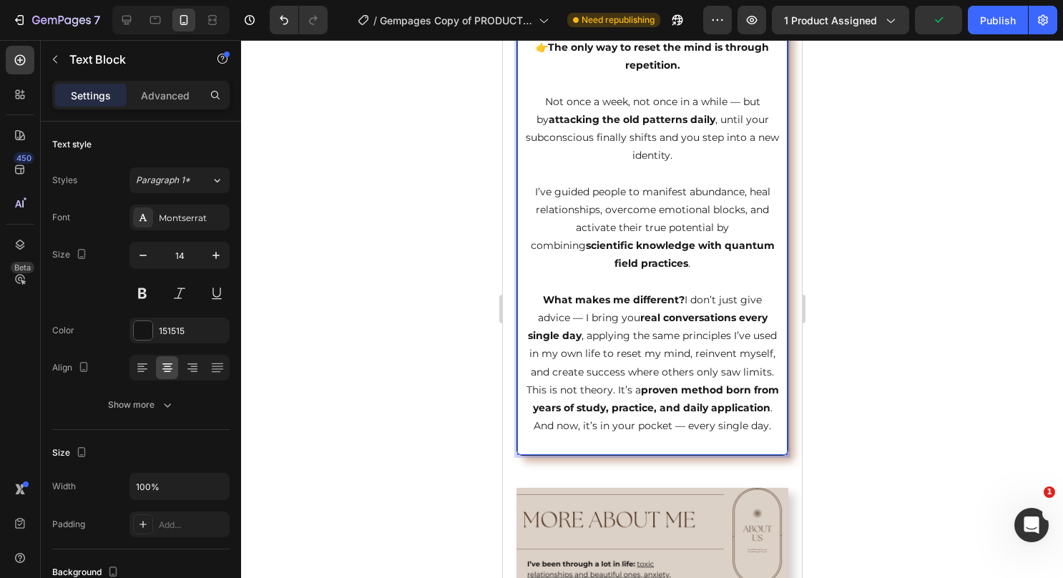
scroll to position [1207, 0]
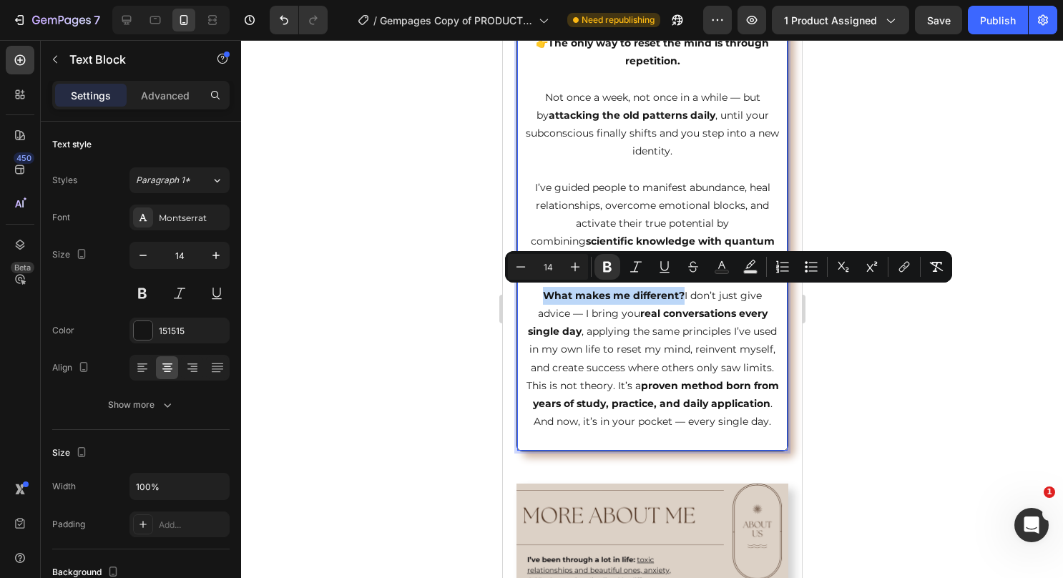
drag, startPoint x: 676, startPoint y: 293, endPoint x: 537, endPoint y: 302, distance: 139.1
click at [537, 302] on p "What makes me different? I don’t just give advice — I bring you real conversati…" at bounding box center [651, 332] width 253 height 90
click at [581, 277] on button "Plus" at bounding box center [575, 267] width 26 height 26
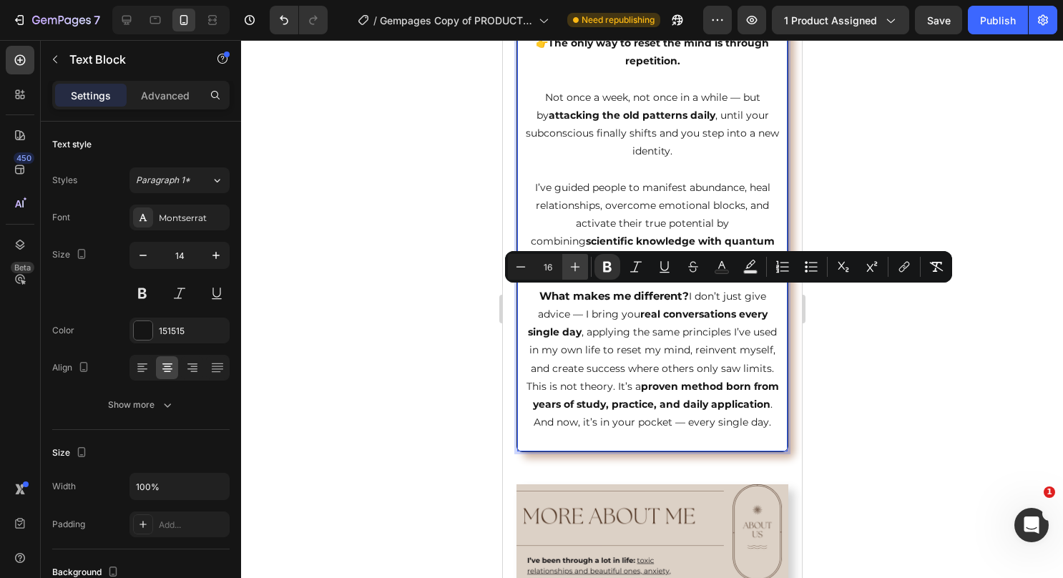
type input "17"
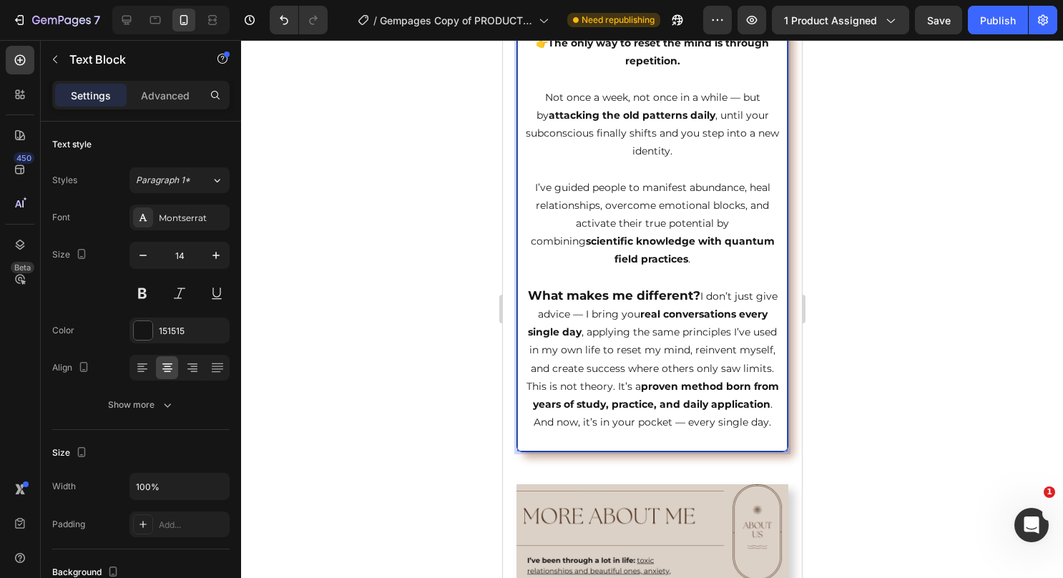
click at [637, 334] on p "What makes me different? I don’t just give advice — I bring you real conversati…" at bounding box center [651, 332] width 253 height 91
click at [699, 332] on p "What makes me different? I don’t just give advice — I bring you real conversati…" at bounding box center [651, 332] width 253 height 91
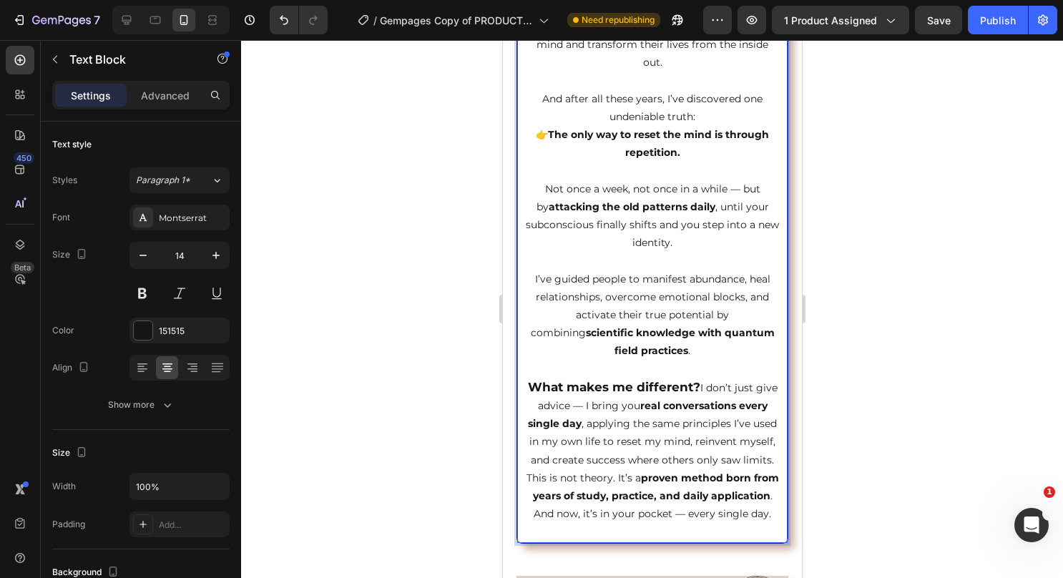
scroll to position [1064, 0]
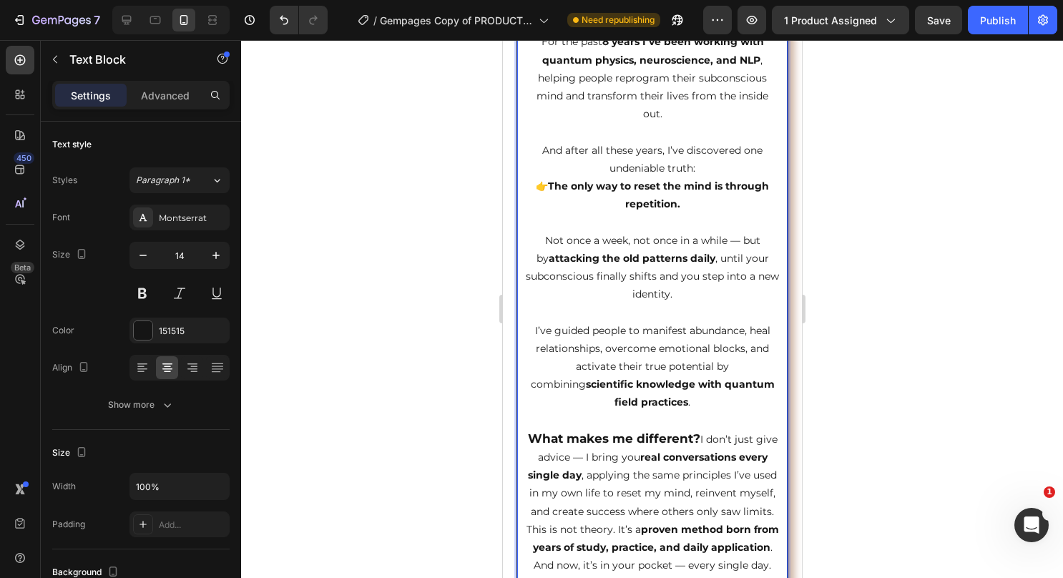
click at [697, 167] on p "And after all these years, I’ve discovered one undeniable truth: 👉 The only way…" at bounding box center [651, 178] width 253 height 72
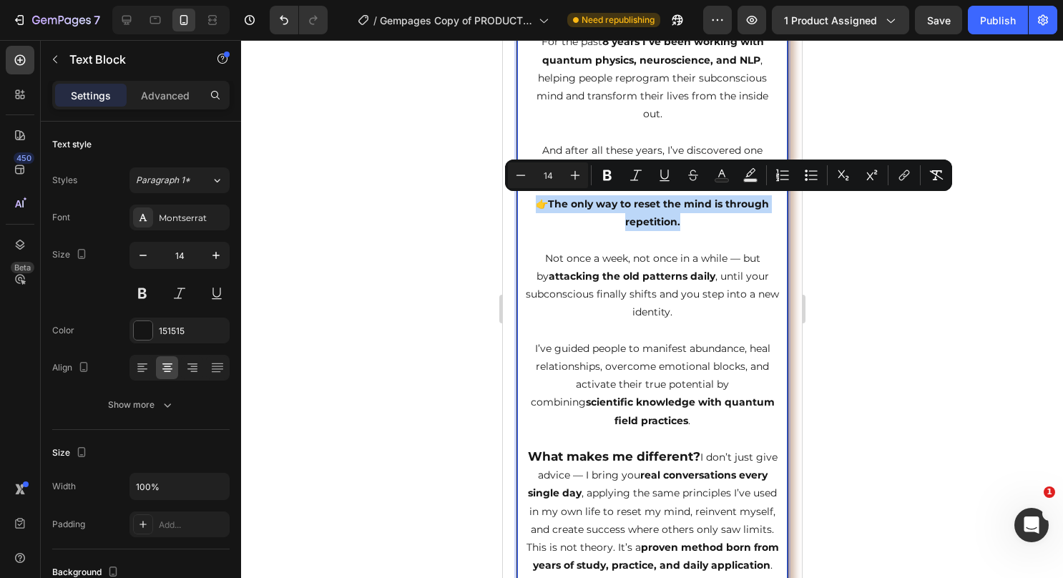
drag, startPoint x: 619, startPoint y: 225, endPoint x: 527, endPoint y: 202, distance: 94.4
click at [512, 200] on div "⁠⁠⁠⁠⁠⁠⁠ The World’s First Daily Quantum Coaching Conversations Heading Row What…" at bounding box center [651, 538] width 299 height 2532
click at [576, 184] on button "Plus" at bounding box center [575, 175] width 26 height 26
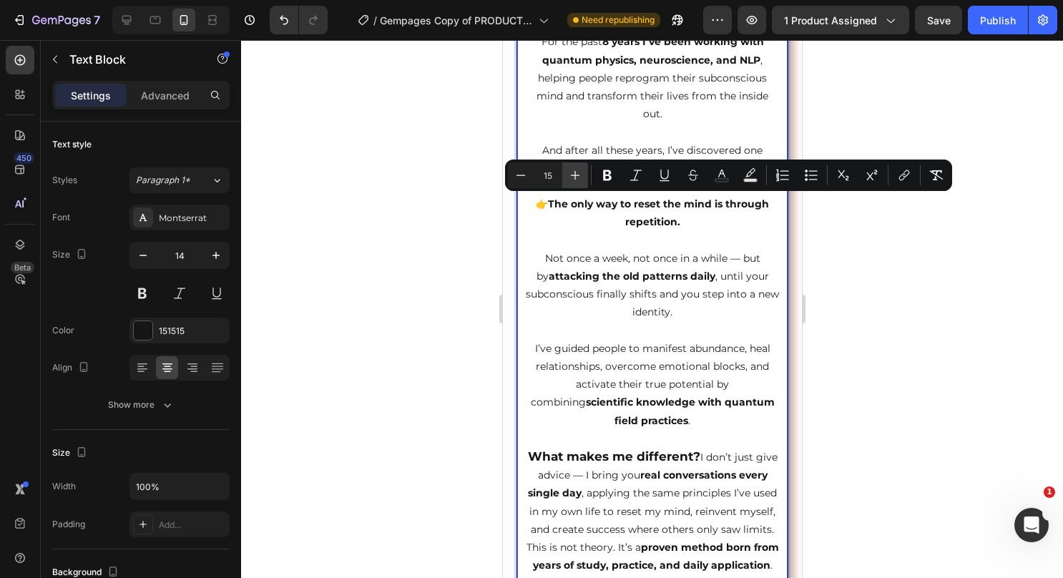
click at [575, 184] on button "Plus" at bounding box center [575, 175] width 26 height 26
type input "16"
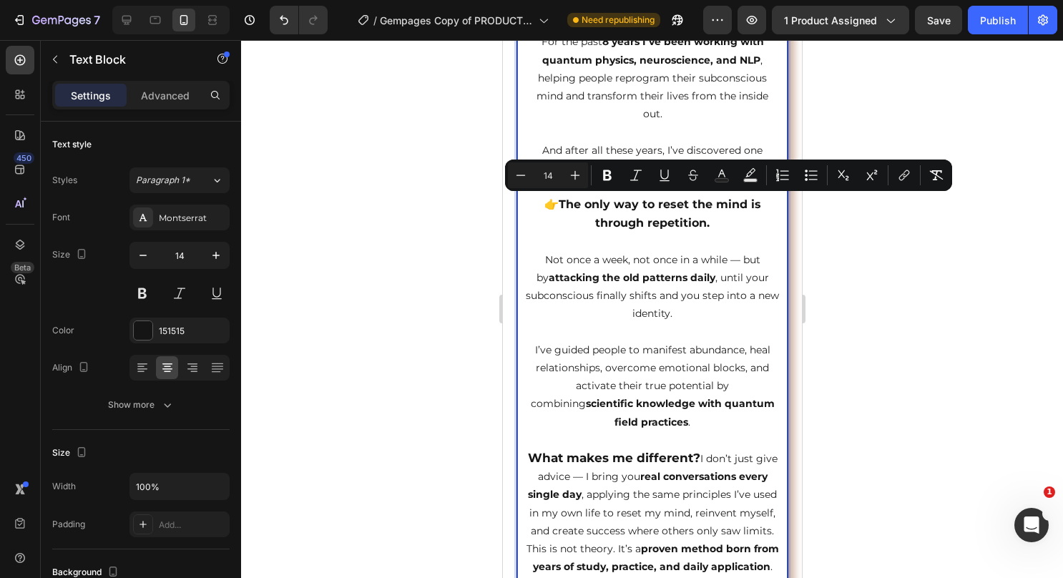
click at [586, 257] on p "Not once a week, not once in a while — but by attacking the old patterns daily …" at bounding box center [651, 278] width 253 height 90
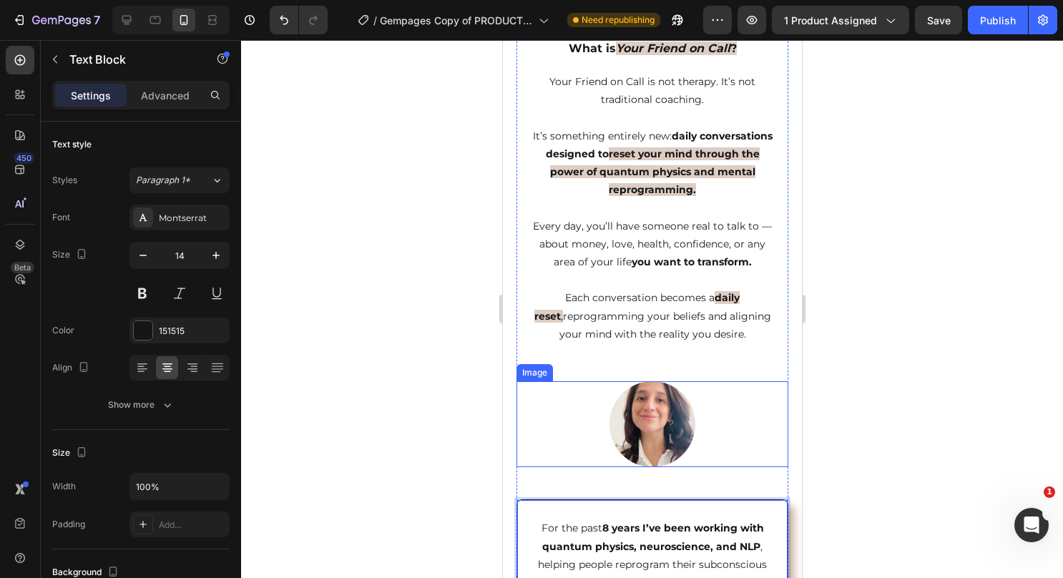
scroll to position [564, 0]
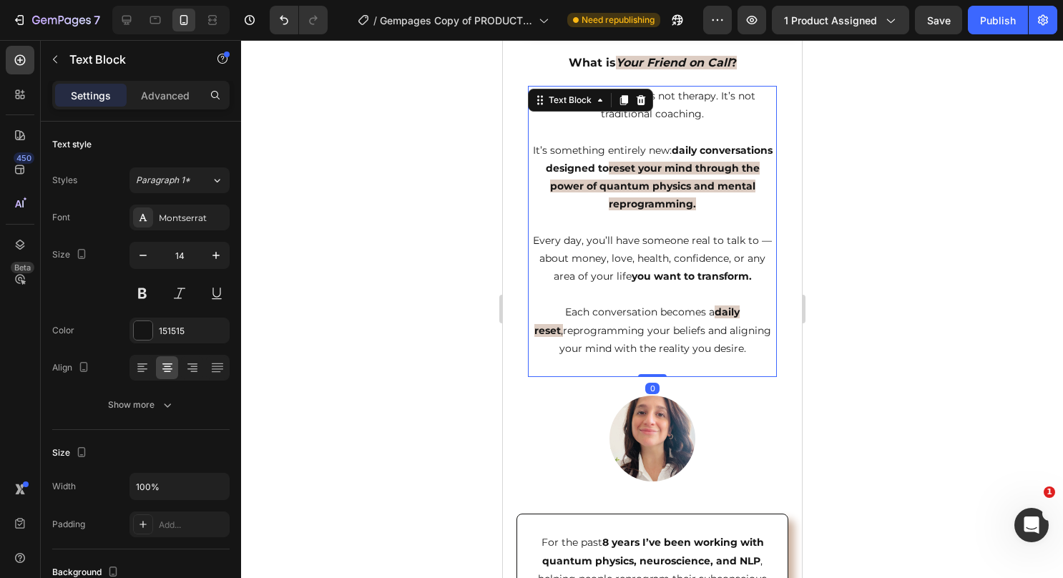
click at [704, 308] on strong "daily reset" at bounding box center [637, 320] width 206 height 31
click at [707, 311] on strong "daily reset" at bounding box center [637, 320] width 206 height 31
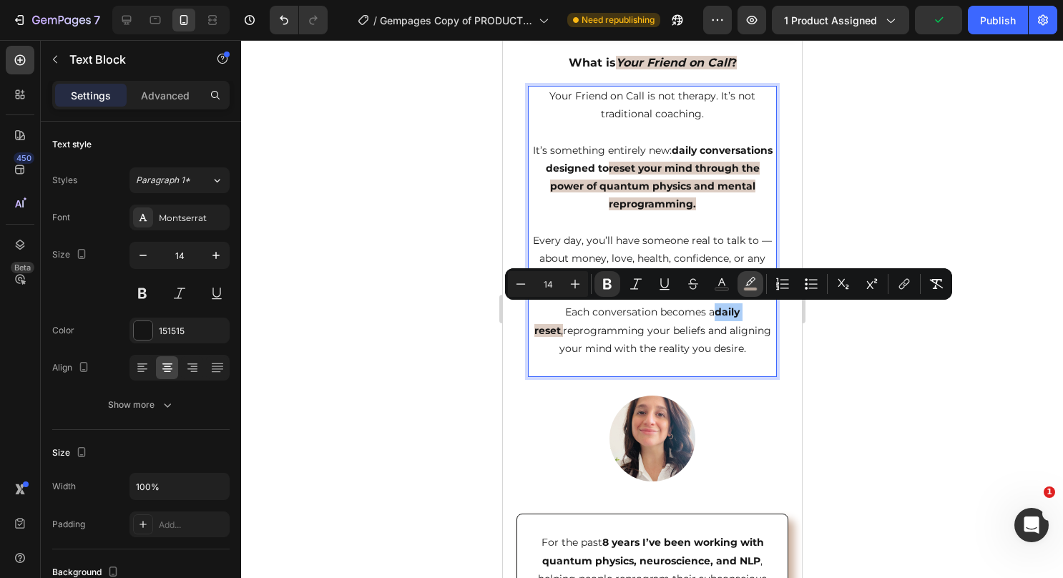
click at [739, 287] on button "color" at bounding box center [750, 284] width 26 height 26
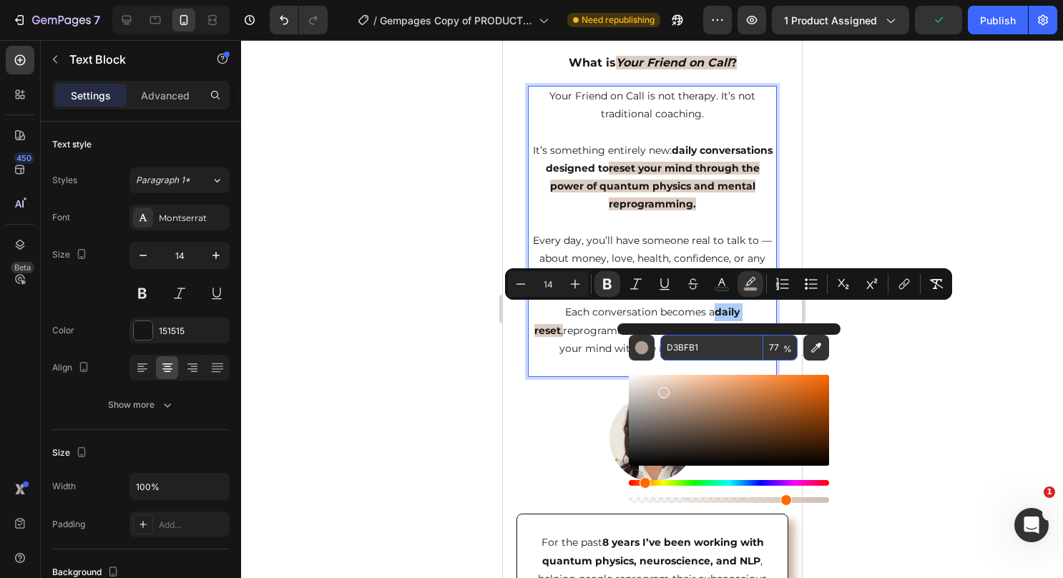
click at [690, 344] on input "D3BFB1" at bounding box center [711, 348] width 103 height 26
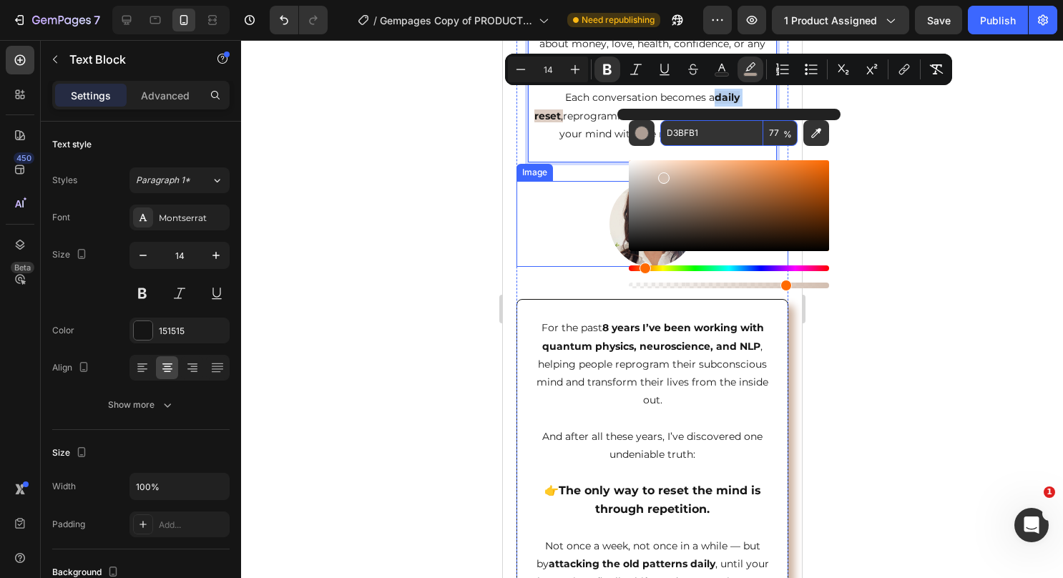
click at [592, 419] on p "Rich Text Editor. Editing area: main" at bounding box center [651, 418] width 253 height 18
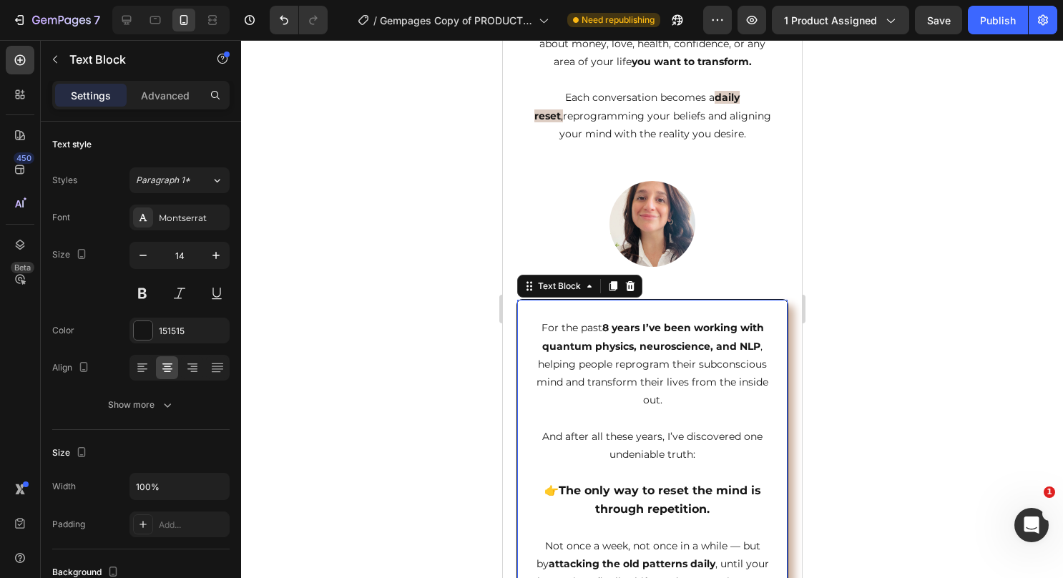
scroll to position [921, 0]
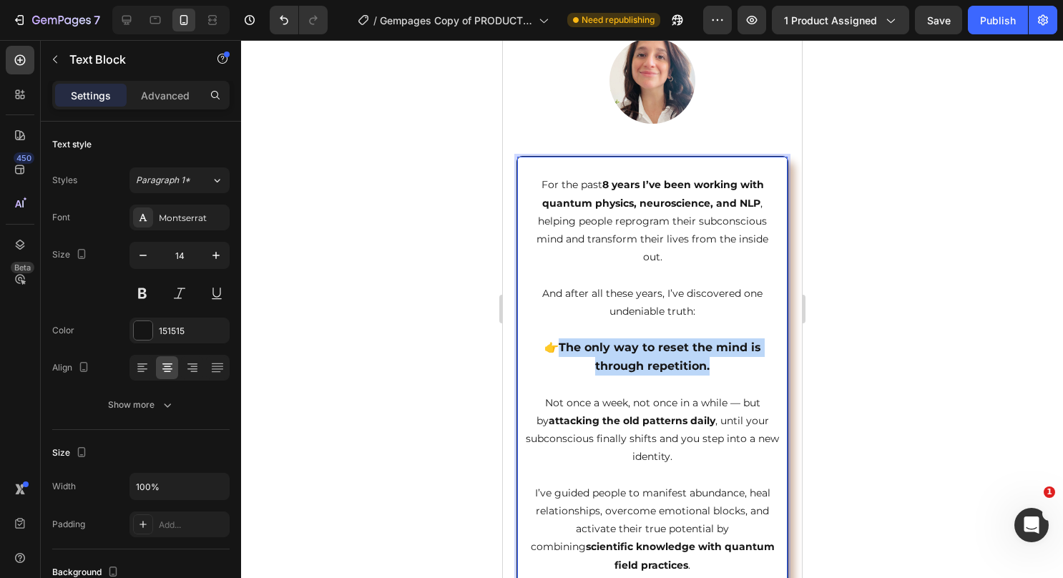
drag, startPoint x: 713, startPoint y: 368, endPoint x: 559, endPoint y: 344, distance: 155.6
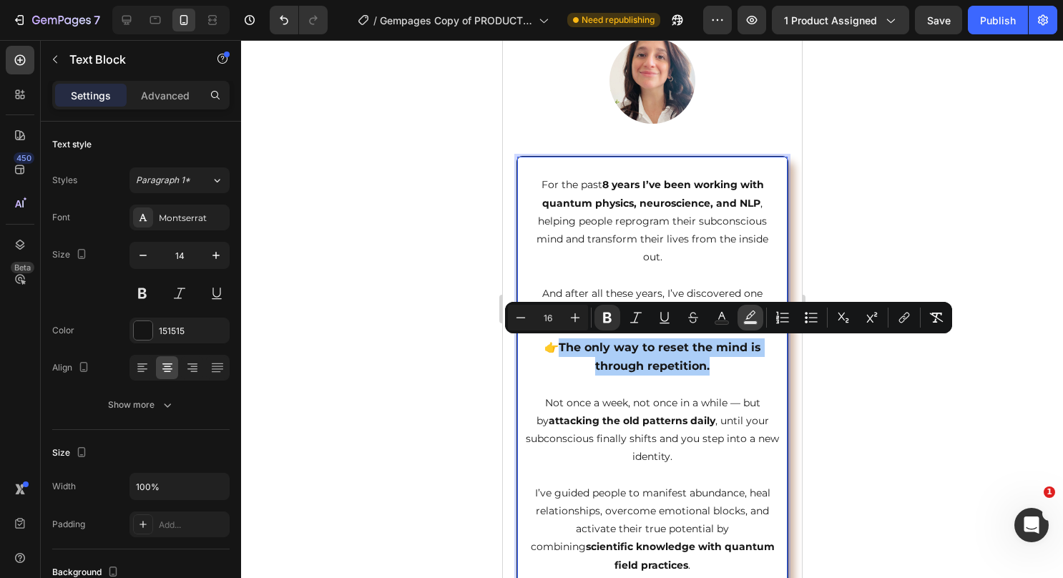
click at [744, 315] on icon "Editor contextual toolbar" at bounding box center [750, 317] width 14 height 14
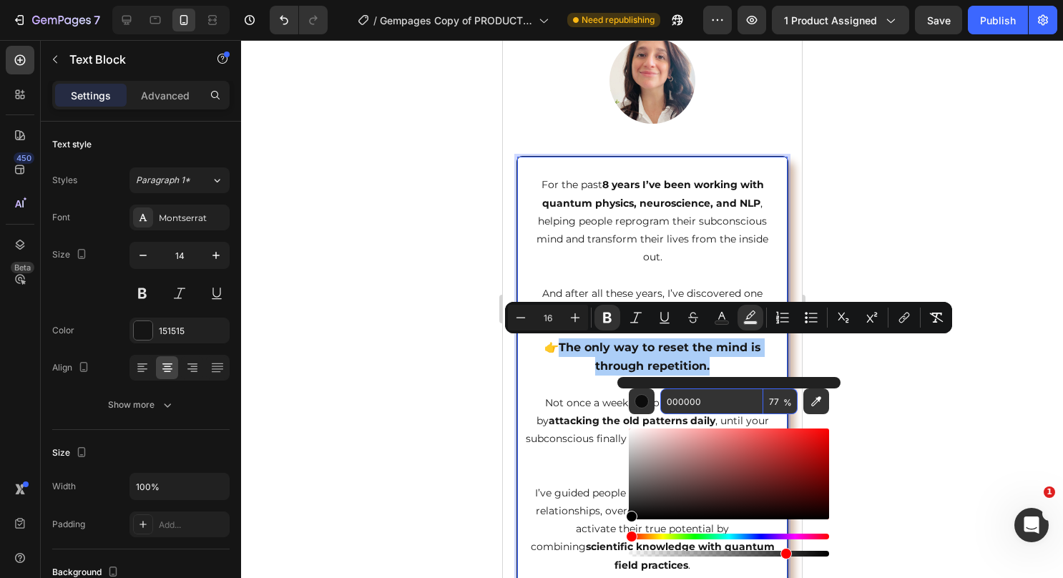
click at [701, 391] on input "000000" at bounding box center [711, 401] width 103 height 26
paste input "D3BFB1"
type input "D3BFB1"
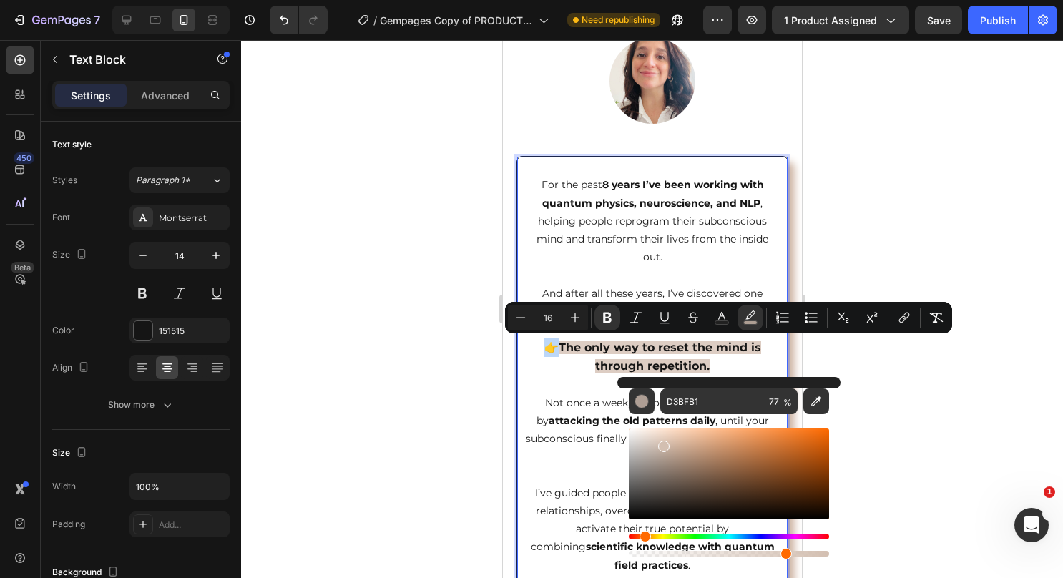
type input "14"
click at [698, 256] on p "For the past 8 years I’ve been working with quantum physics, neuroscience, and …" at bounding box center [651, 221] width 253 height 90
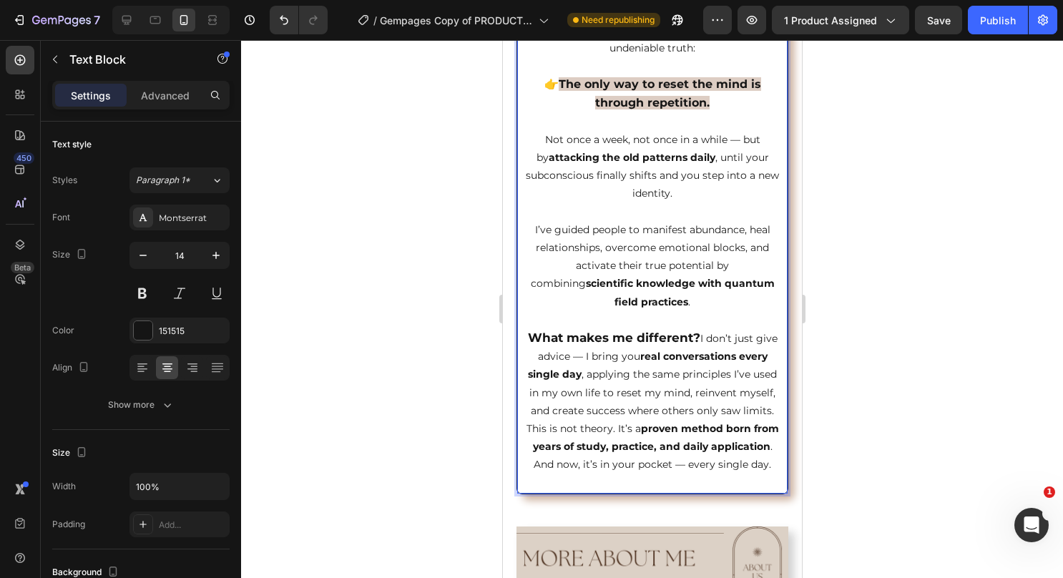
scroll to position [1207, 0]
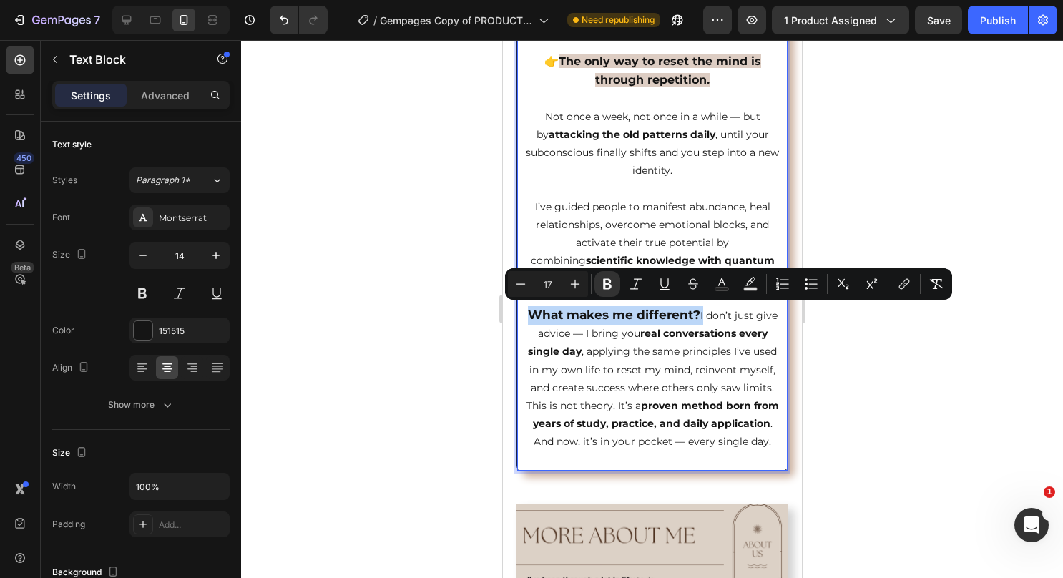
drag, startPoint x: 705, startPoint y: 315, endPoint x: 534, endPoint y: 313, distance: 170.9
click at [534, 313] on p "What makes me different? I don’t just give advice — I bring you real conversati…" at bounding box center [651, 351] width 253 height 91
click at [743, 286] on icon "Editor contextual toolbar" at bounding box center [750, 284] width 14 height 14
type input "000000"
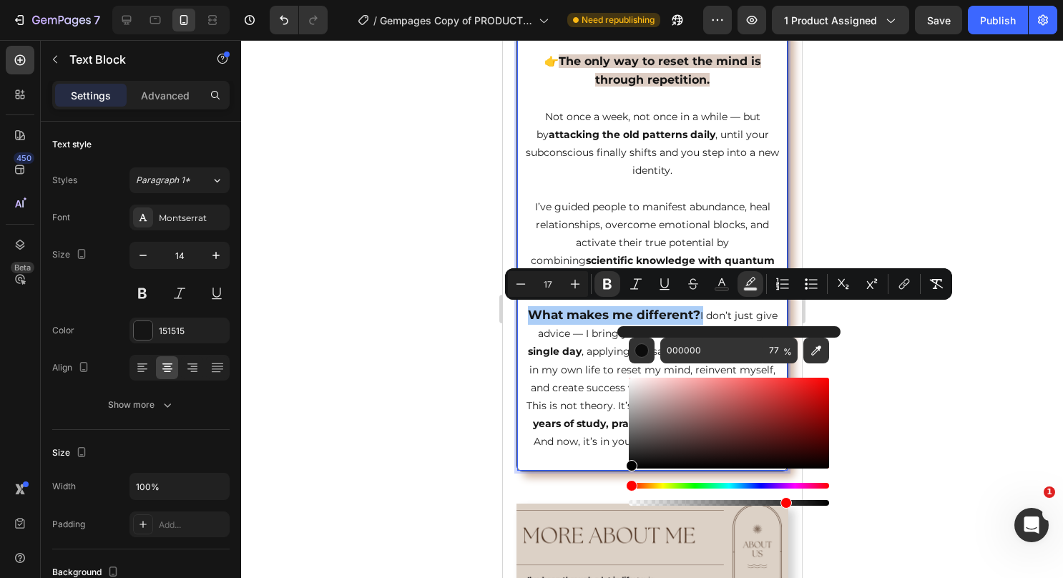
drag, startPoint x: 687, startPoint y: 369, endPoint x: 691, endPoint y: 353, distance: 17.0
click at [687, 368] on div "Editor contextual toolbar" at bounding box center [729, 435] width 200 height 145
click at [692, 348] on input "000000" at bounding box center [711, 351] width 103 height 26
paste input "D3BFB1"
type input "D3BFB1"
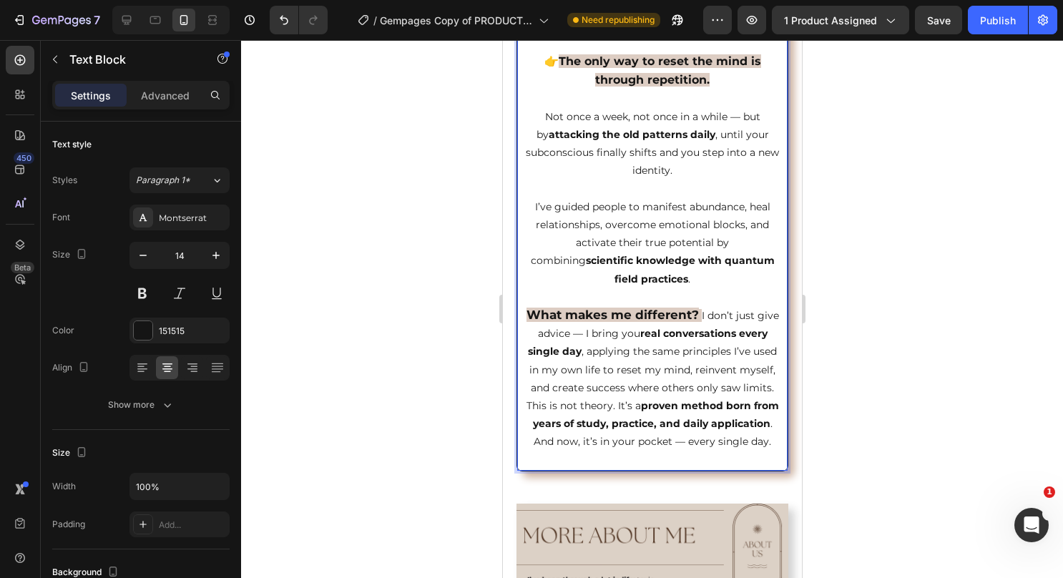
click at [700, 237] on p "I’ve guided people to manifest abundance, heal relationships, overcome emotiona…" at bounding box center [651, 243] width 253 height 90
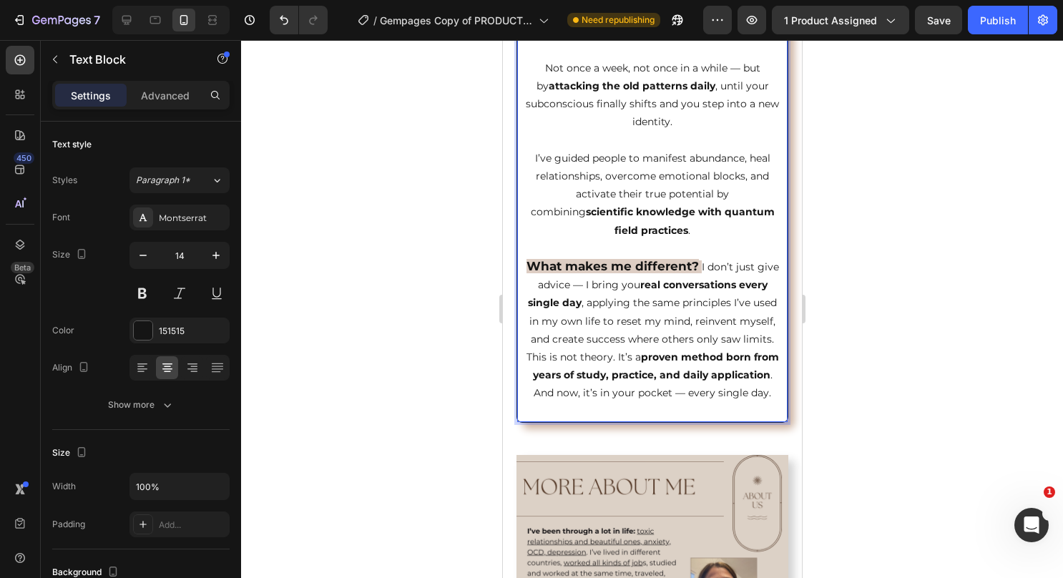
scroll to position [1279, 0]
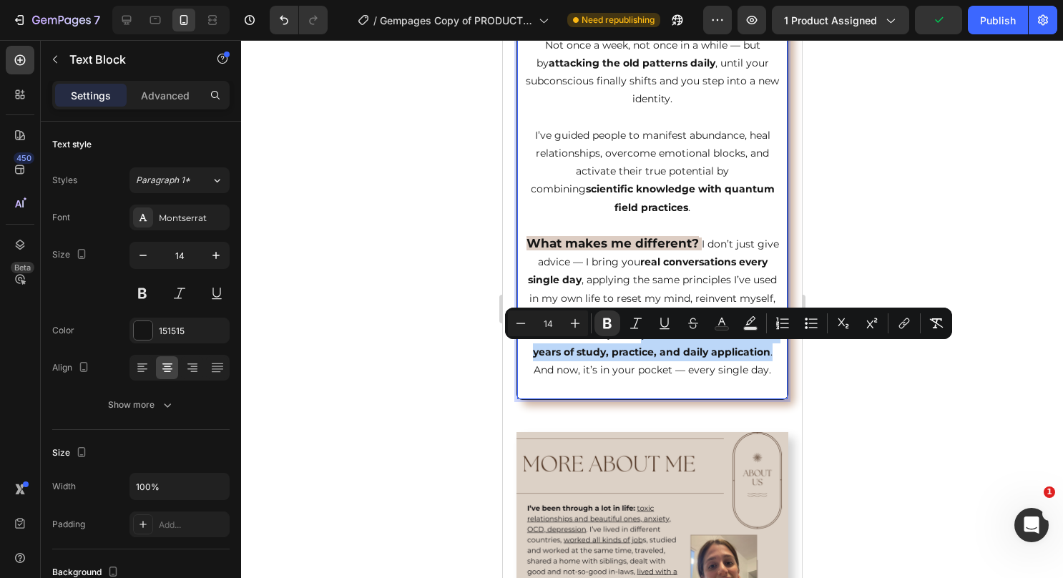
drag, startPoint x: 601, startPoint y: 389, endPoint x: 649, endPoint y: 348, distance: 63.9
click at [649, 348] on p "This is not theory. It’s a proven method born from years of study, practice, an…" at bounding box center [651, 352] width 253 height 54
click at [742, 324] on button "color" at bounding box center [750, 323] width 26 height 26
type input "000000"
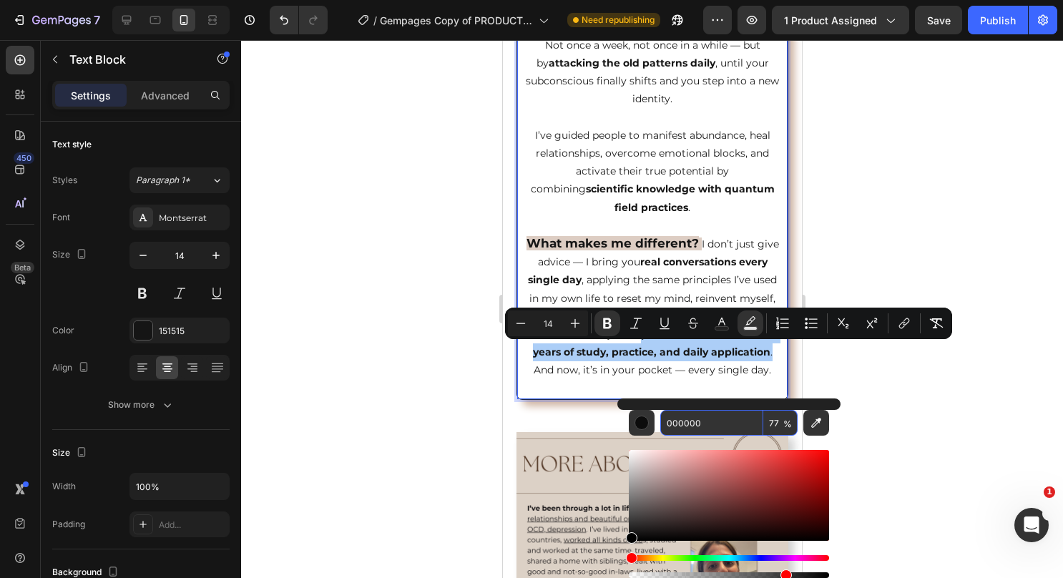
click at [672, 423] on input "000000" at bounding box center [711, 423] width 103 height 26
paste input "D3BFB1"
type input "D3BFB1"
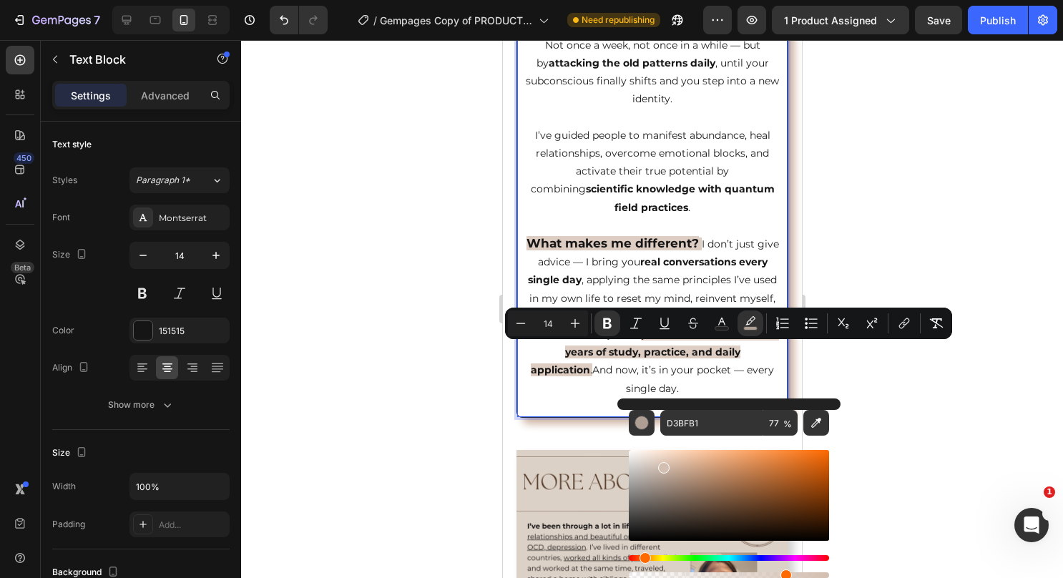
click at [618, 139] on p "I’ve guided people to manifest abundance, heal relationships, overcome emotiona…" at bounding box center [651, 172] width 253 height 90
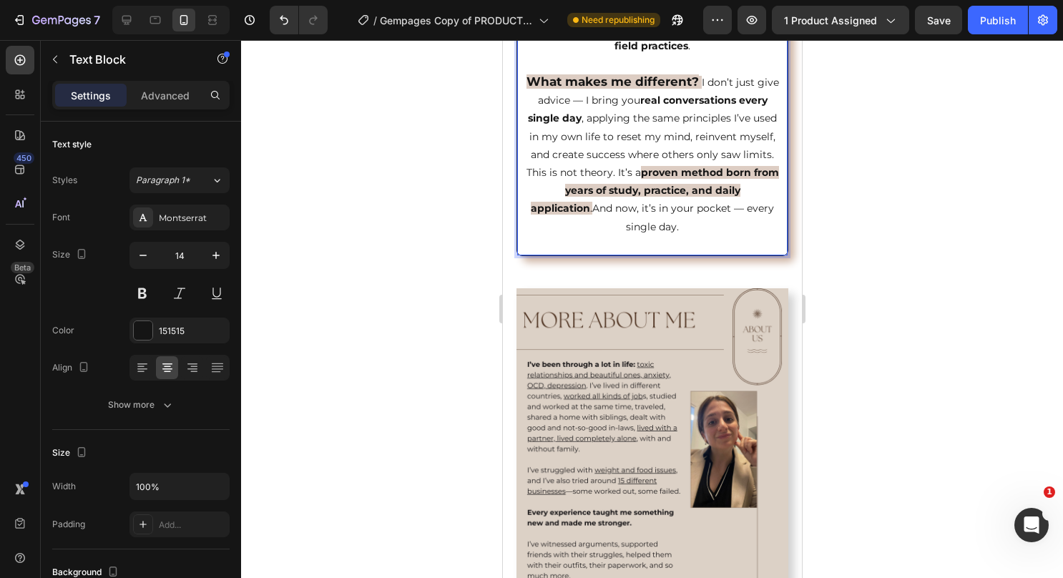
scroll to position [1493, 0]
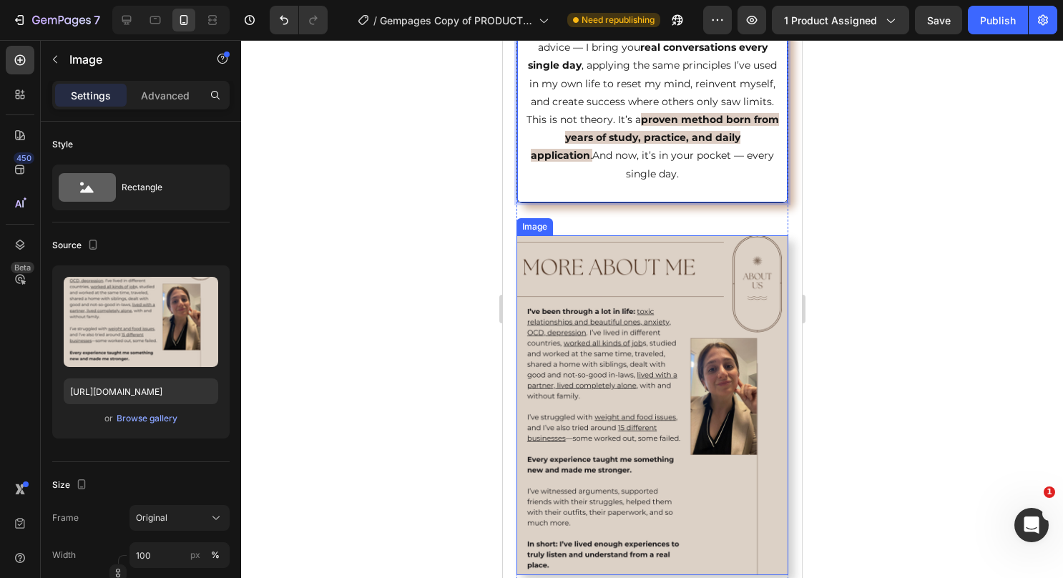
click at [698, 432] on img at bounding box center [652, 405] width 272 height 340
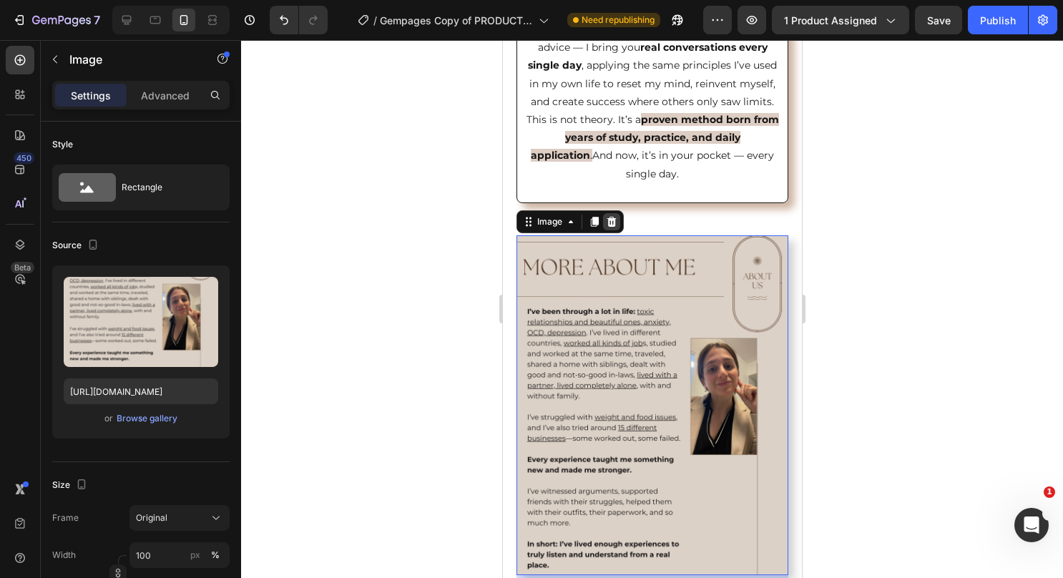
click at [612, 227] on icon at bounding box center [610, 222] width 9 height 10
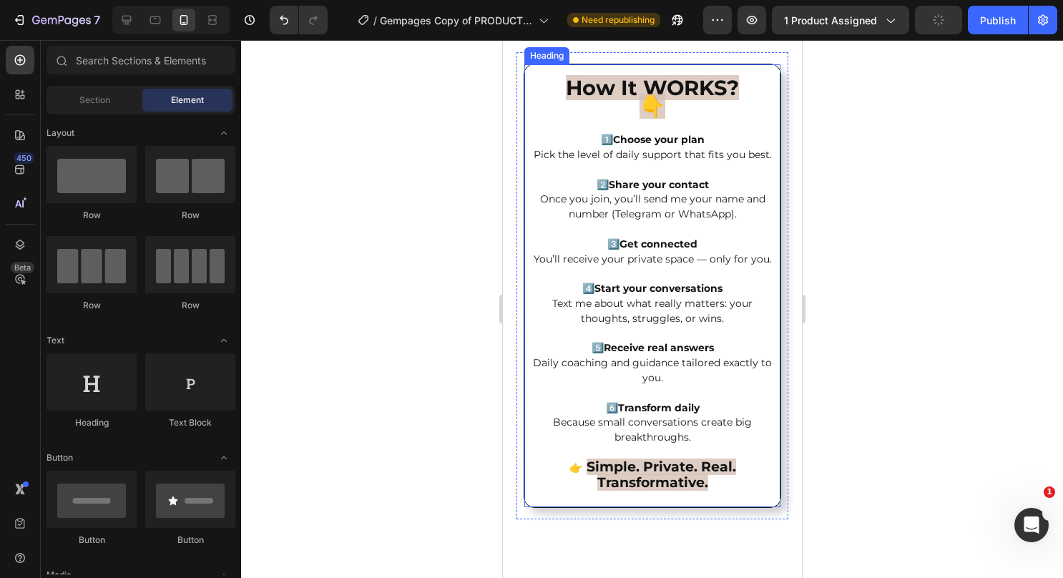
scroll to position [1708, 0]
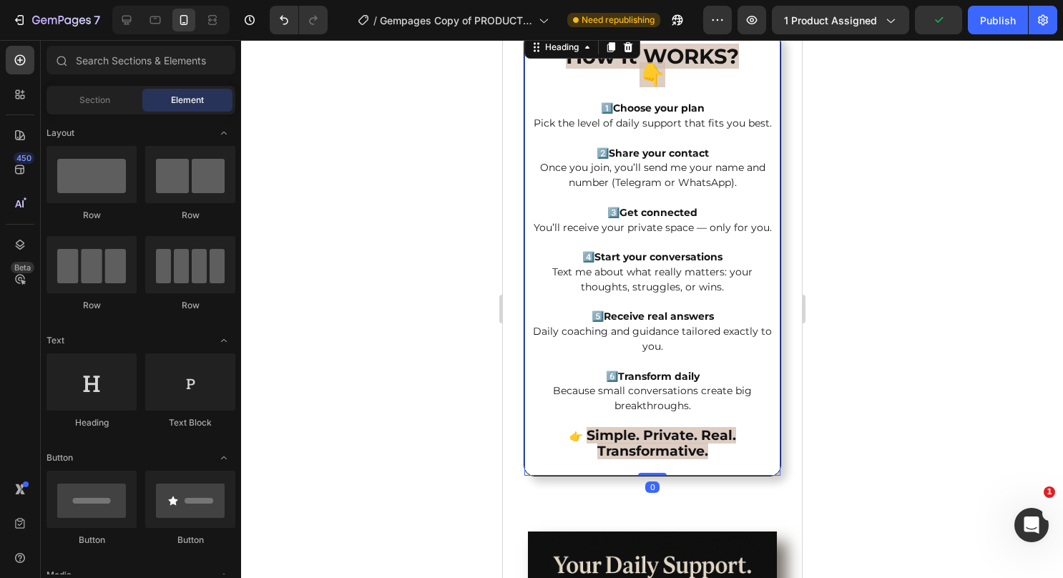
click at [702, 393] on h2 "How It WORKS? 👇 1️⃣ Choose your plan Pick the level of daily support that fits …" at bounding box center [651, 254] width 249 height 443
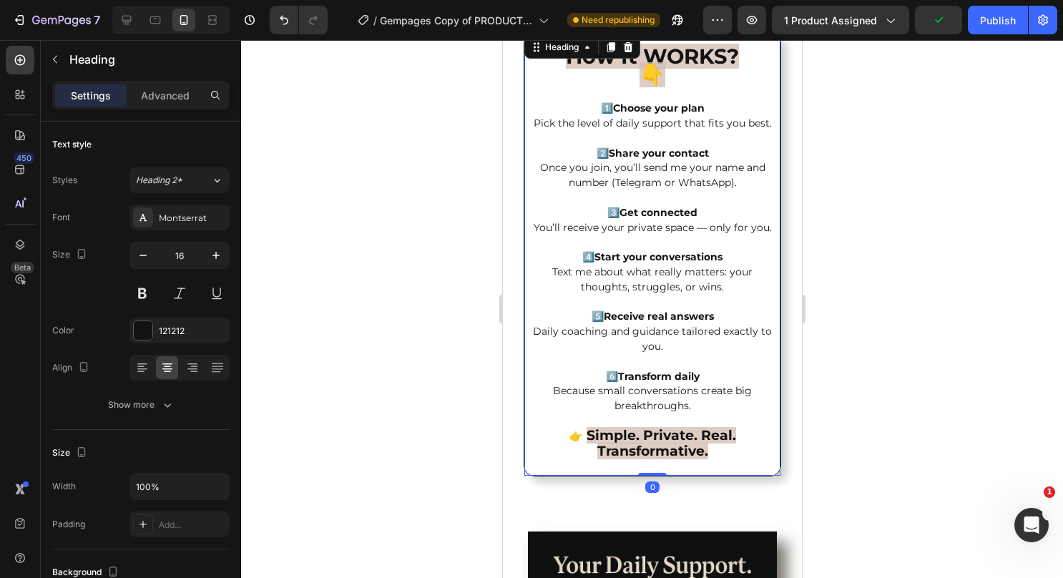
click at [708, 438] on h2 "How It WORKS? 👇 1️⃣ Choose your plan Pick the level of daily support that fits …" at bounding box center [651, 254] width 249 height 443
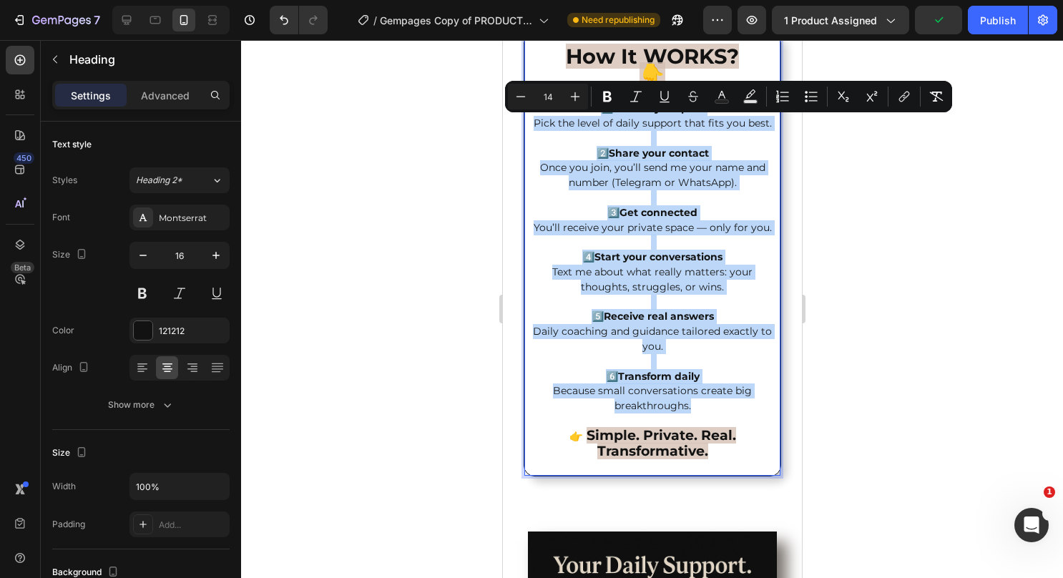
drag, startPoint x: 699, startPoint y: 443, endPoint x: 584, endPoint y: 128, distance: 335.3
click at [584, 128] on p "How It WORKS? 👇 1️⃣ Choose your plan Pick the level of daily support that fits …" at bounding box center [652, 254] width 246 height 440
copy p "1️⃣ Choose your plan Pick the level of daily support that fits you best. 2️⃣ Sh…"
